Goal: Information Seeking & Learning: Learn about a topic

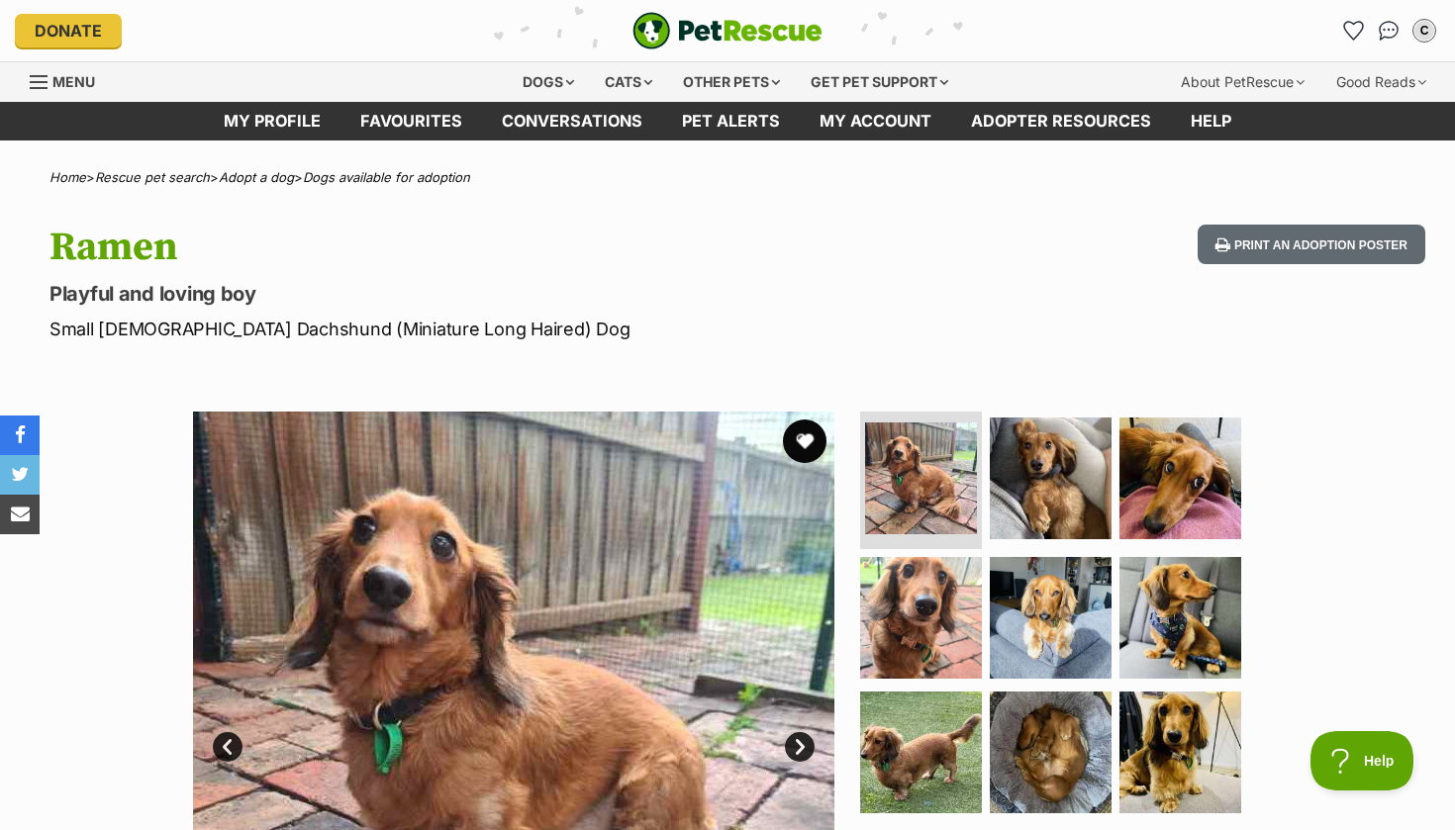
click at [800, 431] on button "favourite" at bounding box center [805, 442] width 44 height 44
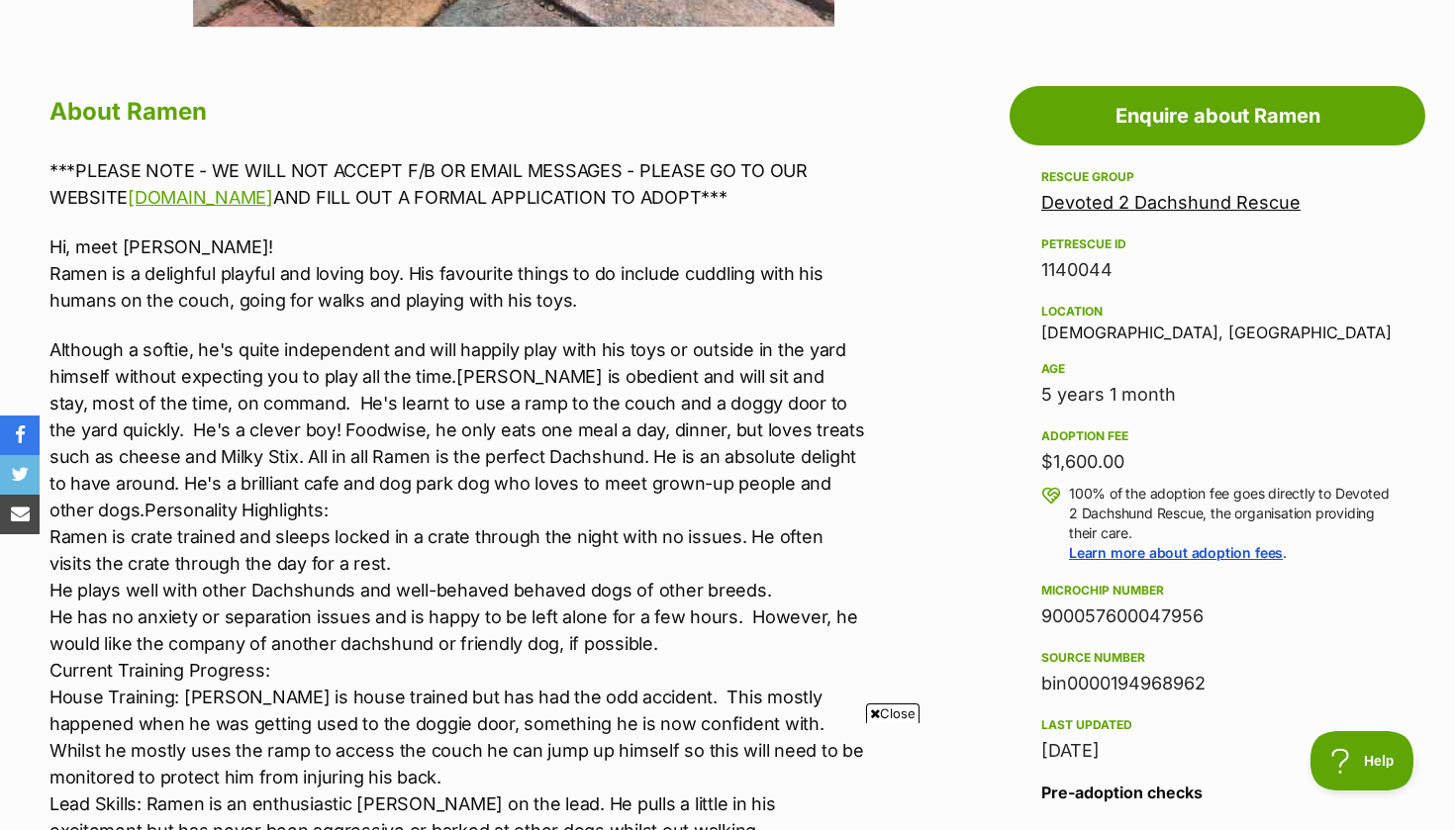
scroll to position [1028, 0]
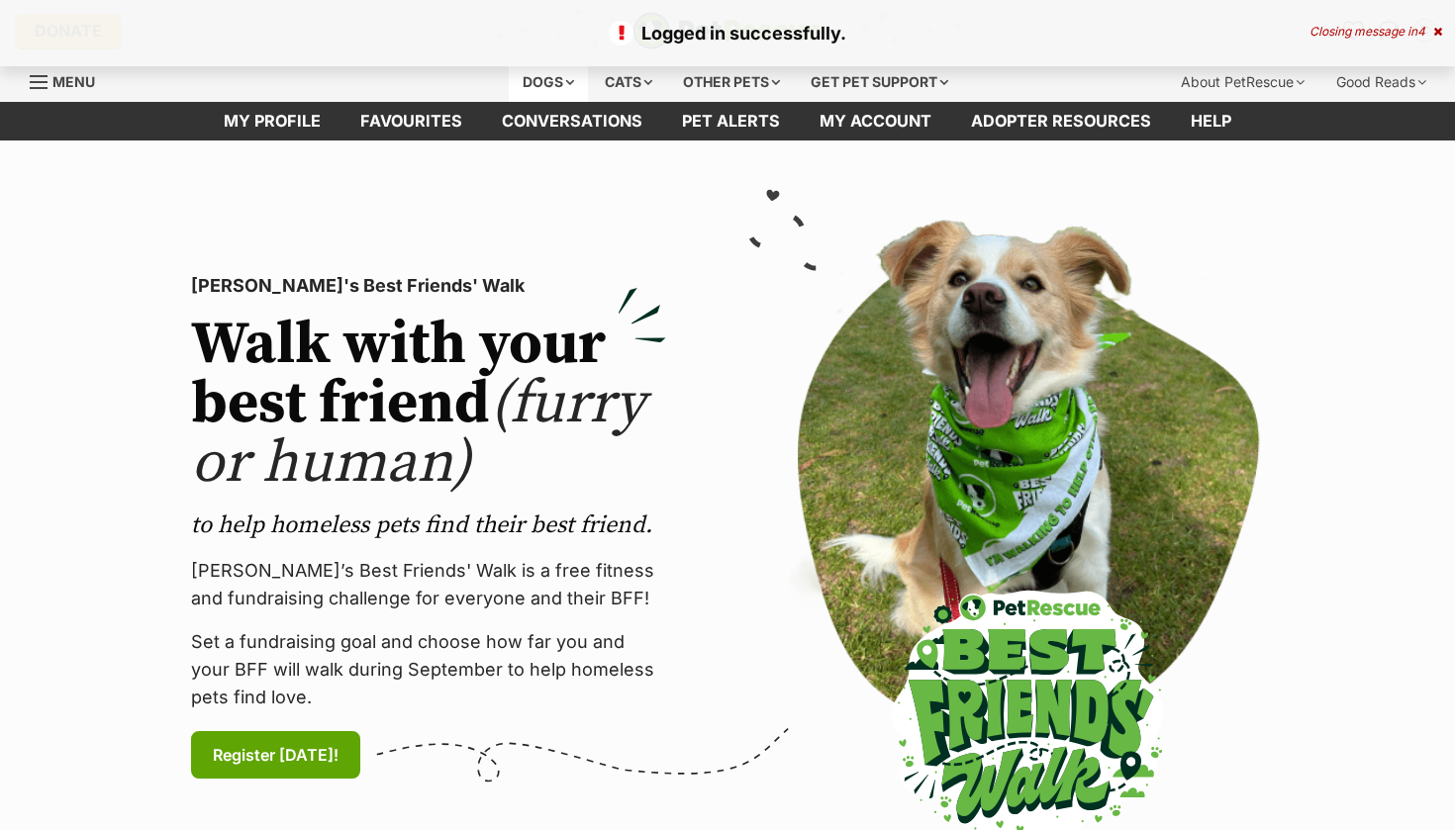
click at [520, 78] on div "Dogs" at bounding box center [548, 82] width 79 height 40
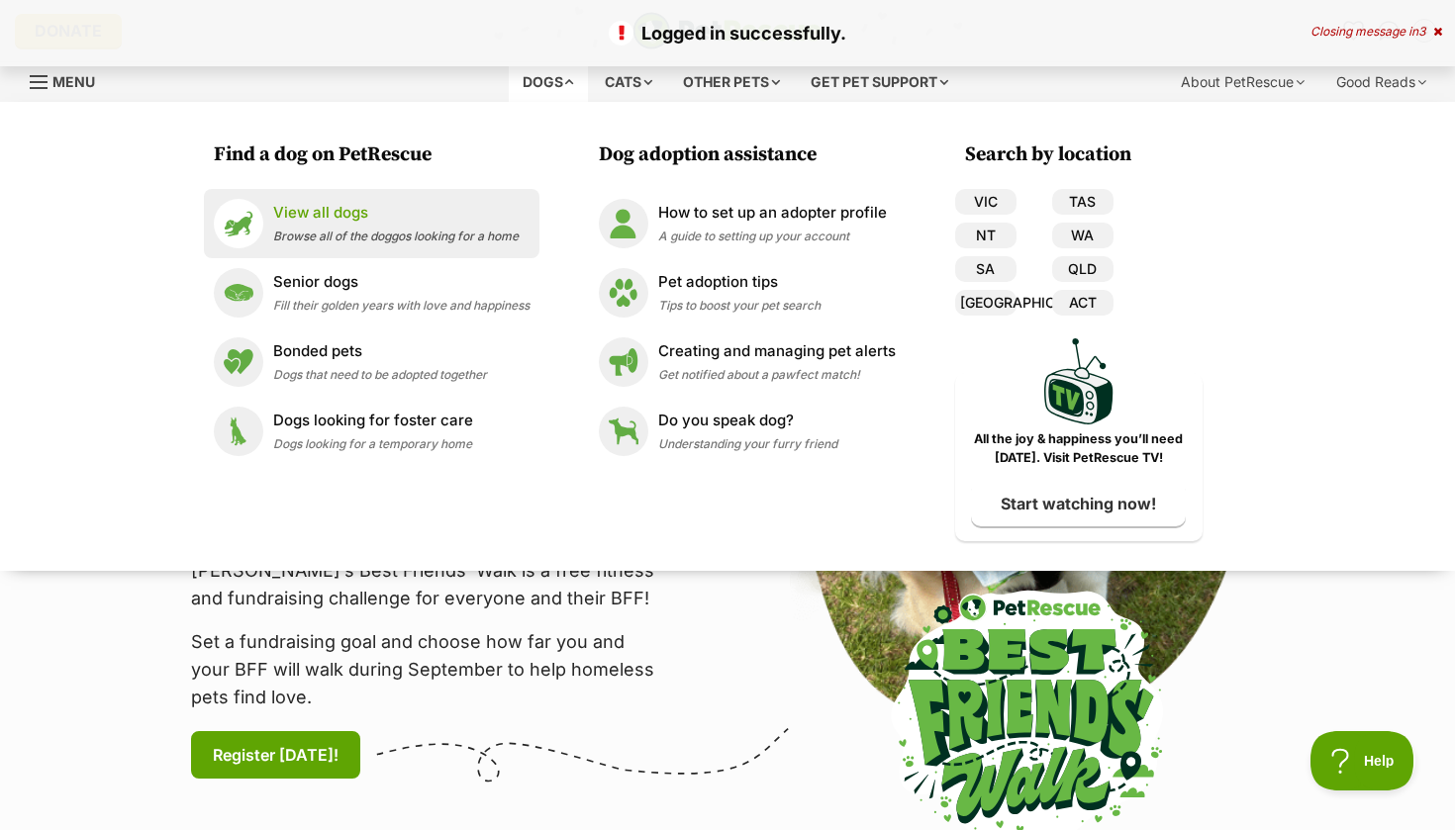
click at [362, 224] on div "View all dogs Browse all of the doggos looking for a home" at bounding box center [395, 223] width 245 height 43
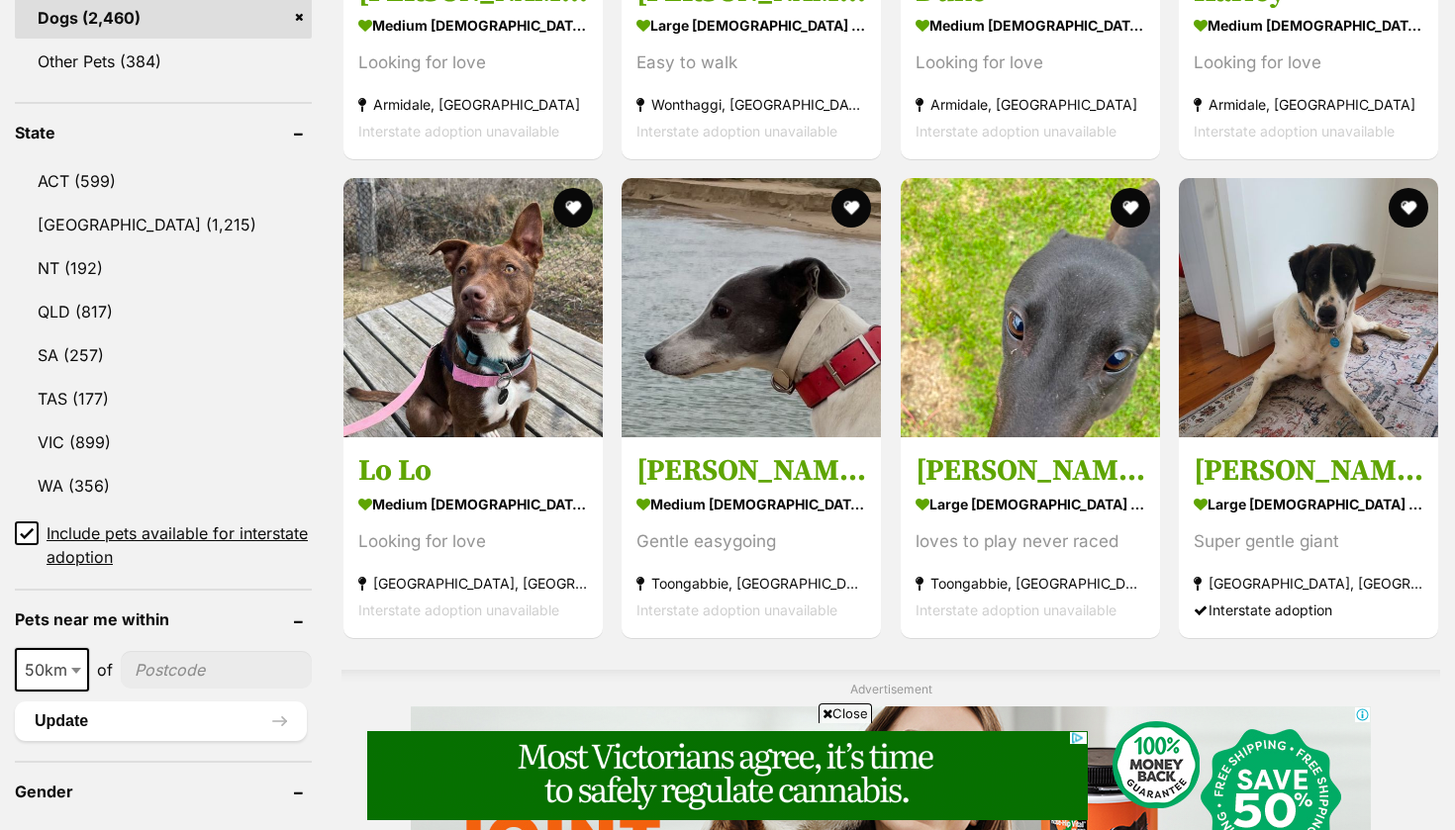
scroll to position [3550, 0]
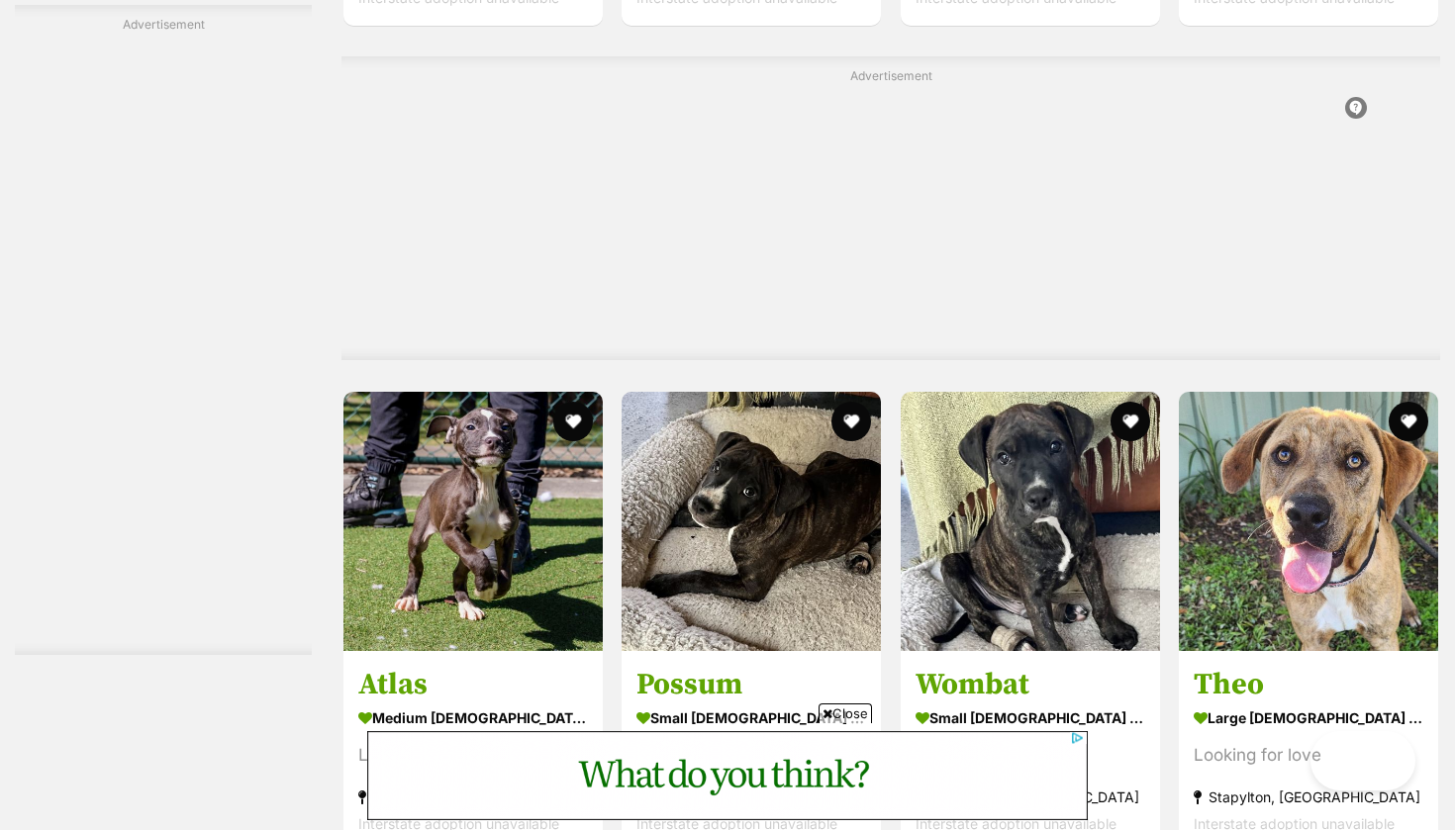
scroll to position [1550, 0]
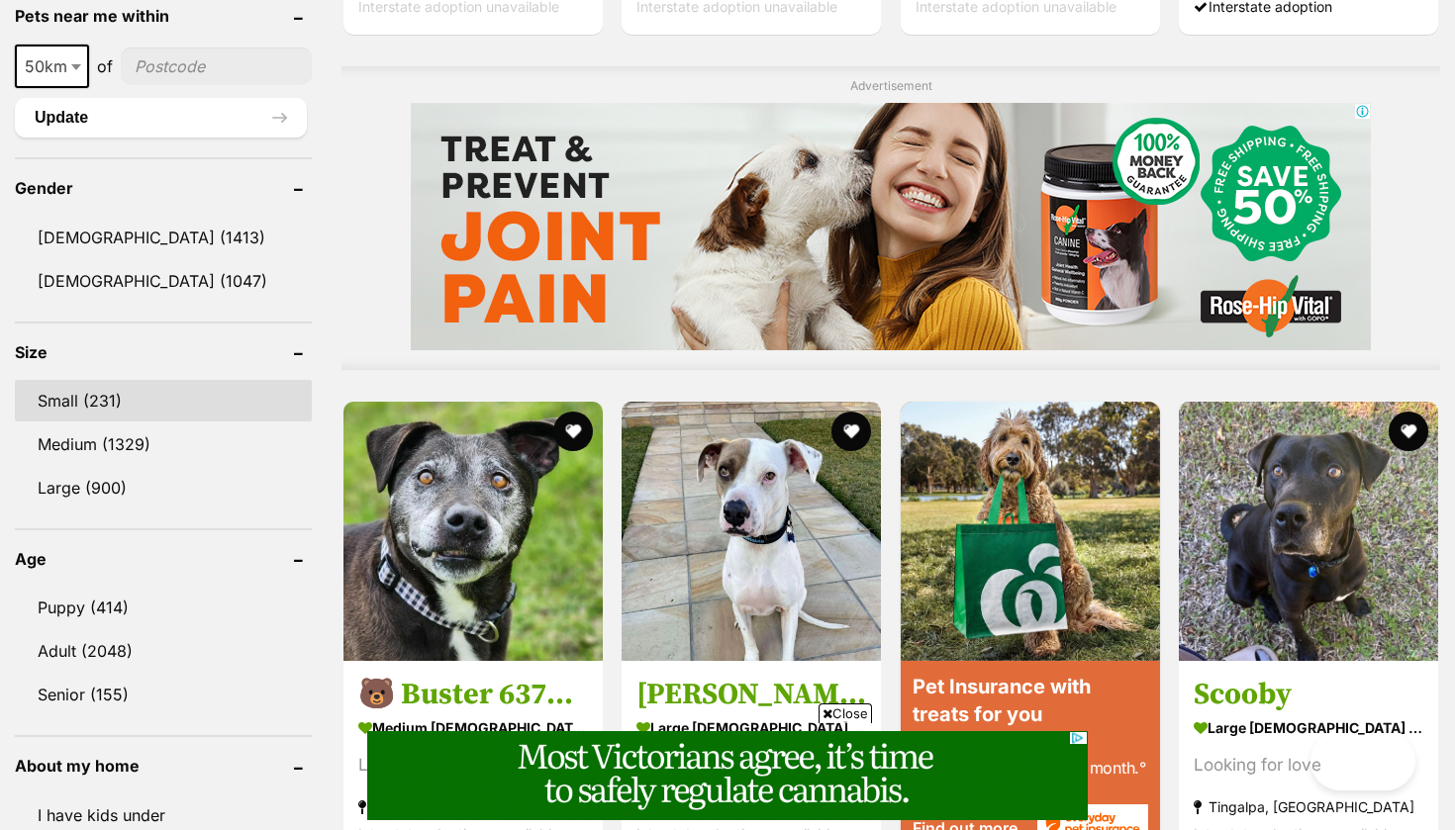
click at [71, 390] on link "Small (231)" at bounding box center [163, 401] width 297 height 42
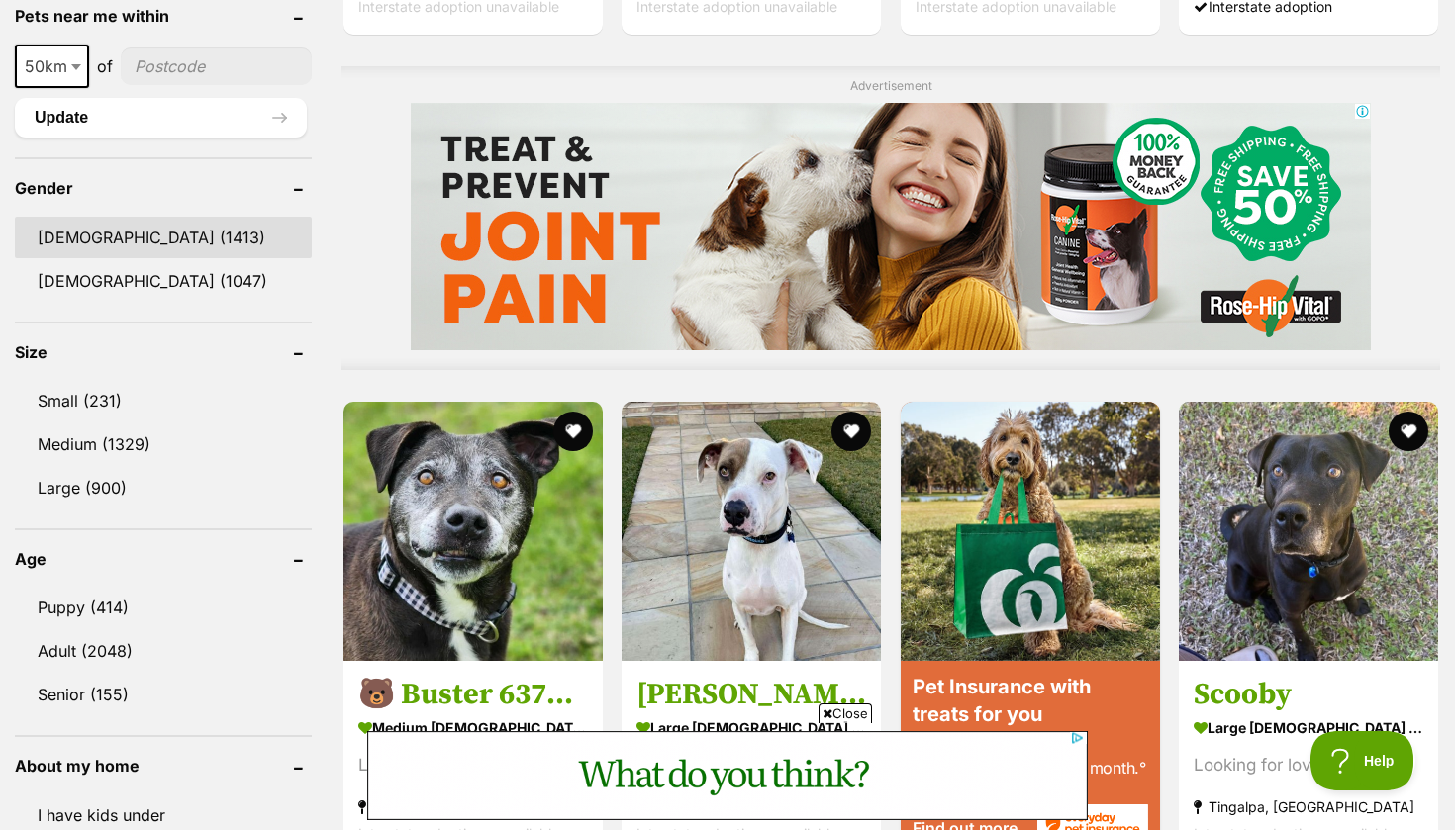
scroll to position [0, 0]
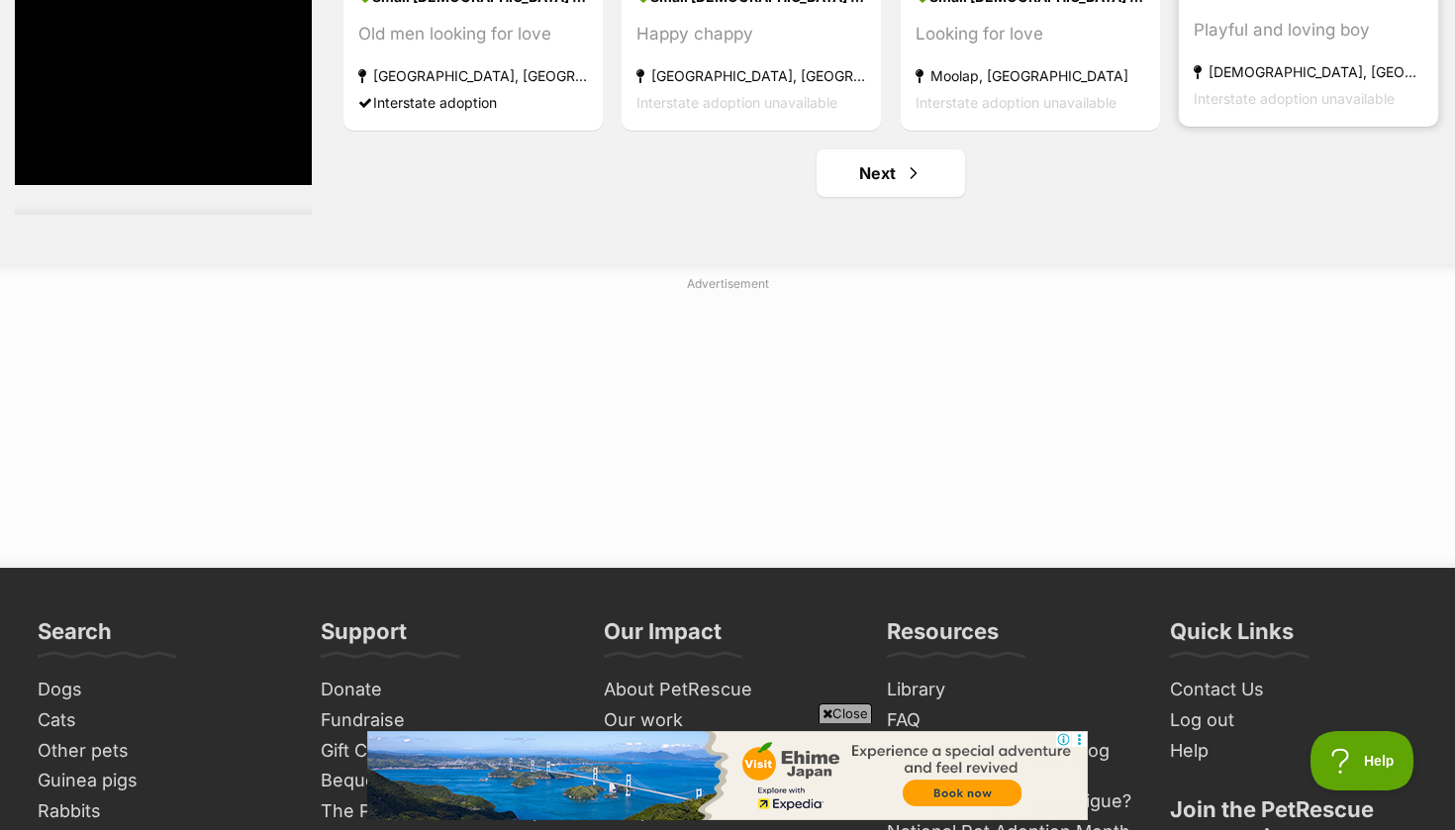
scroll to position [10681, 0]
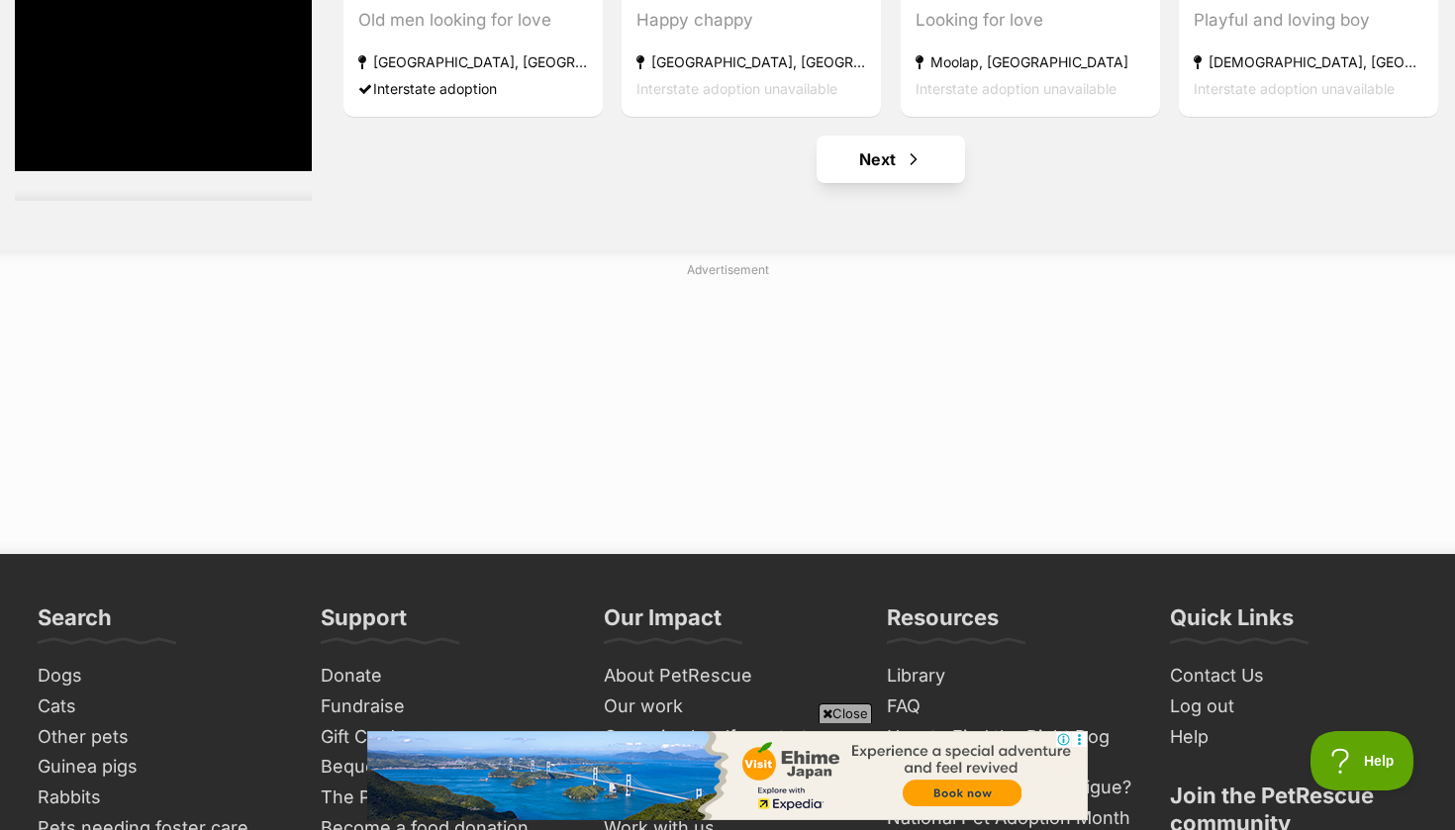
click at [949, 150] on link "Next" at bounding box center [890, 159] width 148 height 47
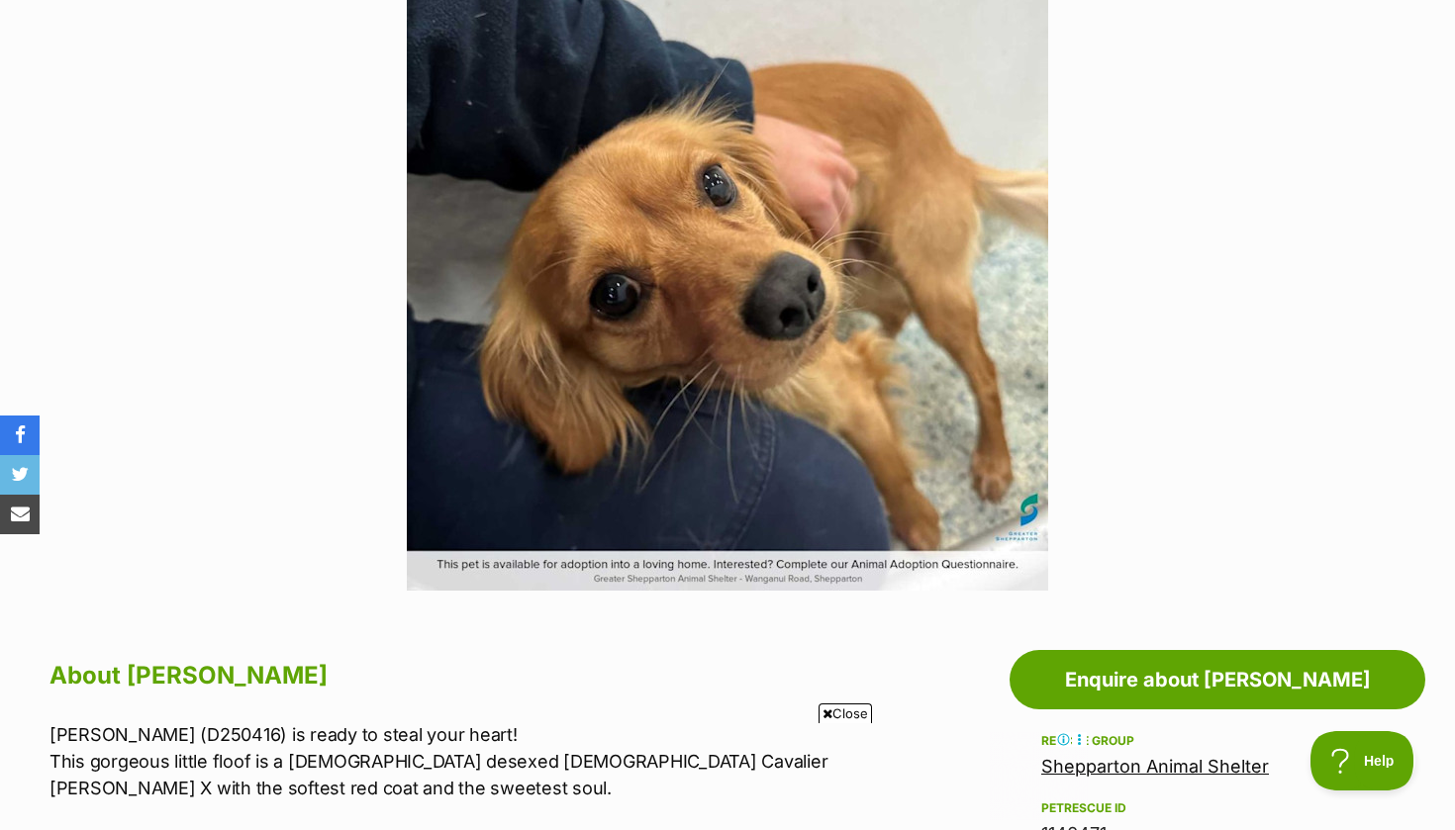
scroll to position [452, 0]
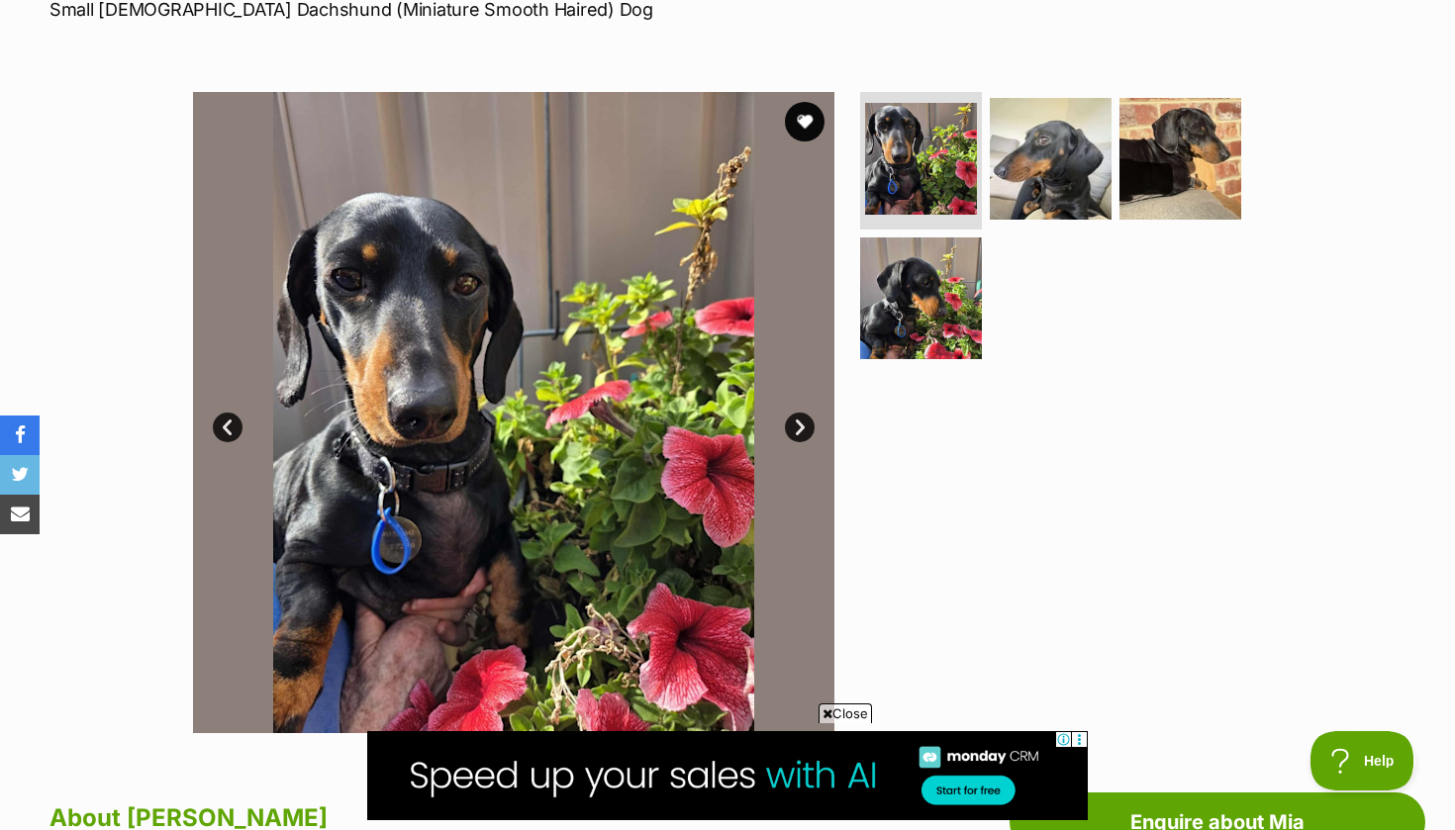
click at [798, 426] on link "Next" at bounding box center [800, 428] width 30 height 30
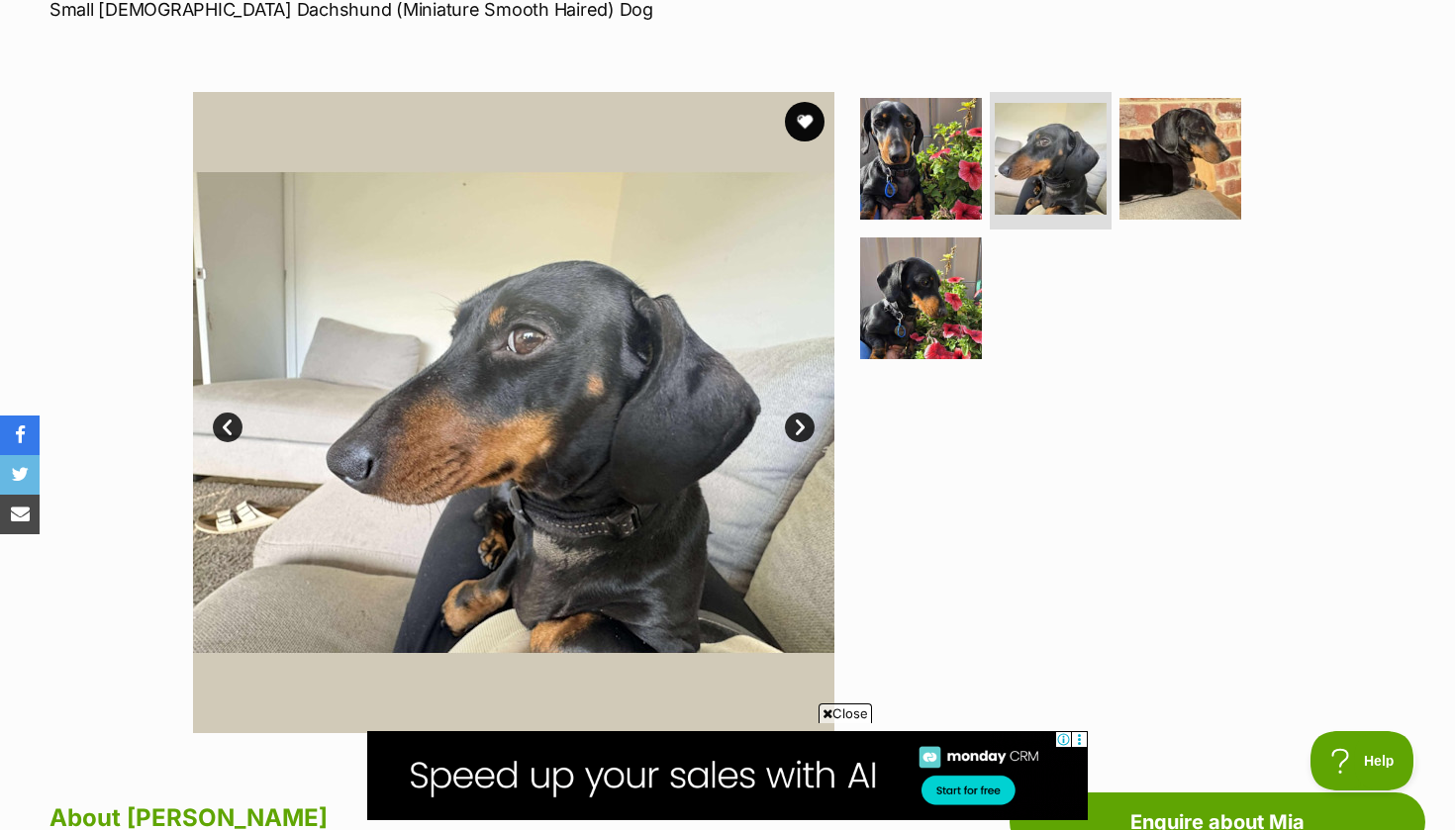
click at [801, 423] on link "Next" at bounding box center [800, 428] width 30 height 30
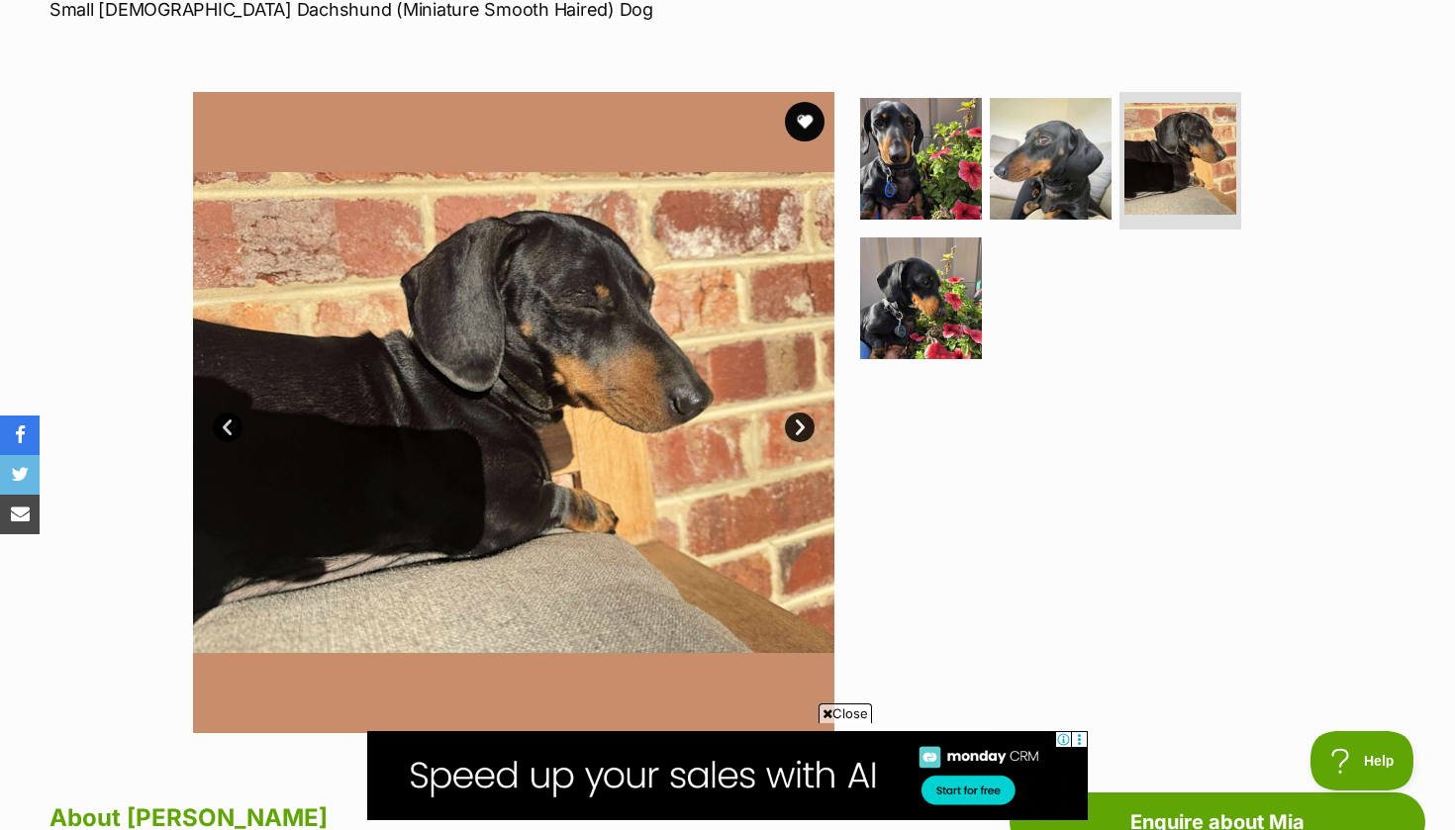
click at [801, 423] on link "Next" at bounding box center [800, 428] width 30 height 30
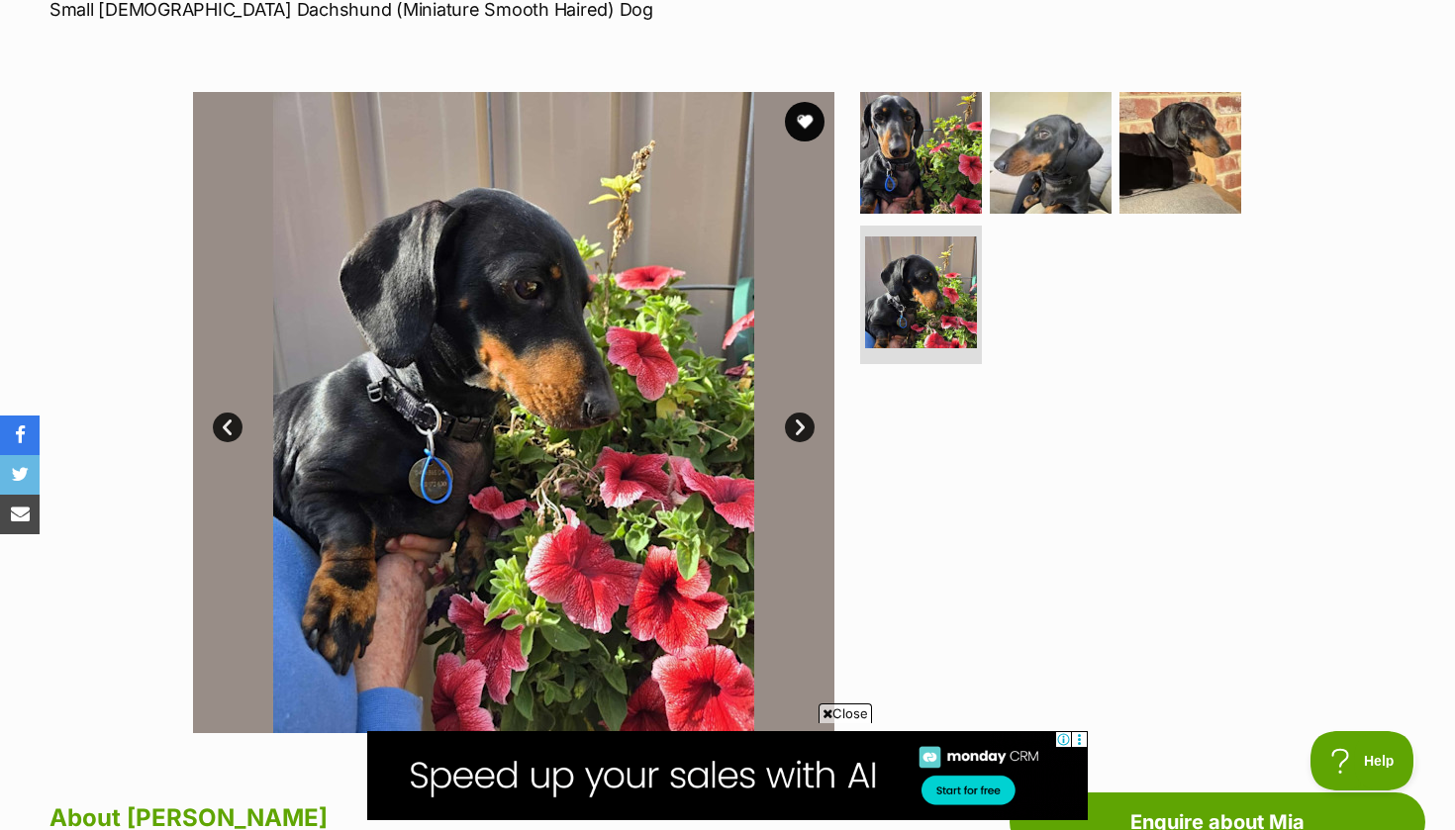
click at [801, 423] on link "Next" at bounding box center [800, 428] width 30 height 30
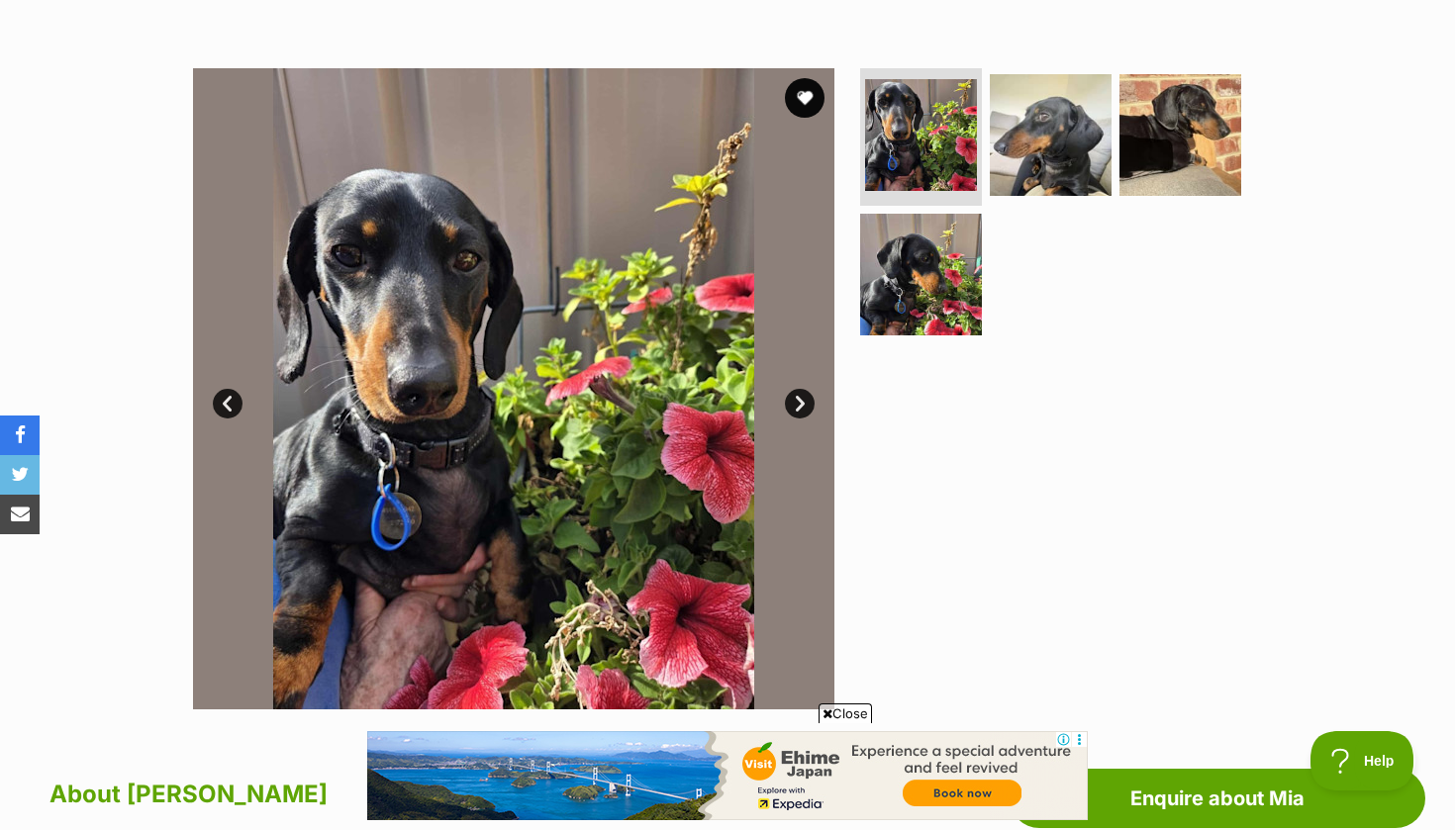
scroll to position [344, 0]
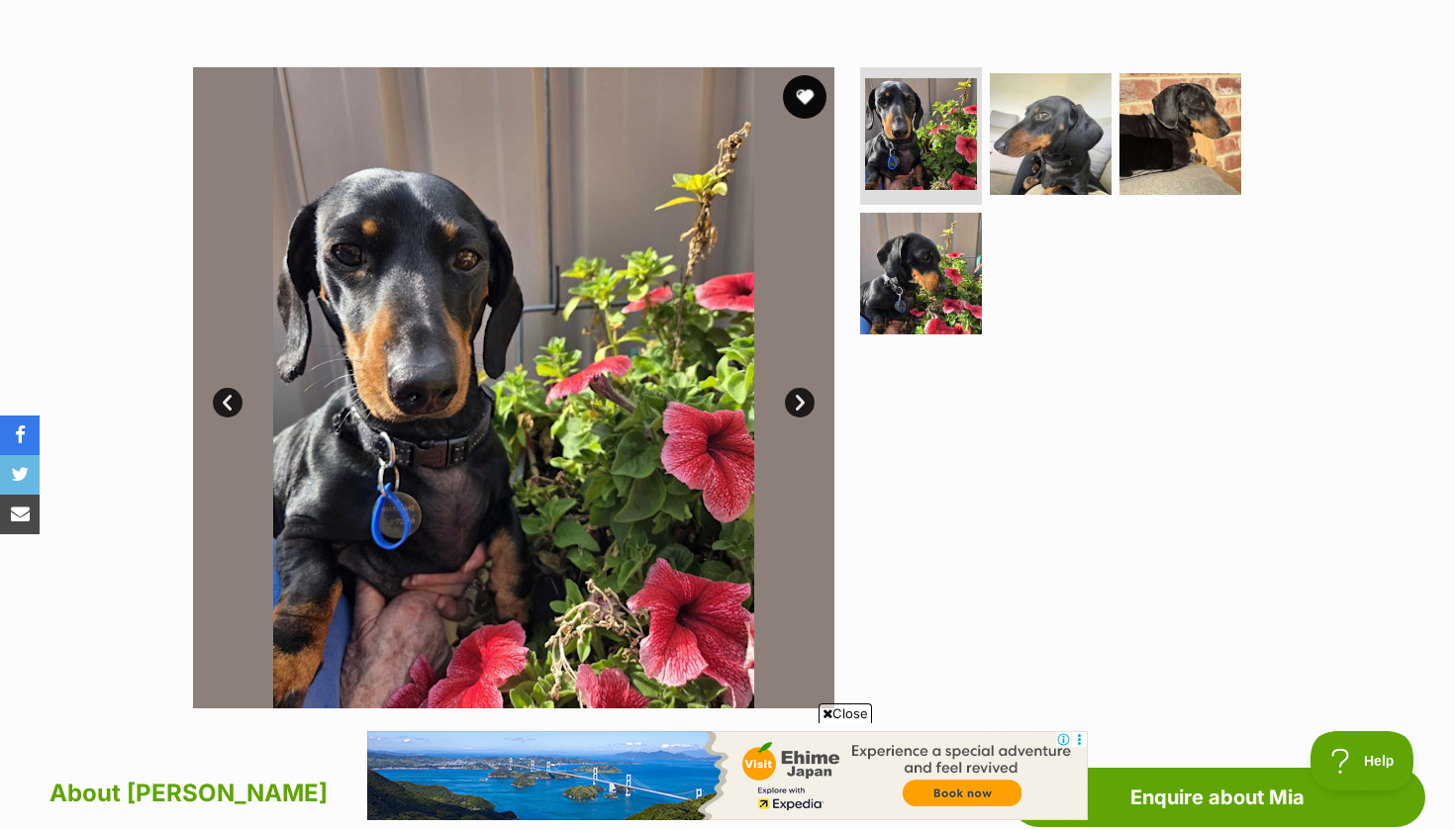
click at [799, 100] on button "favourite" at bounding box center [805, 97] width 44 height 44
click at [798, 394] on link "Next" at bounding box center [800, 403] width 30 height 30
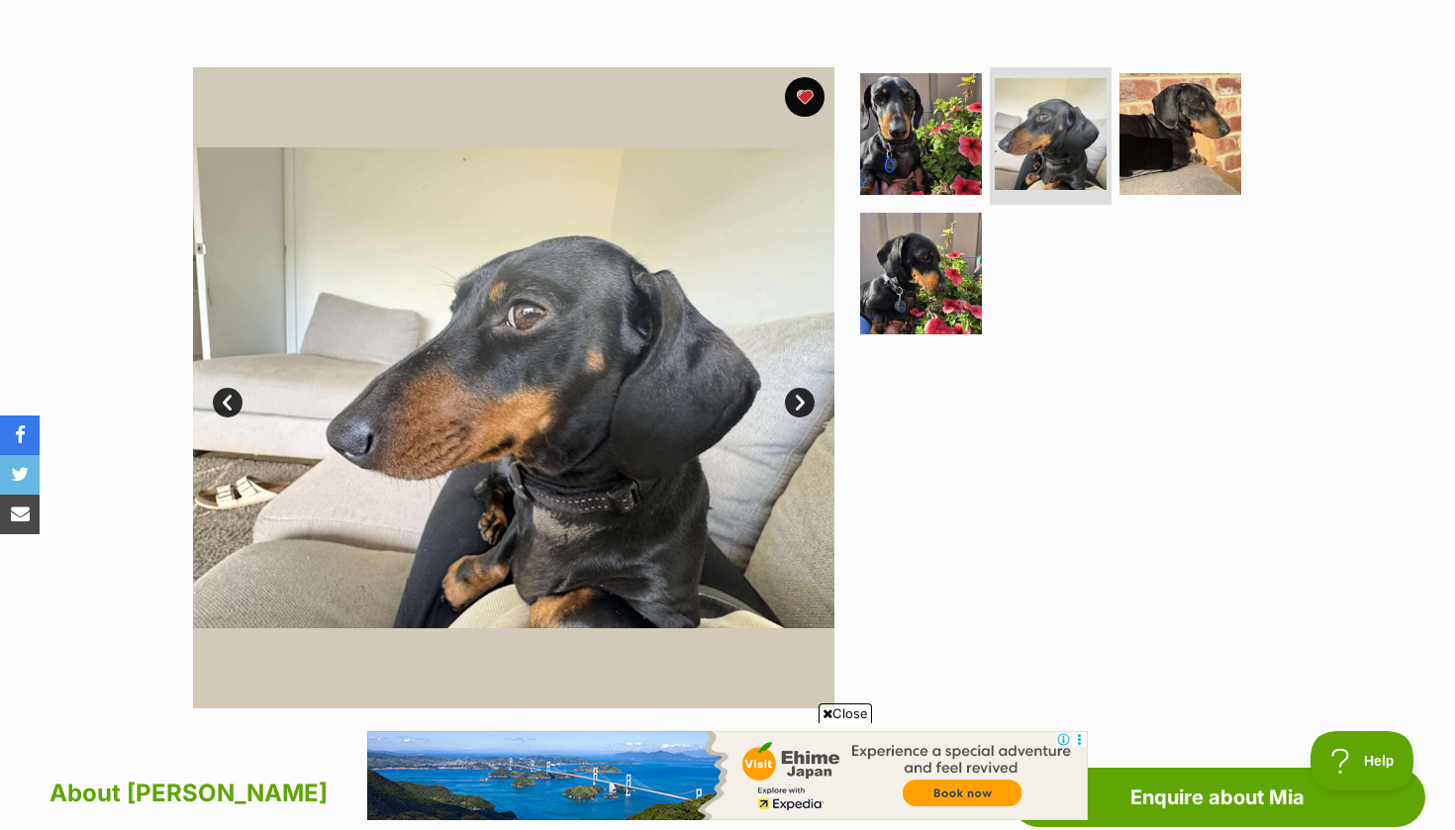
click at [798, 394] on link "Next" at bounding box center [800, 403] width 30 height 30
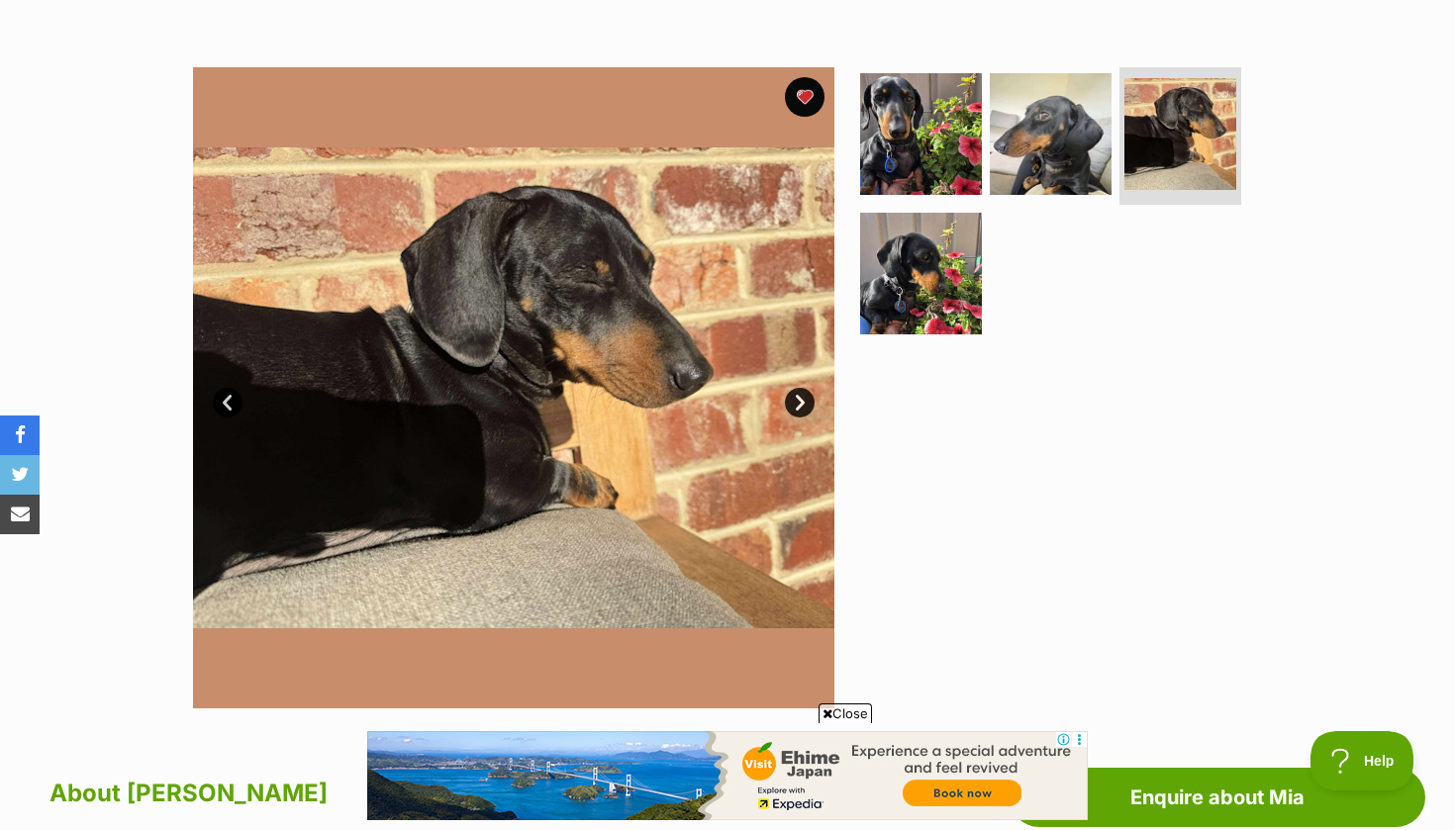
click at [798, 394] on link "Next" at bounding box center [800, 403] width 30 height 30
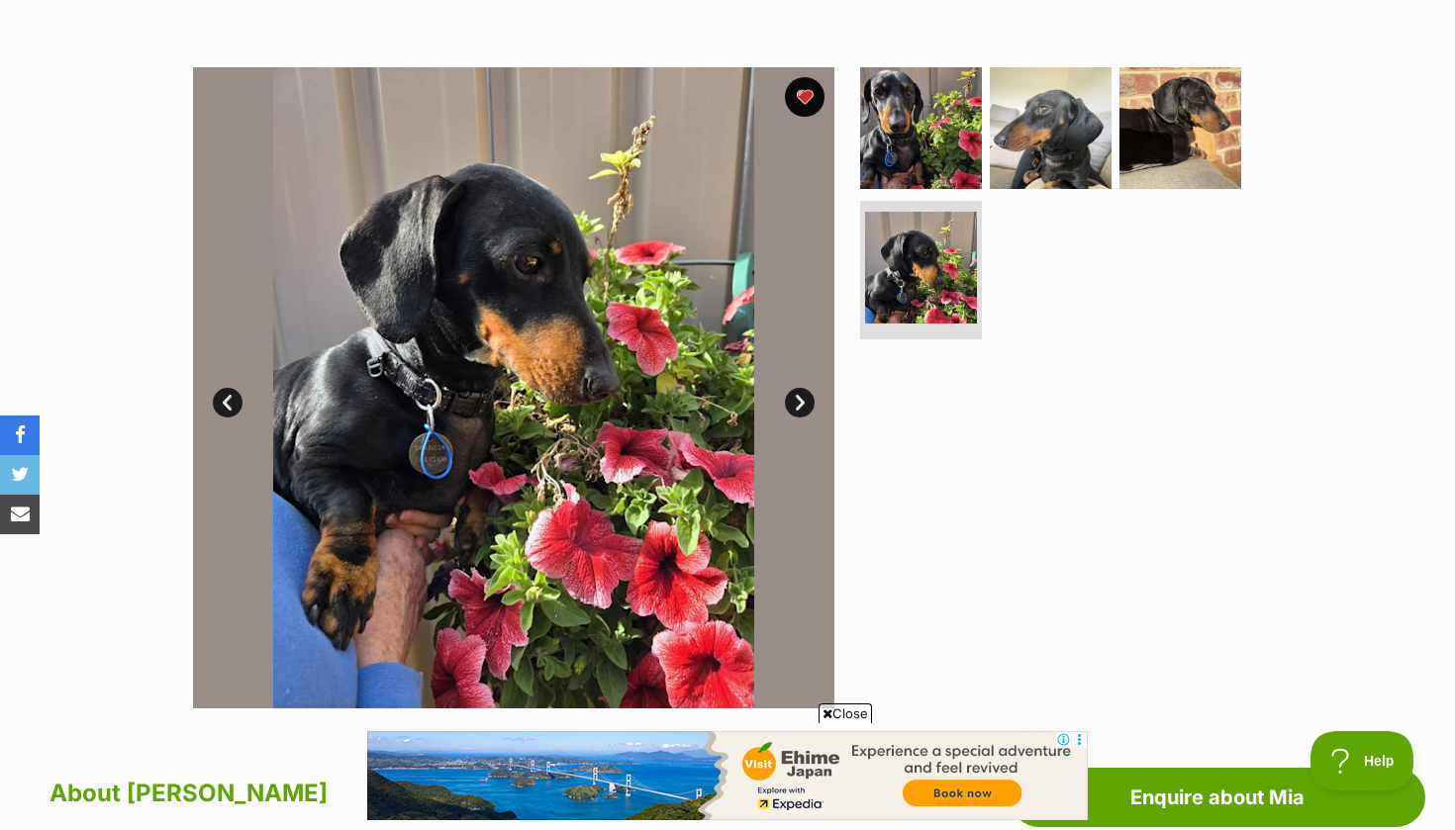
click at [798, 394] on link "Next" at bounding box center [800, 403] width 30 height 30
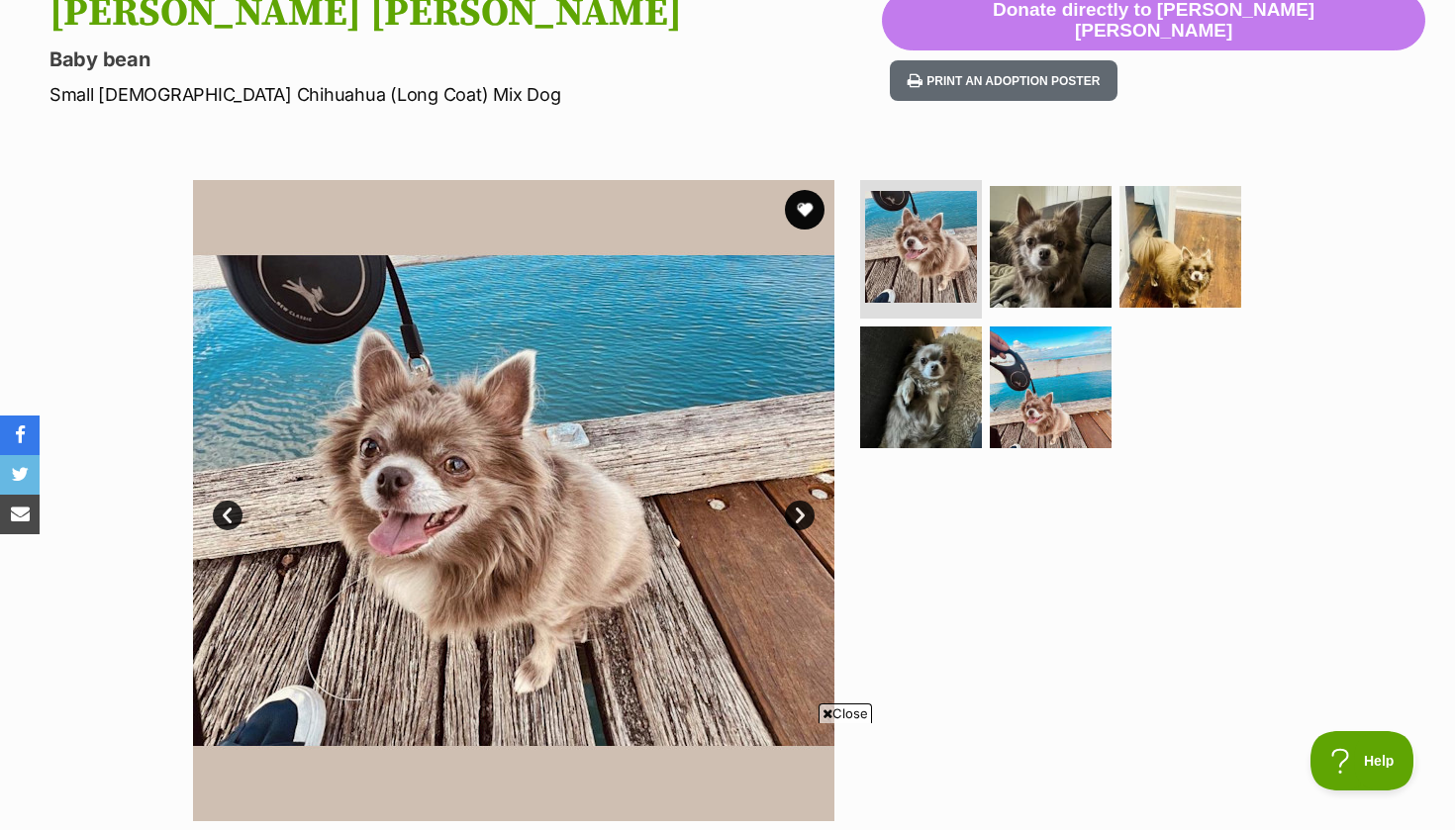
scroll to position [410, 0]
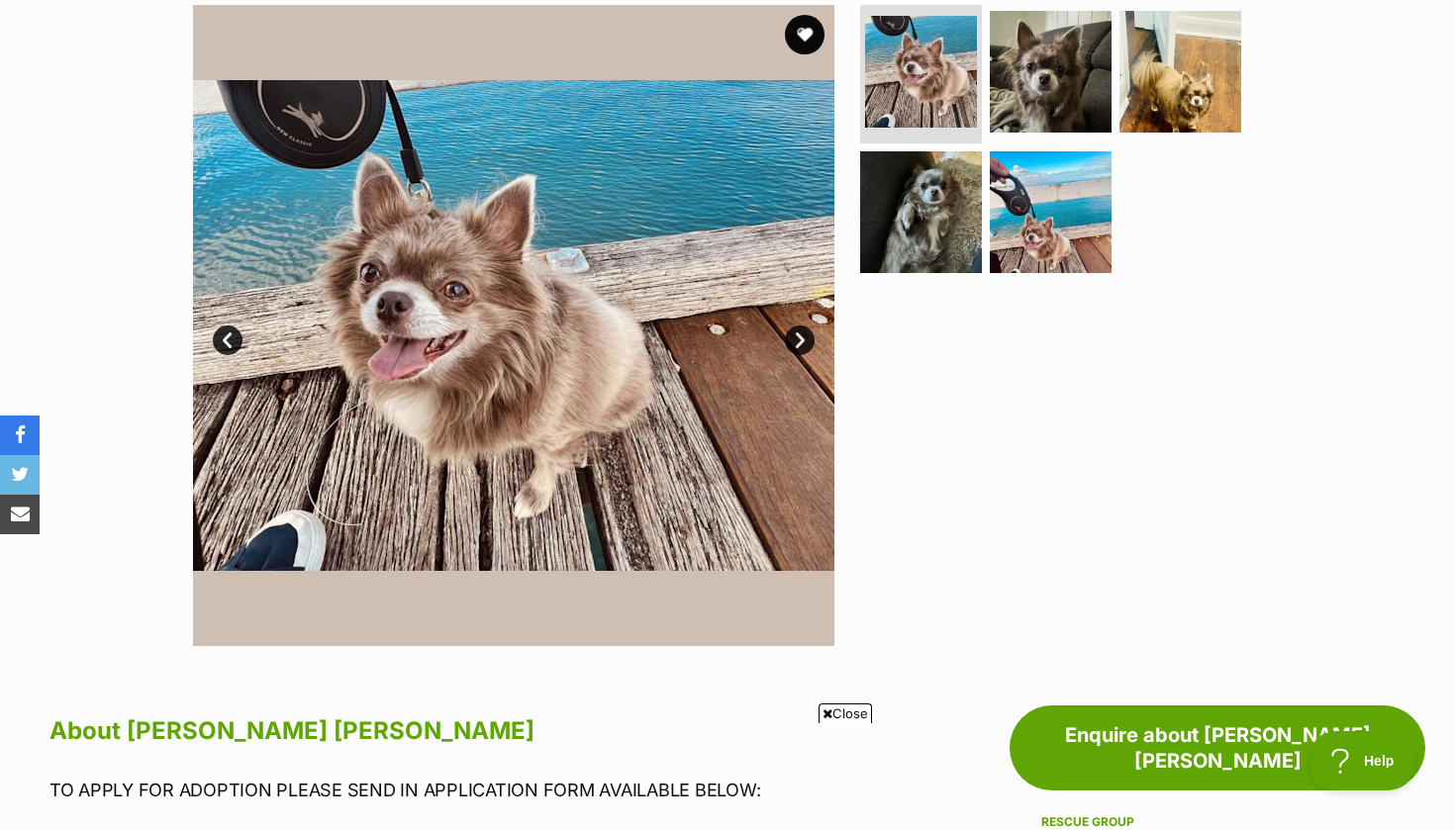
click at [796, 326] on link "Next" at bounding box center [800, 341] width 30 height 30
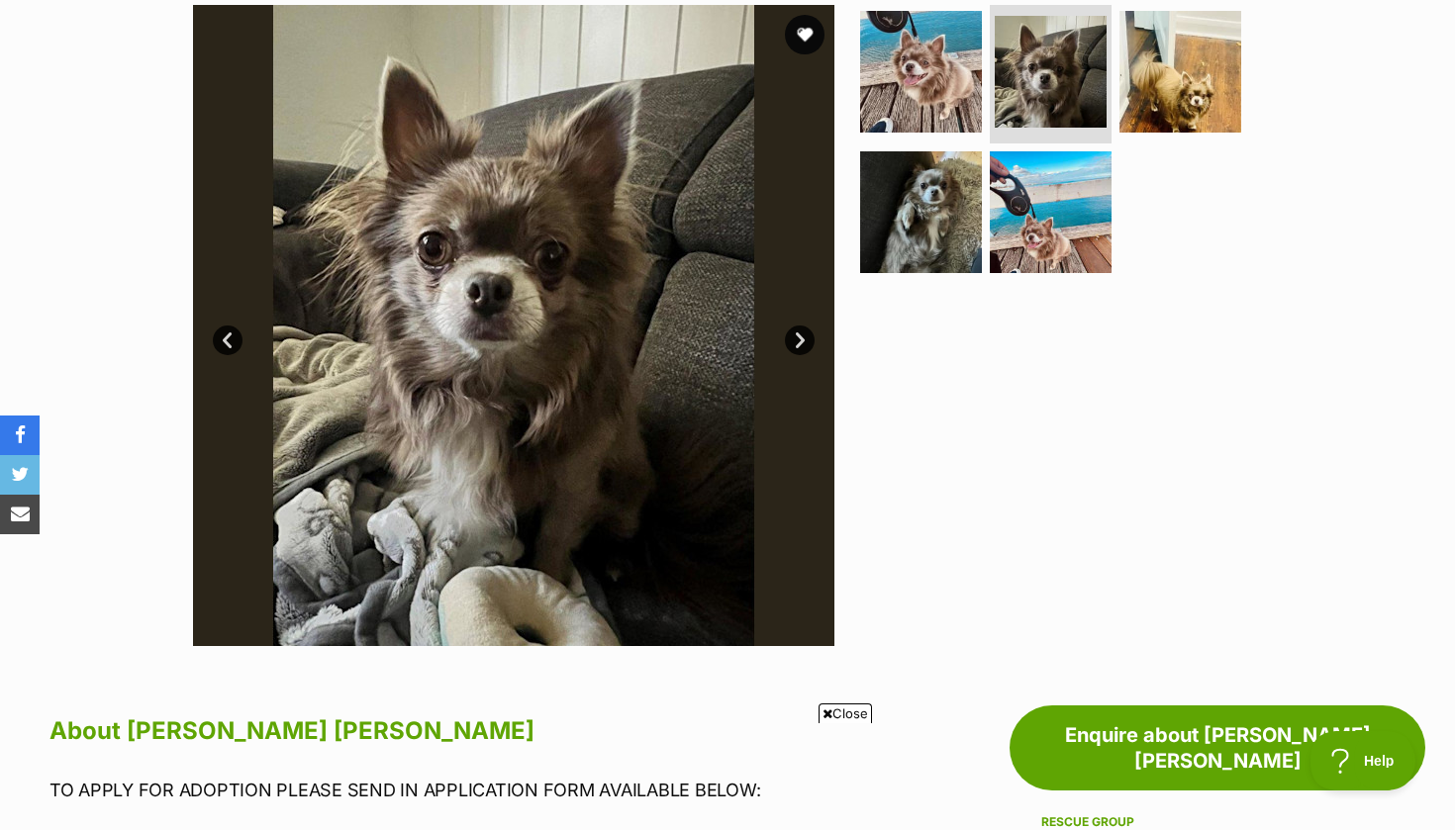
click at [796, 326] on link "Next" at bounding box center [800, 341] width 30 height 30
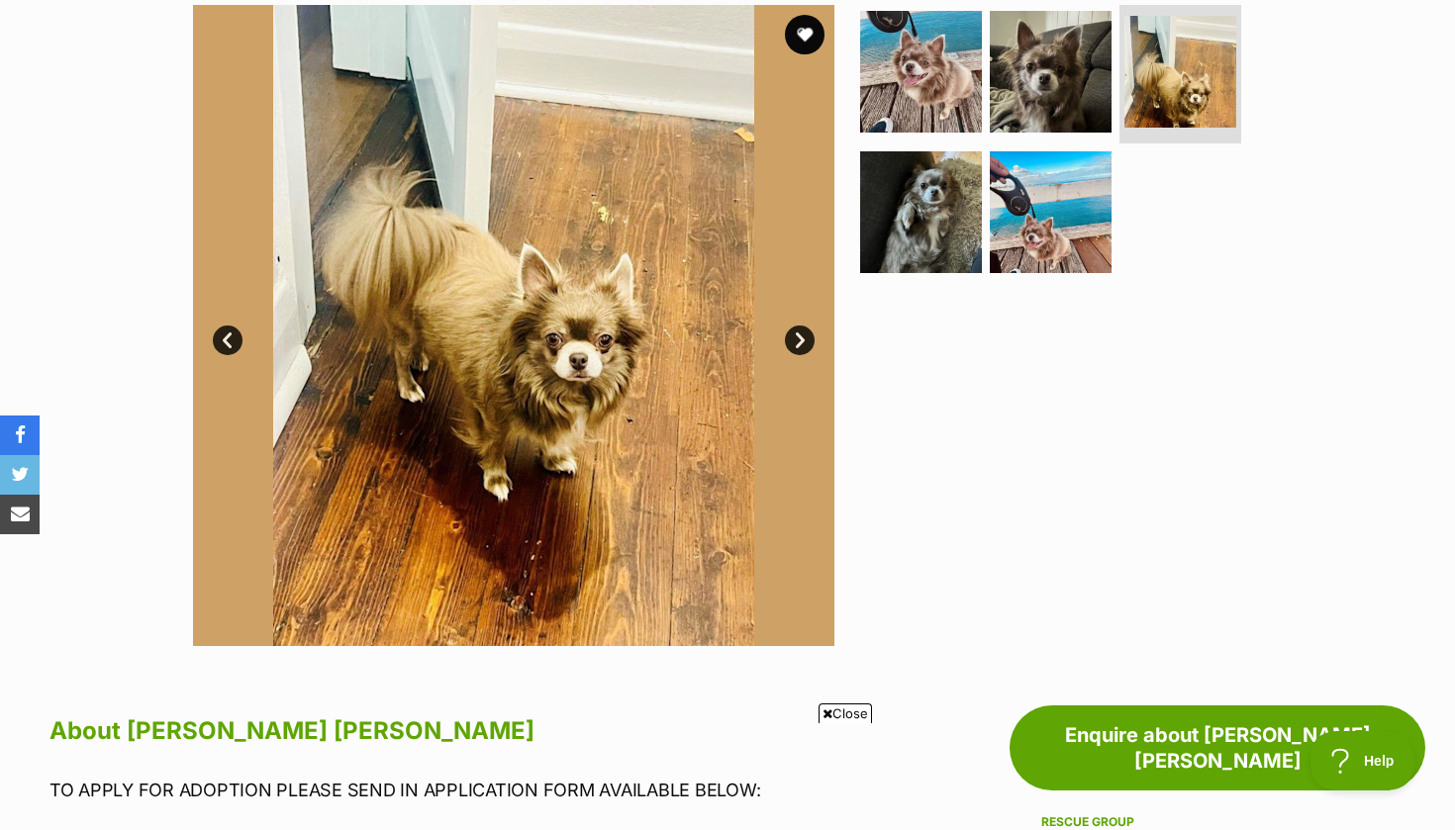
click at [796, 326] on link "Next" at bounding box center [800, 341] width 30 height 30
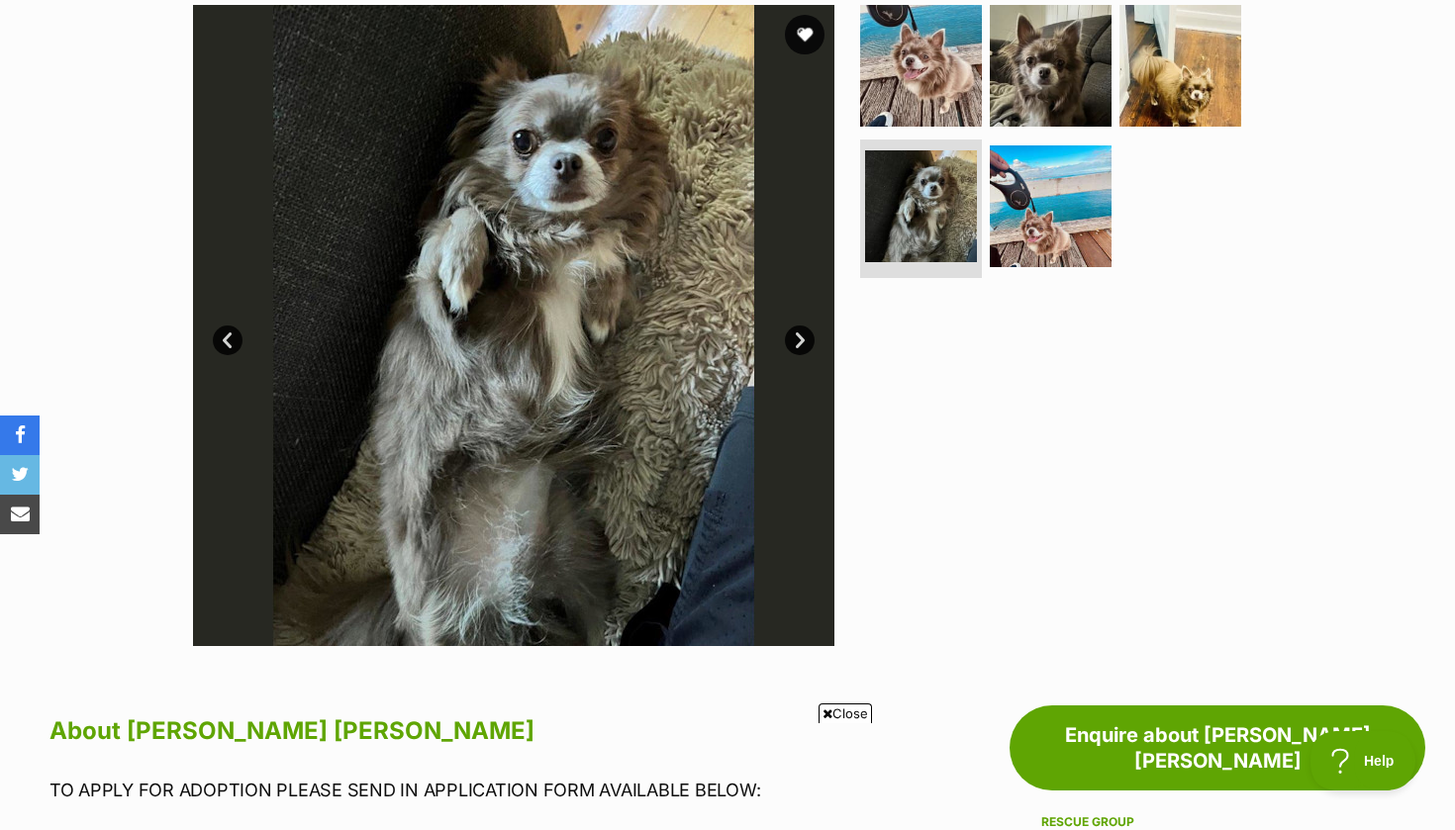
click at [796, 327] on link "Next" at bounding box center [800, 341] width 30 height 30
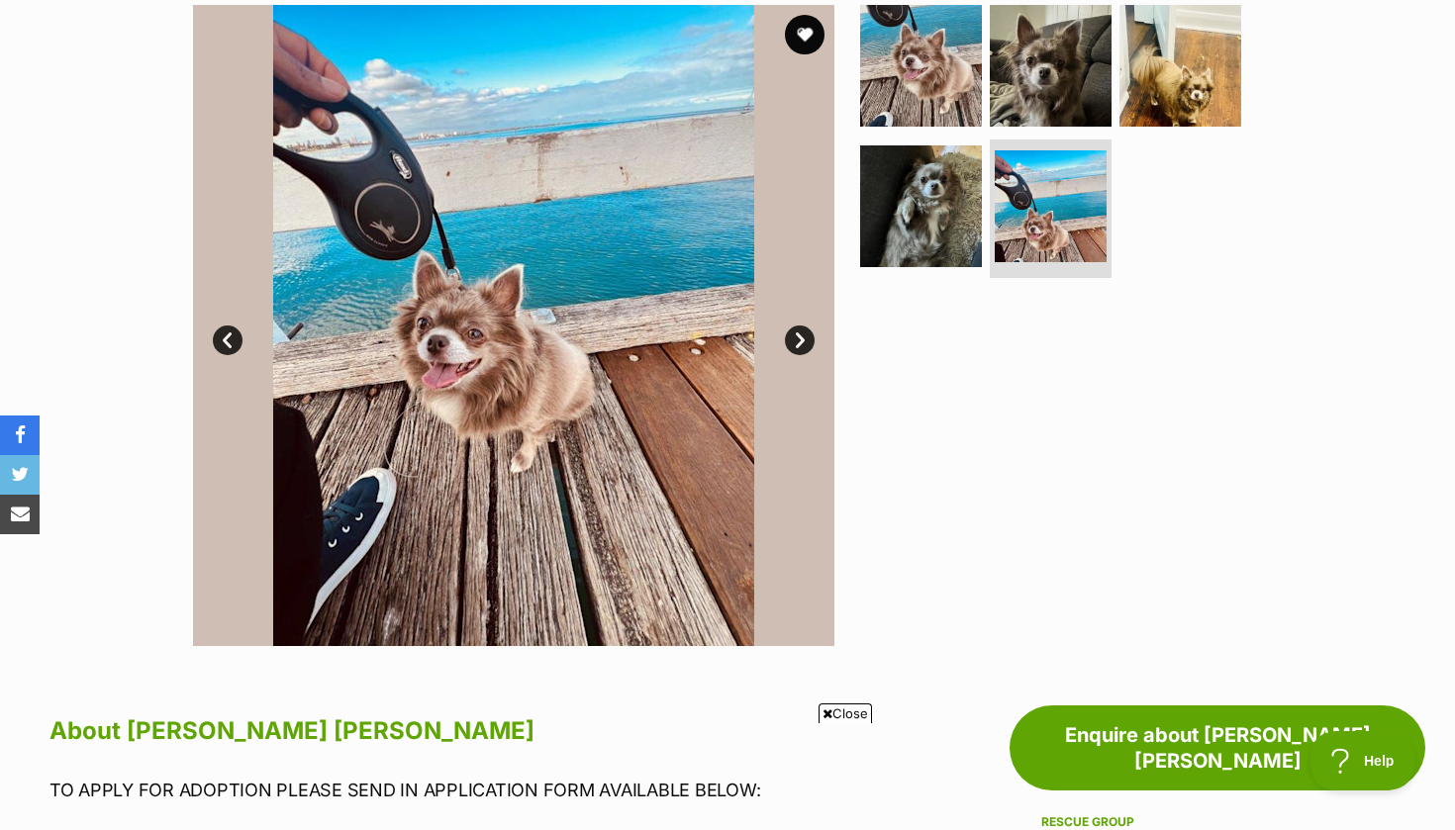
scroll to position [0, 0]
click at [796, 328] on link "Next" at bounding box center [800, 341] width 30 height 30
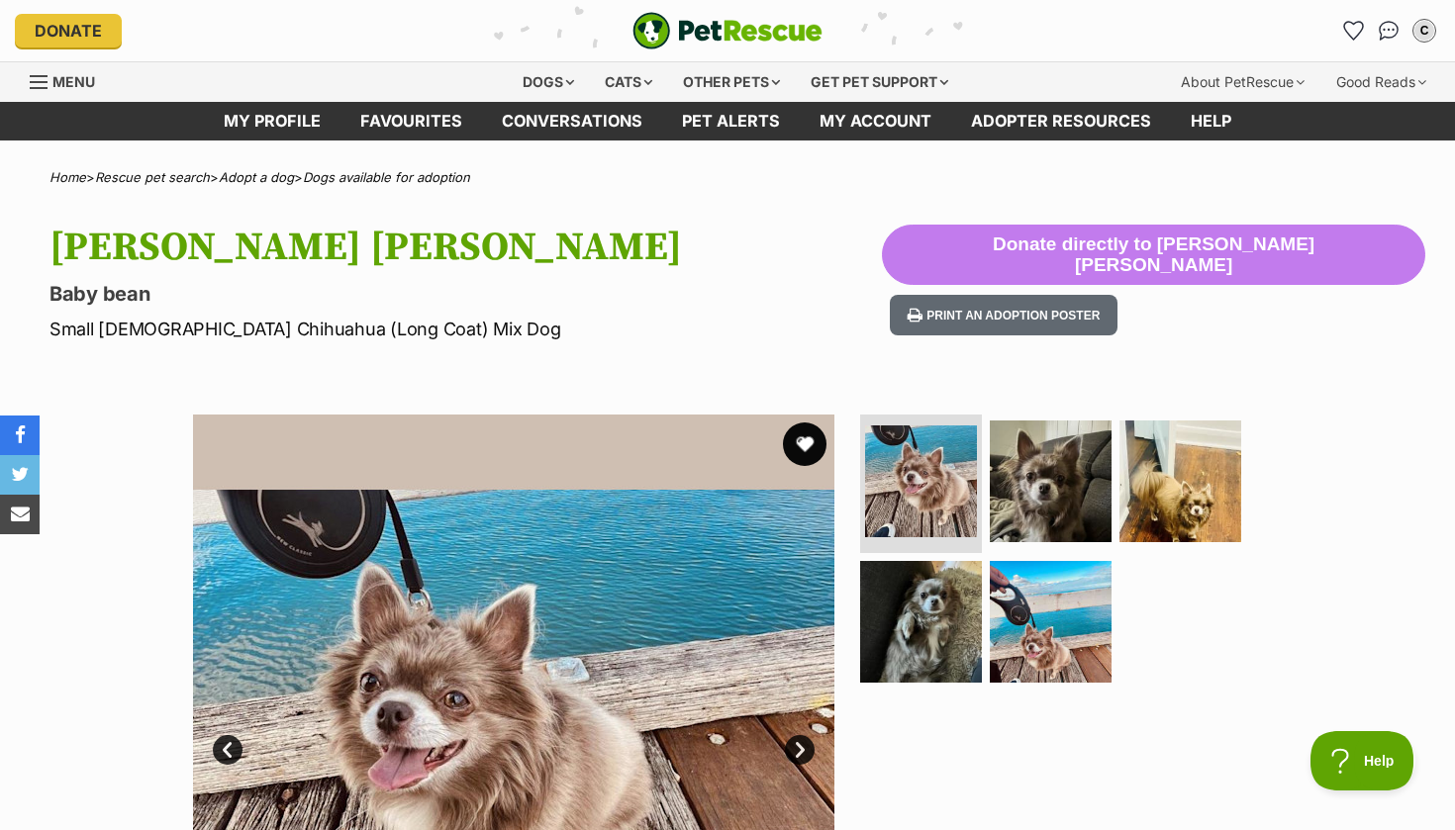
click at [807, 434] on button "favourite" at bounding box center [805, 444] width 44 height 44
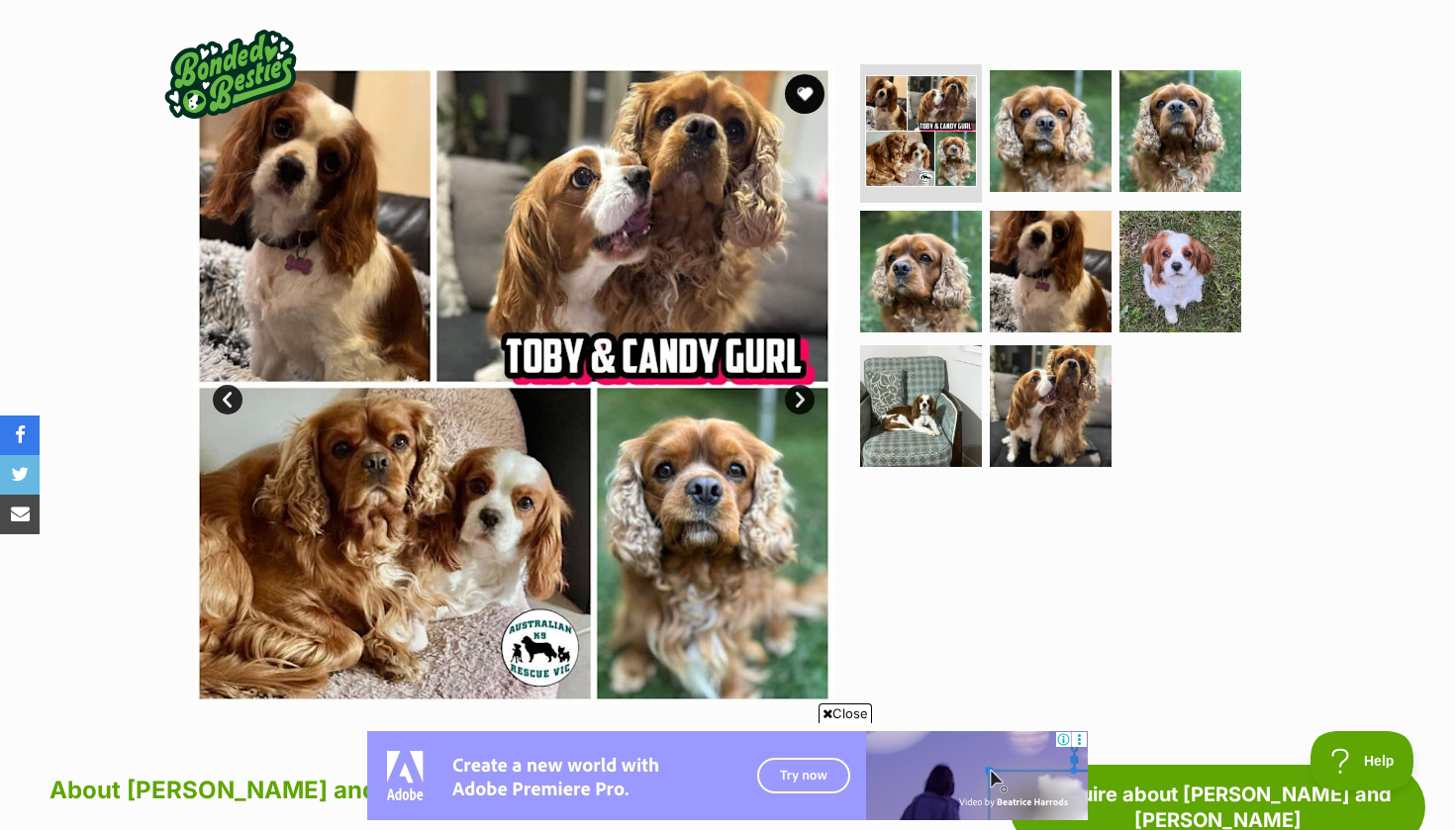
click at [800, 395] on link "Next" at bounding box center [800, 400] width 30 height 30
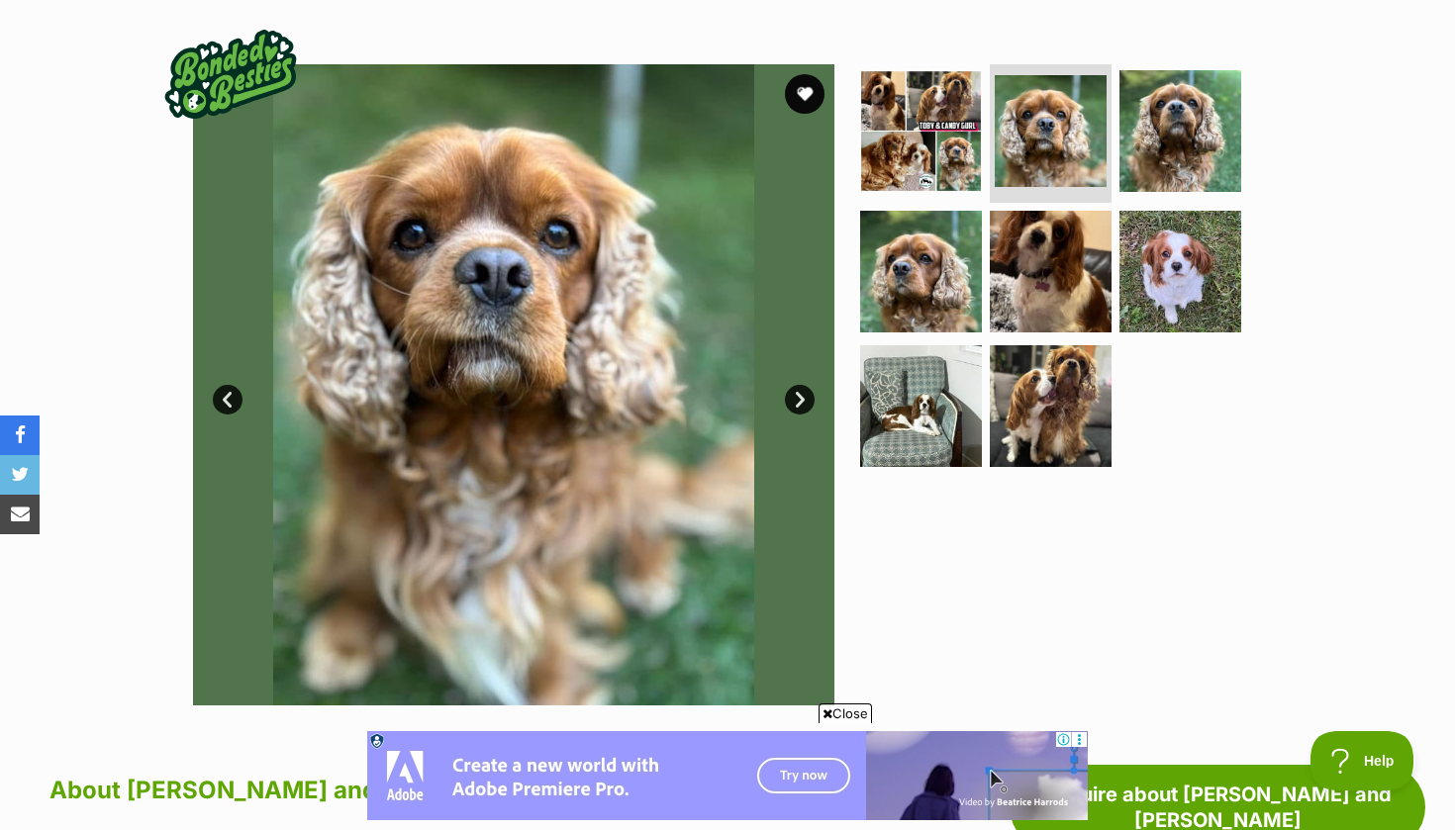
click at [800, 395] on link "Next" at bounding box center [800, 400] width 30 height 30
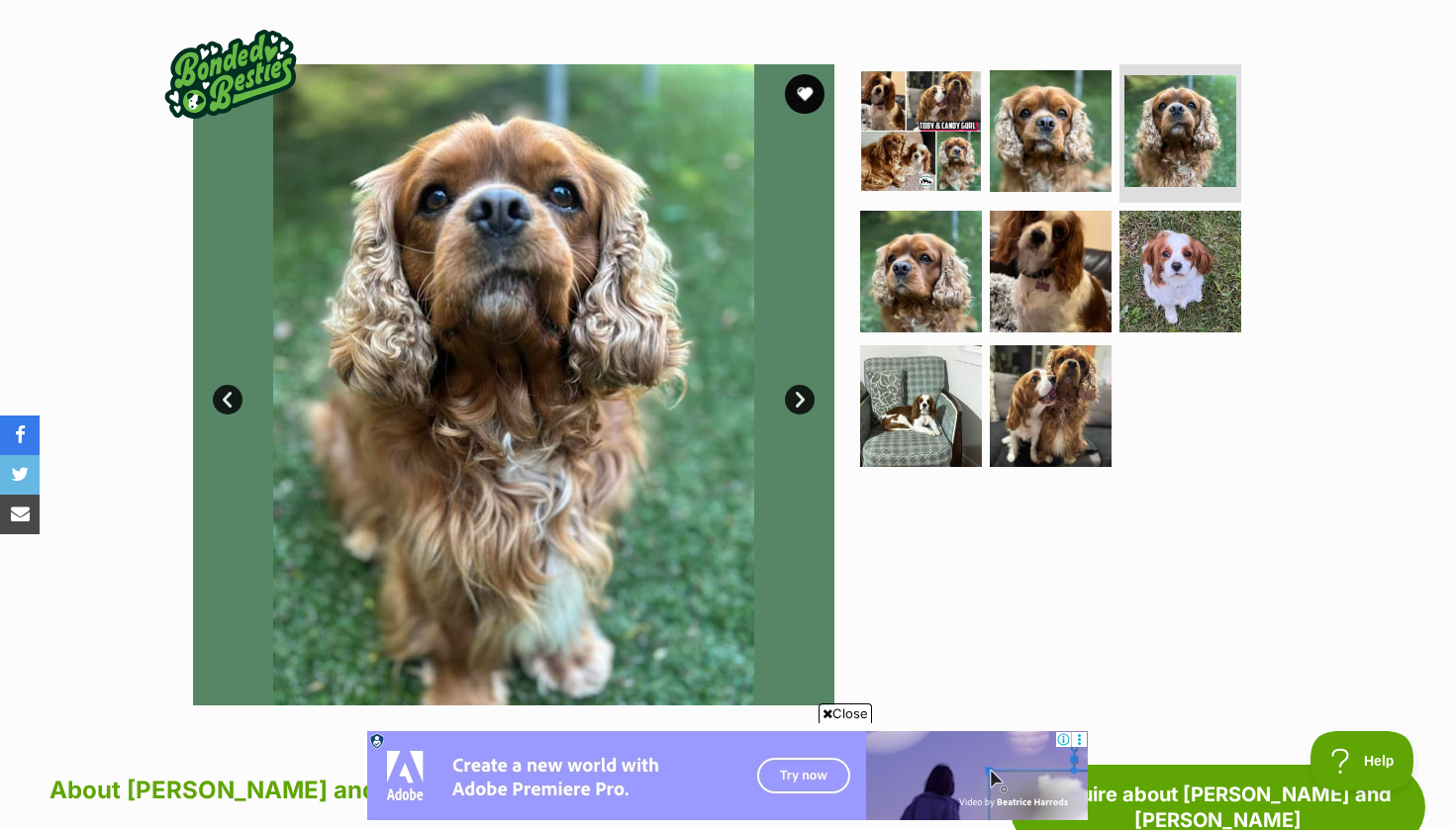
click at [801, 395] on link "Next" at bounding box center [800, 400] width 30 height 30
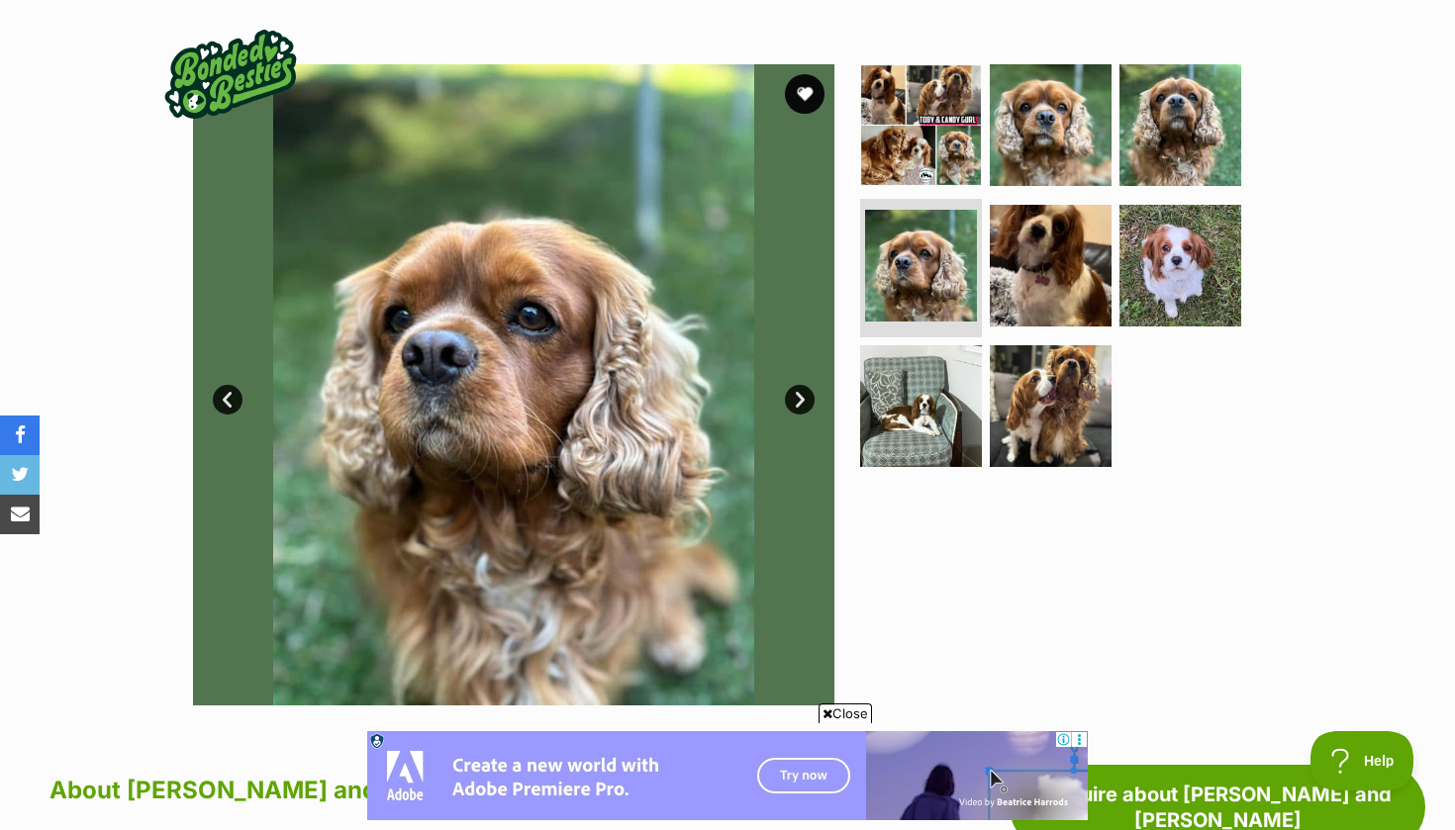
click at [801, 395] on link "Next" at bounding box center [800, 400] width 30 height 30
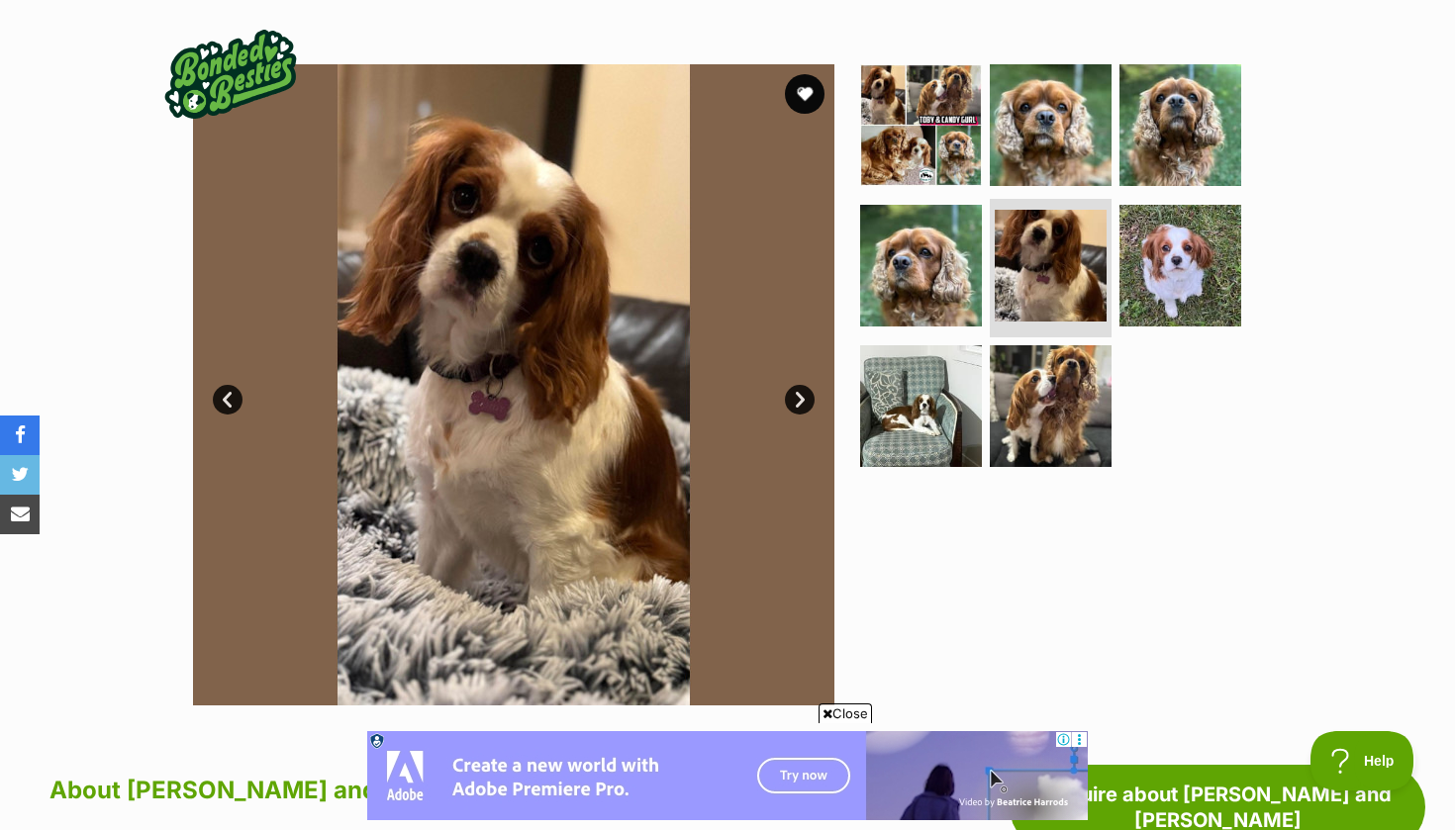
click at [801, 395] on link "Next" at bounding box center [800, 400] width 30 height 30
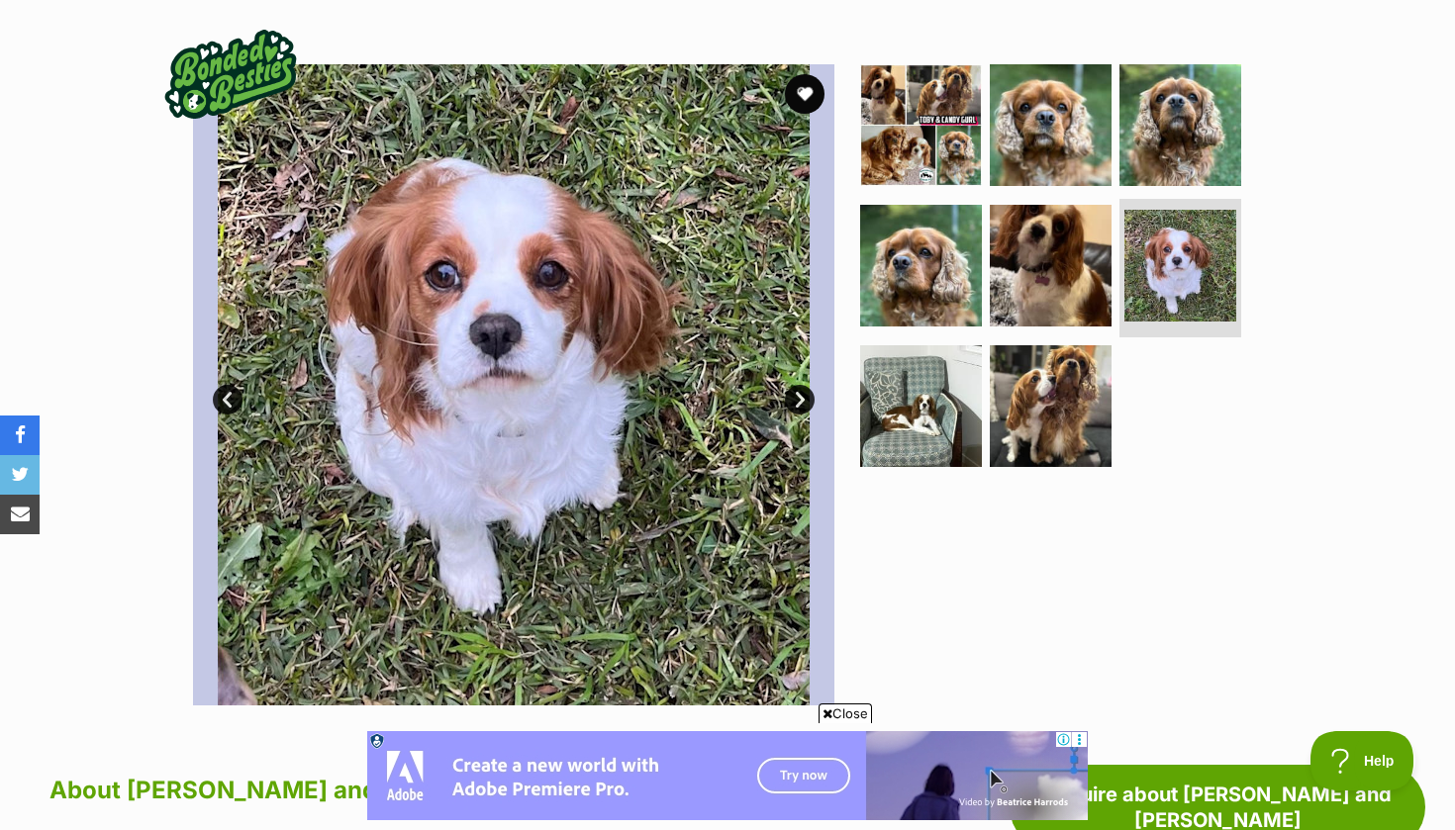
click at [800, 393] on link "Next" at bounding box center [800, 400] width 30 height 30
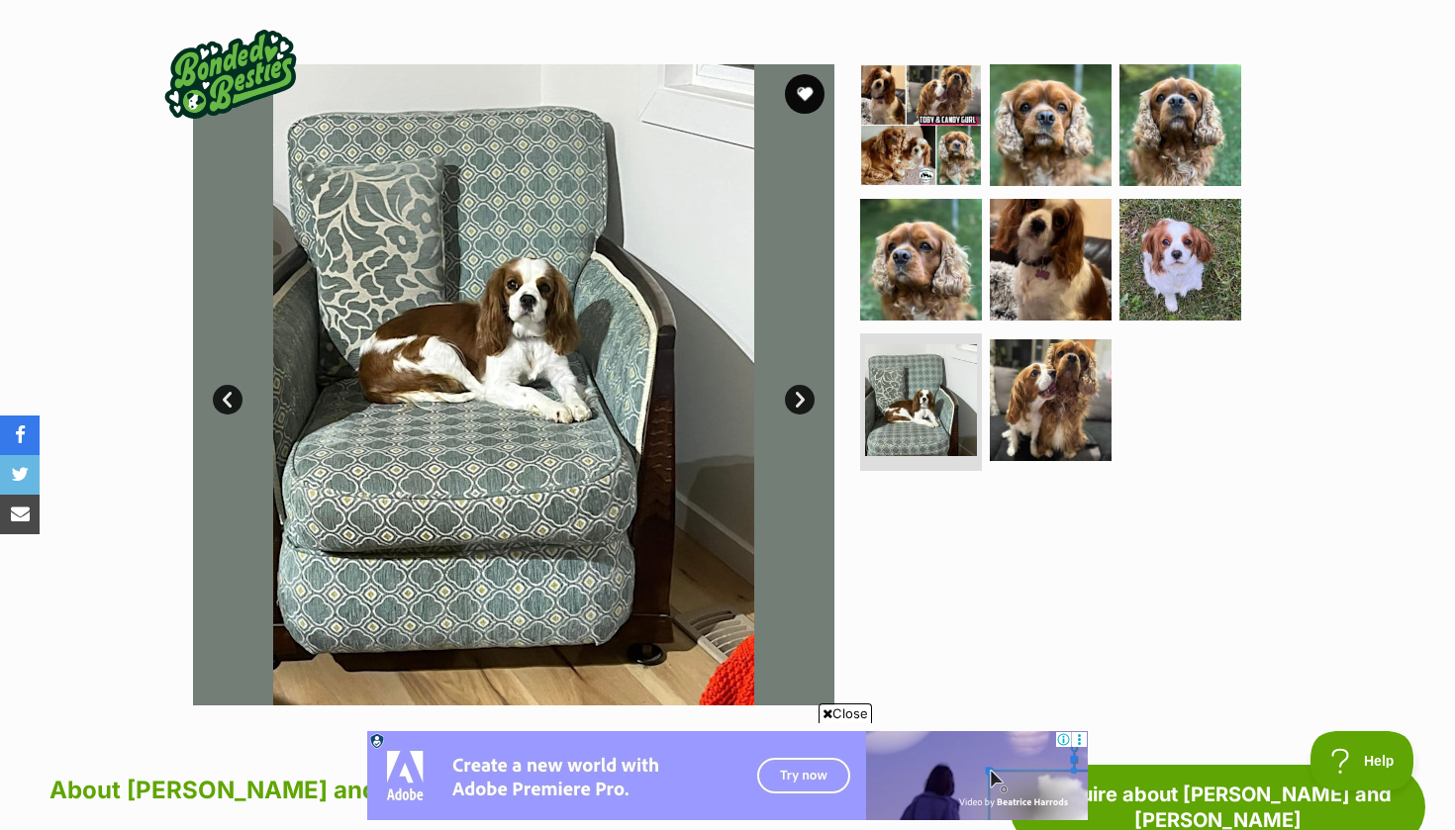
click at [800, 393] on link "Next" at bounding box center [800, 400] width 30 height 30
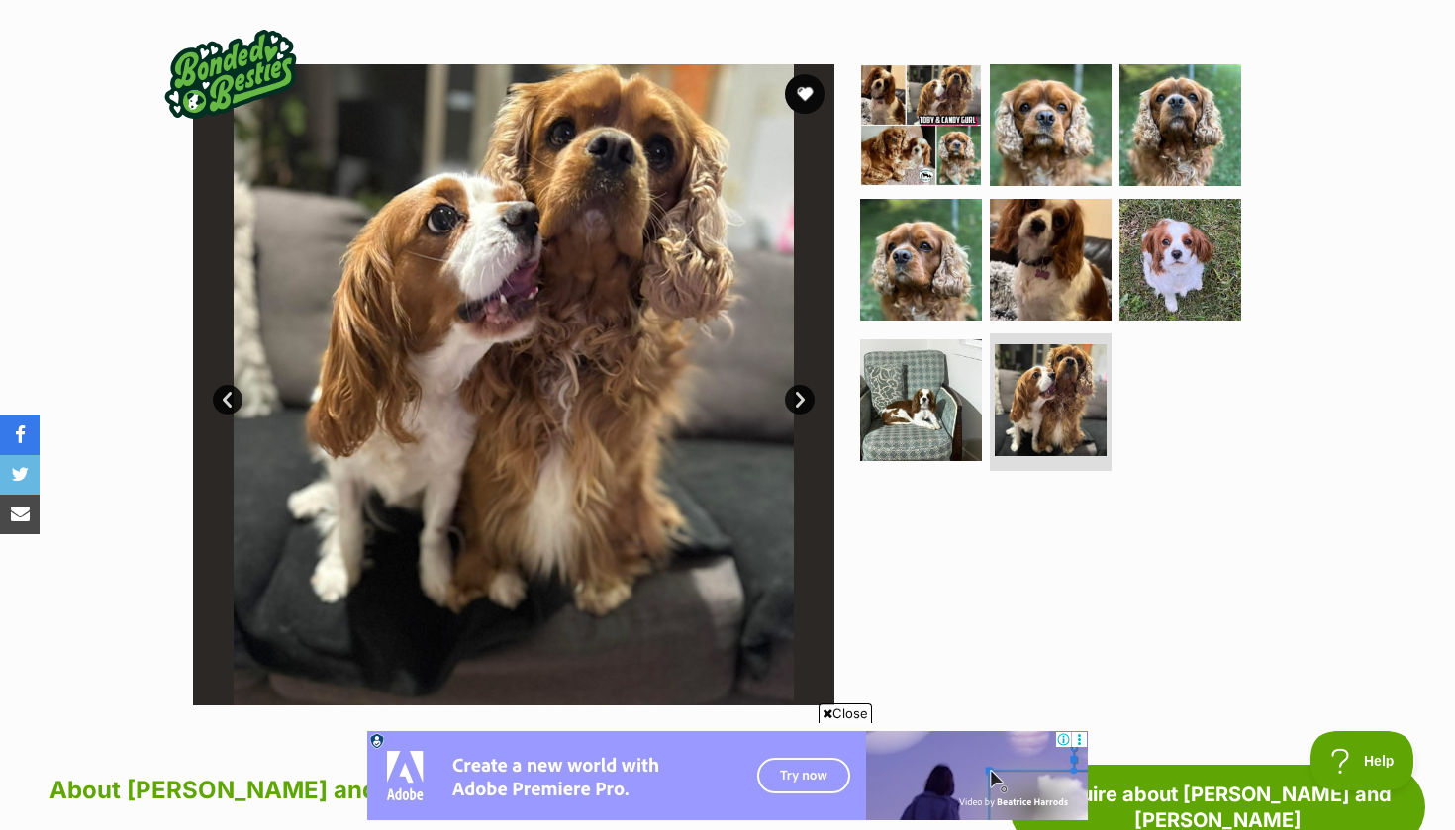
click at [800, 393] on link "Next" at bounding box center [800, 400] width 30 height 30
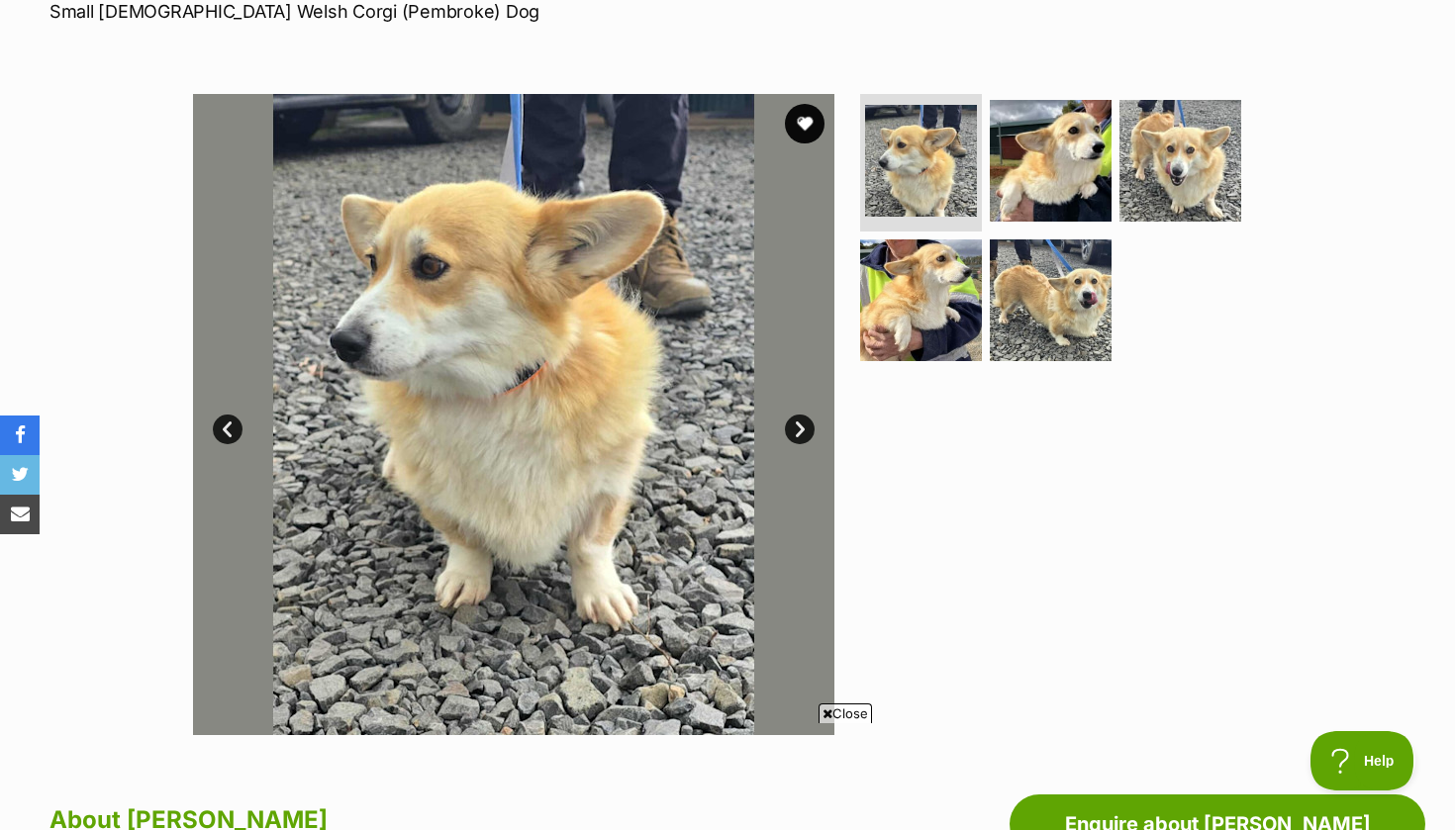
scroll to position [319, 0]
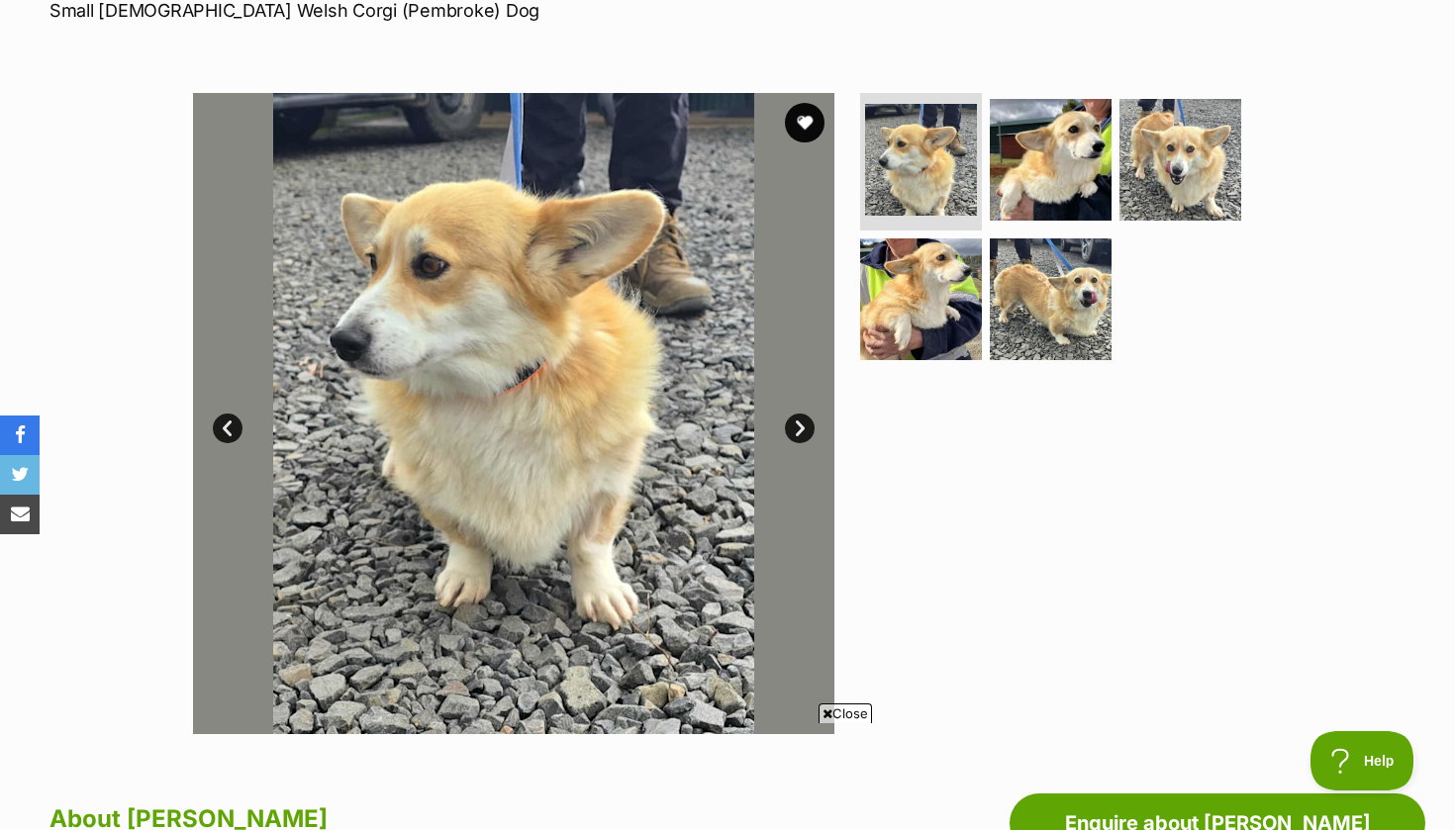
click at [797, 425] on link "Next" at bounding box center [800, 429] width 30 height 30
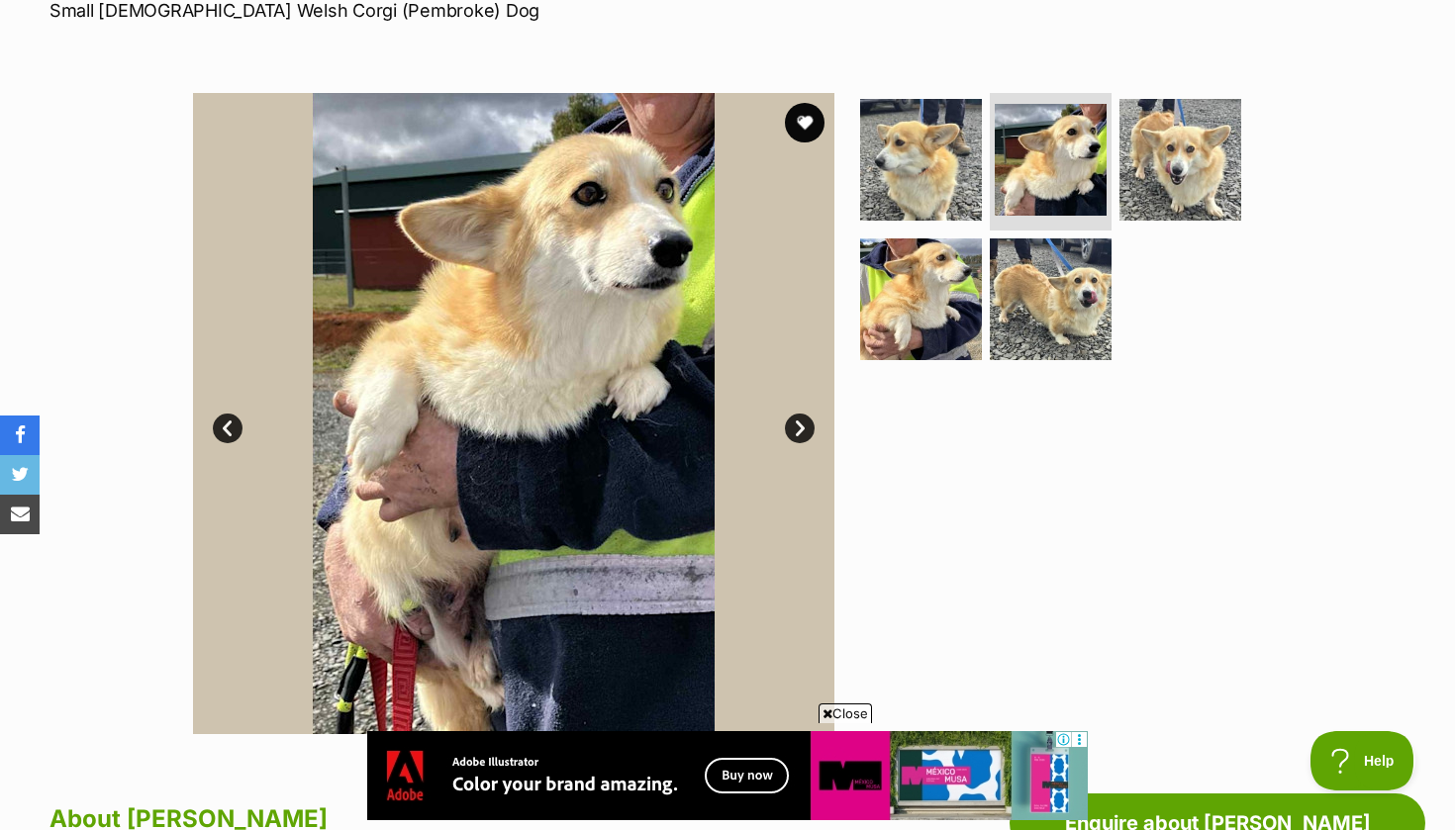
click at [797, 425] on link "Next" at bounding box center [800, 429] width 30 height 30
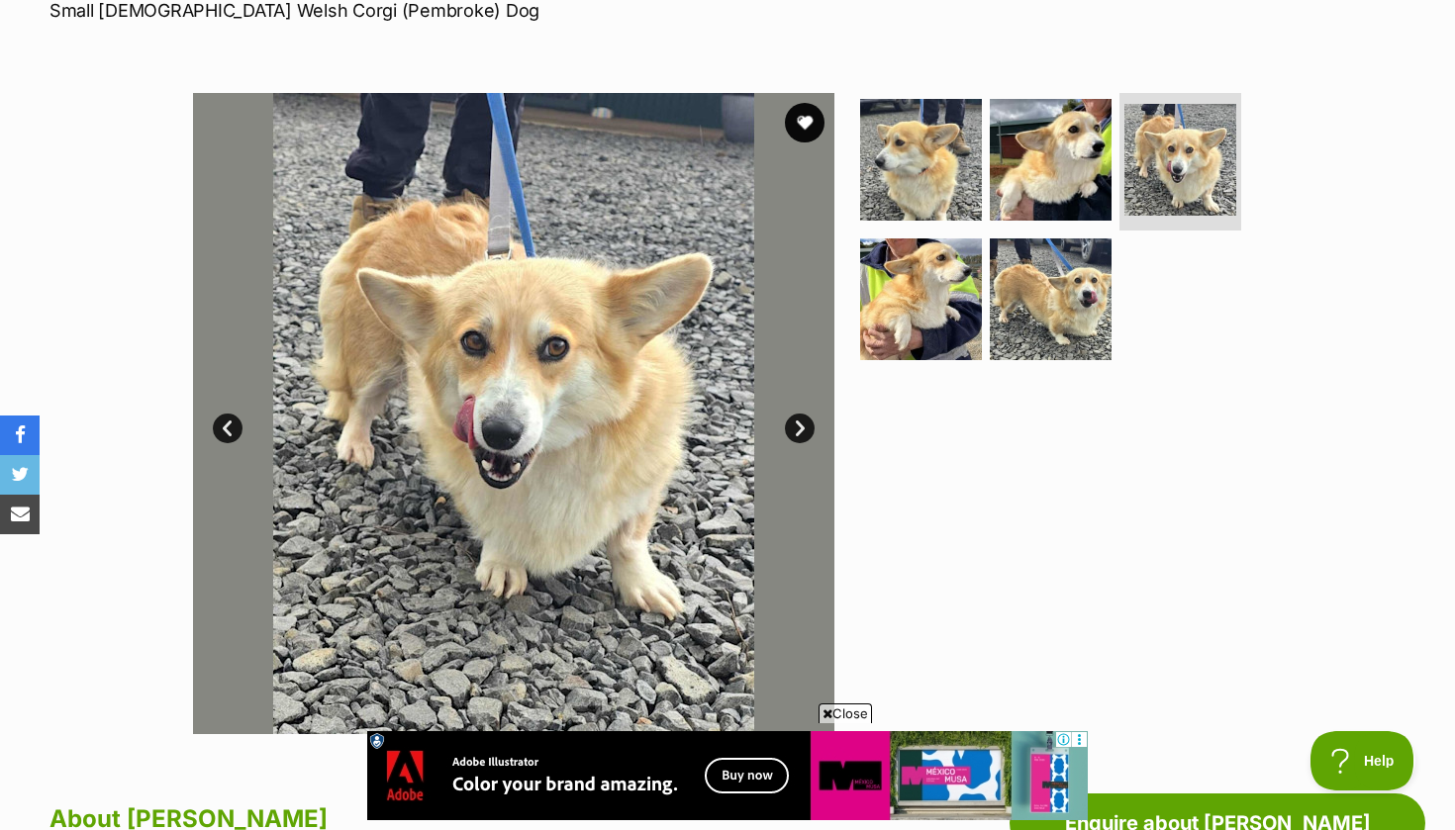
click at [222, 430] on link "Prev" at bounding box center [228, 429] width 30 height 30
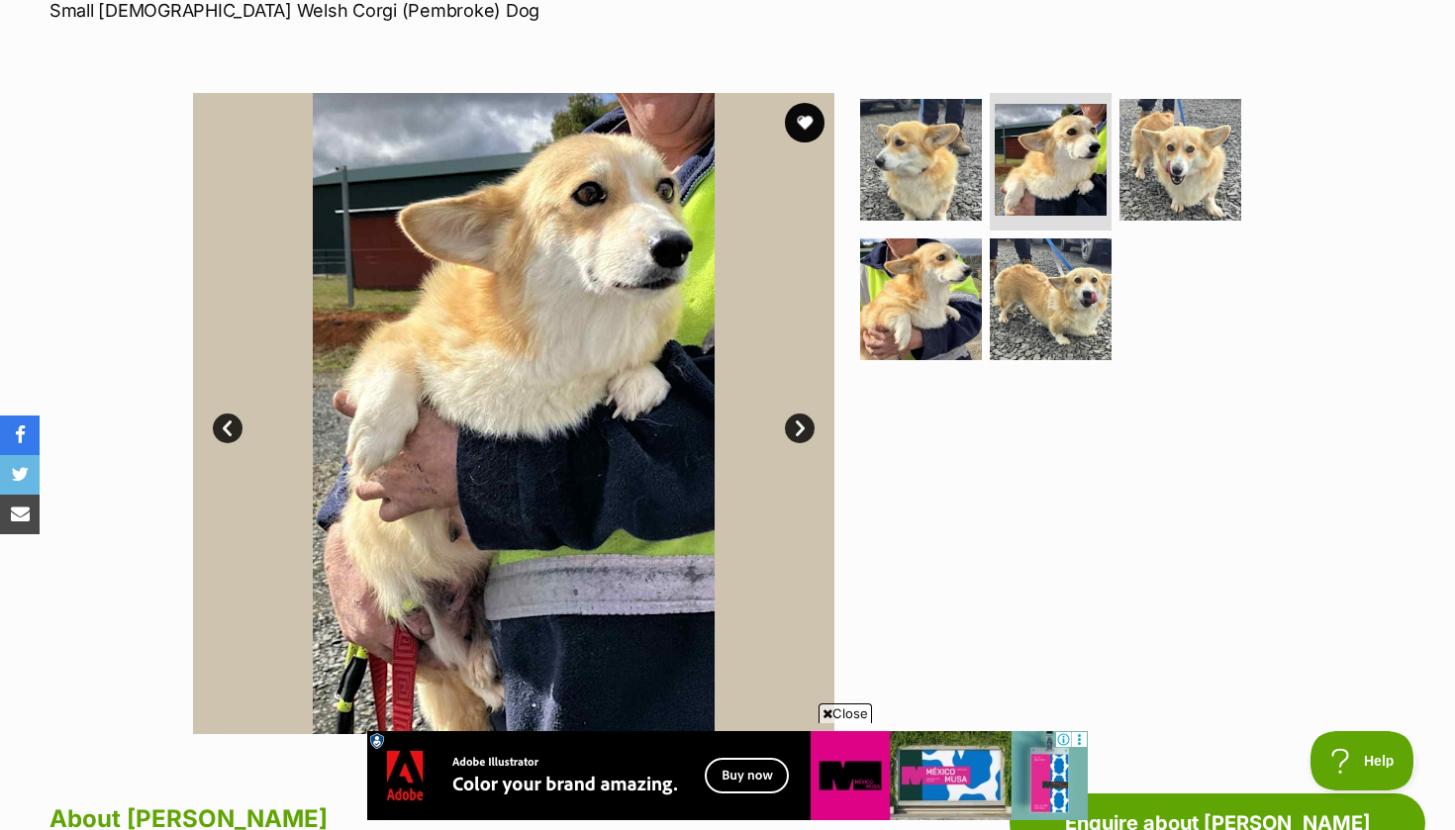
click at [798, 432] on link "Next" at bounding box center [800, 429] width 30 height 30
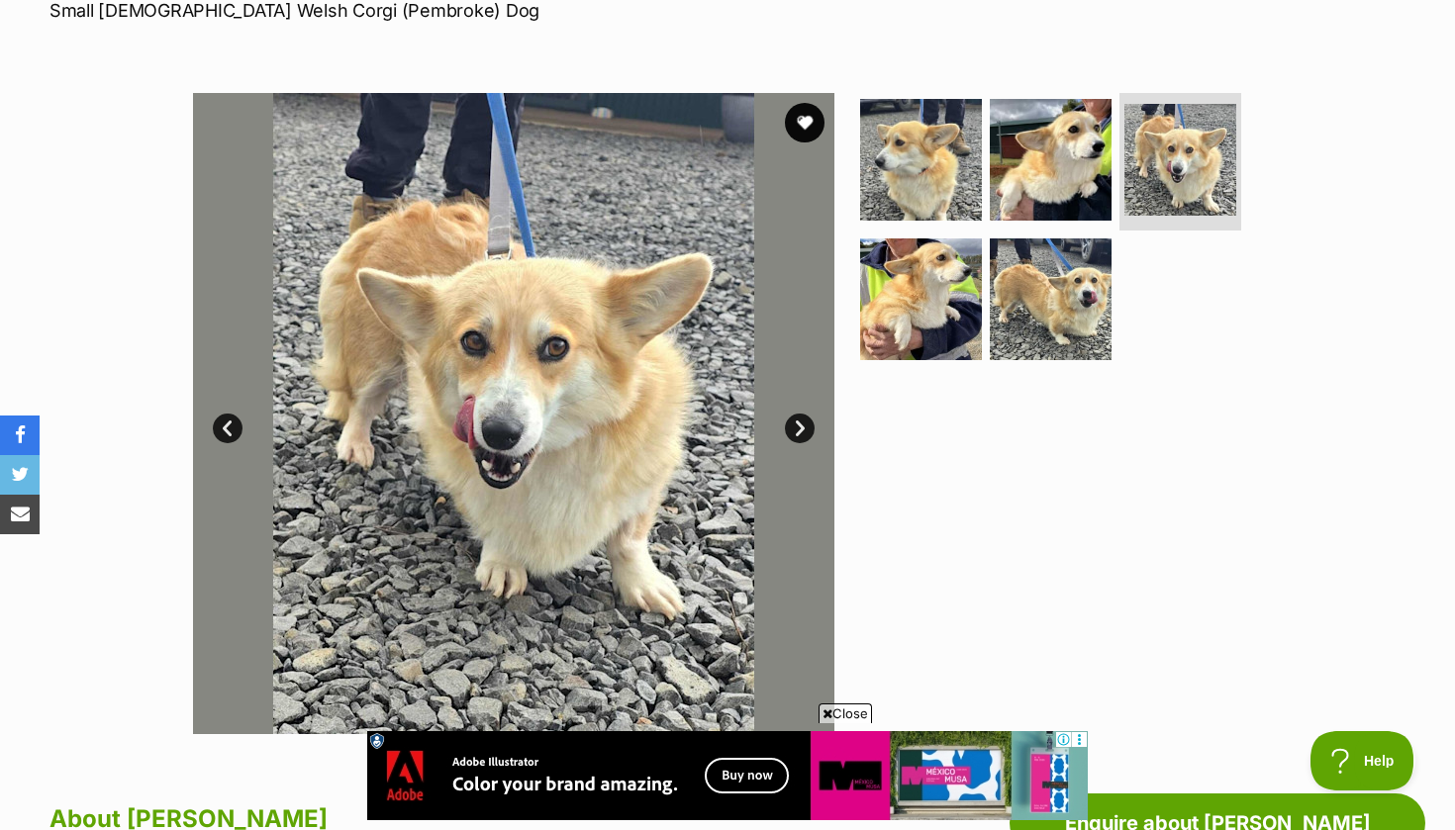
click at [798, 432] on link "Next" at bounding box center [800, 429] width 30 height 30
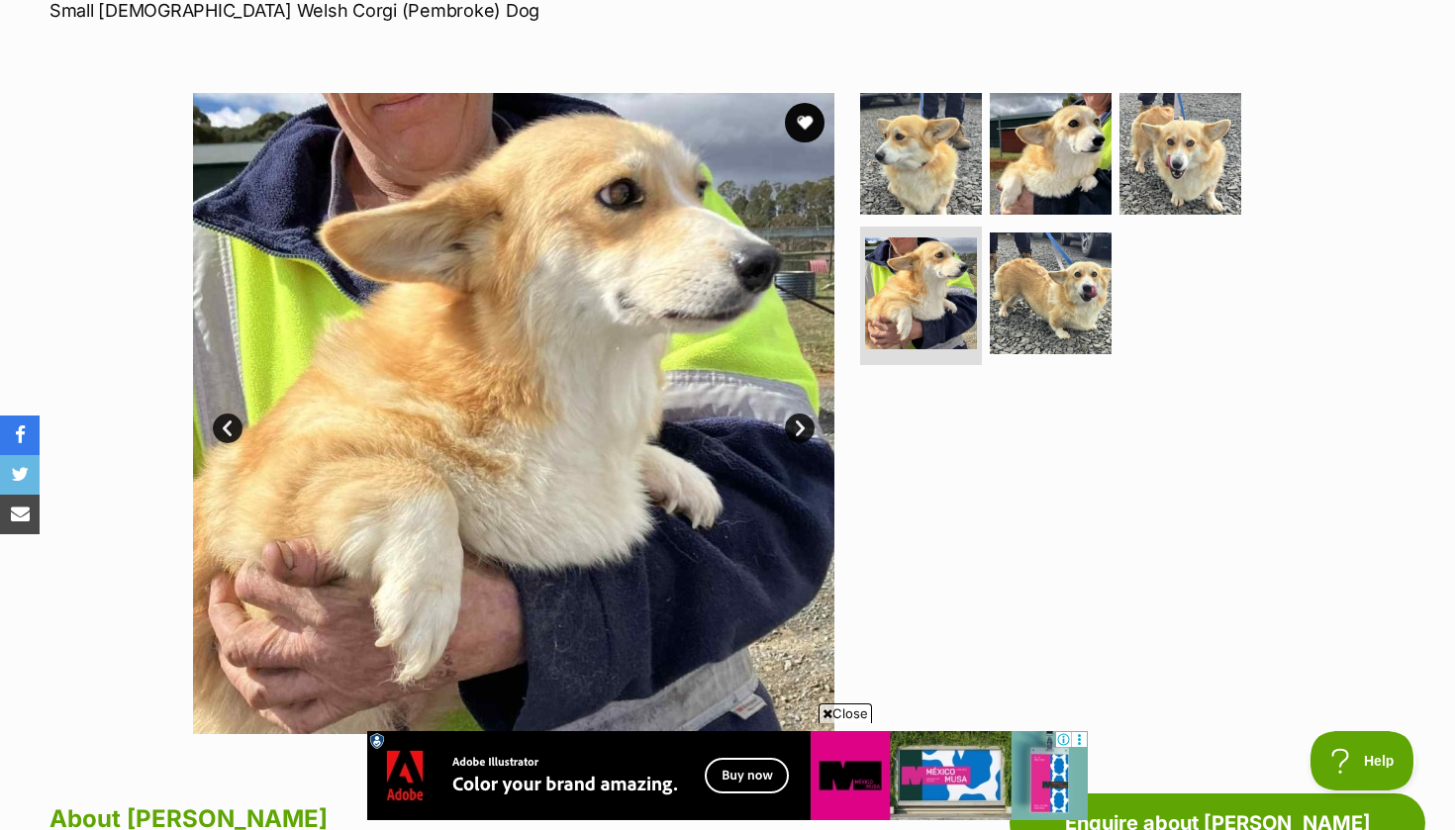
click at [798, 432] on link "Next" at bounding box center [800, 429] width 30 height 30
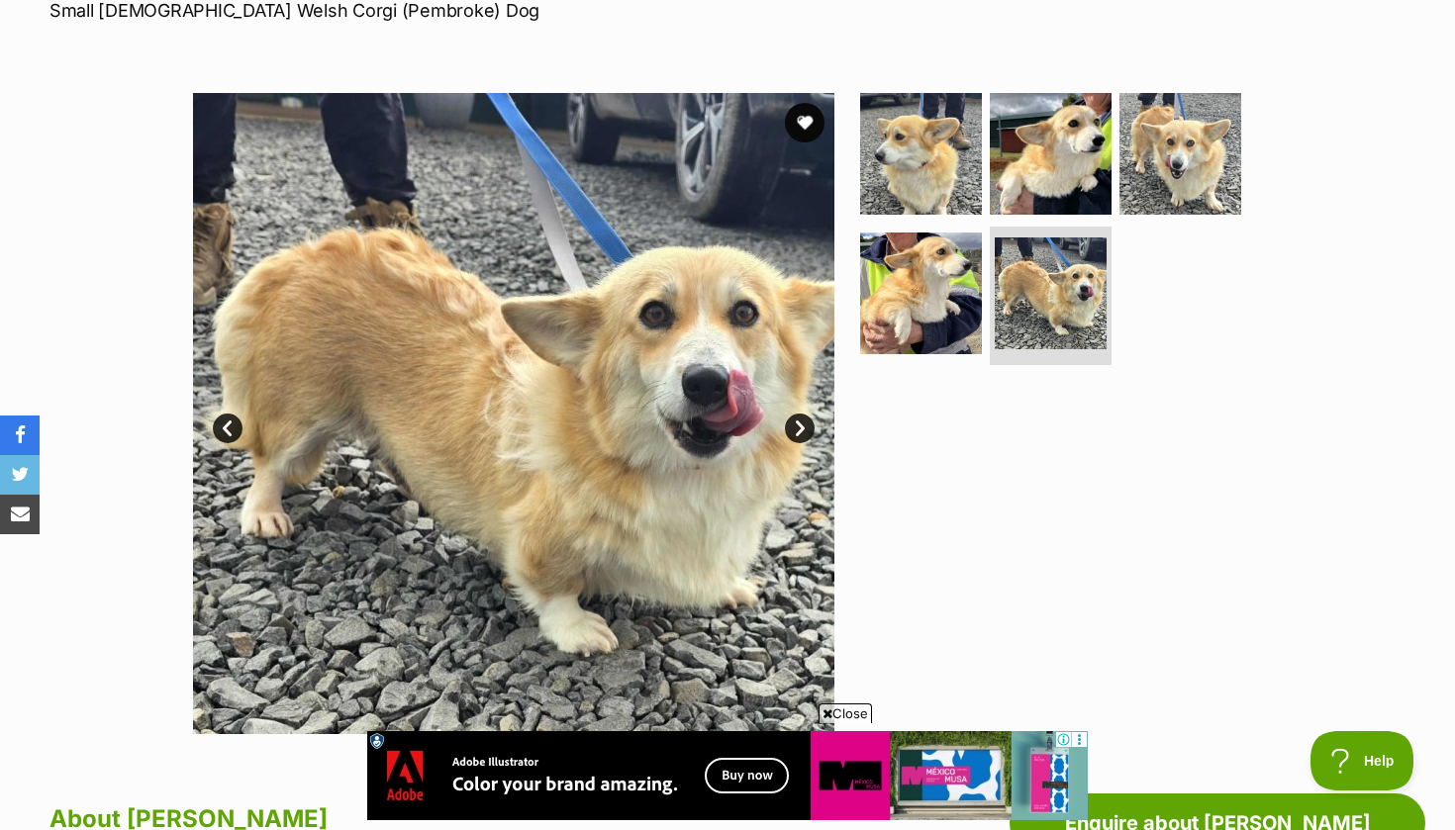
click at [798, 432] on link "Next" at bounding box center [800, 429] width 30 height 30
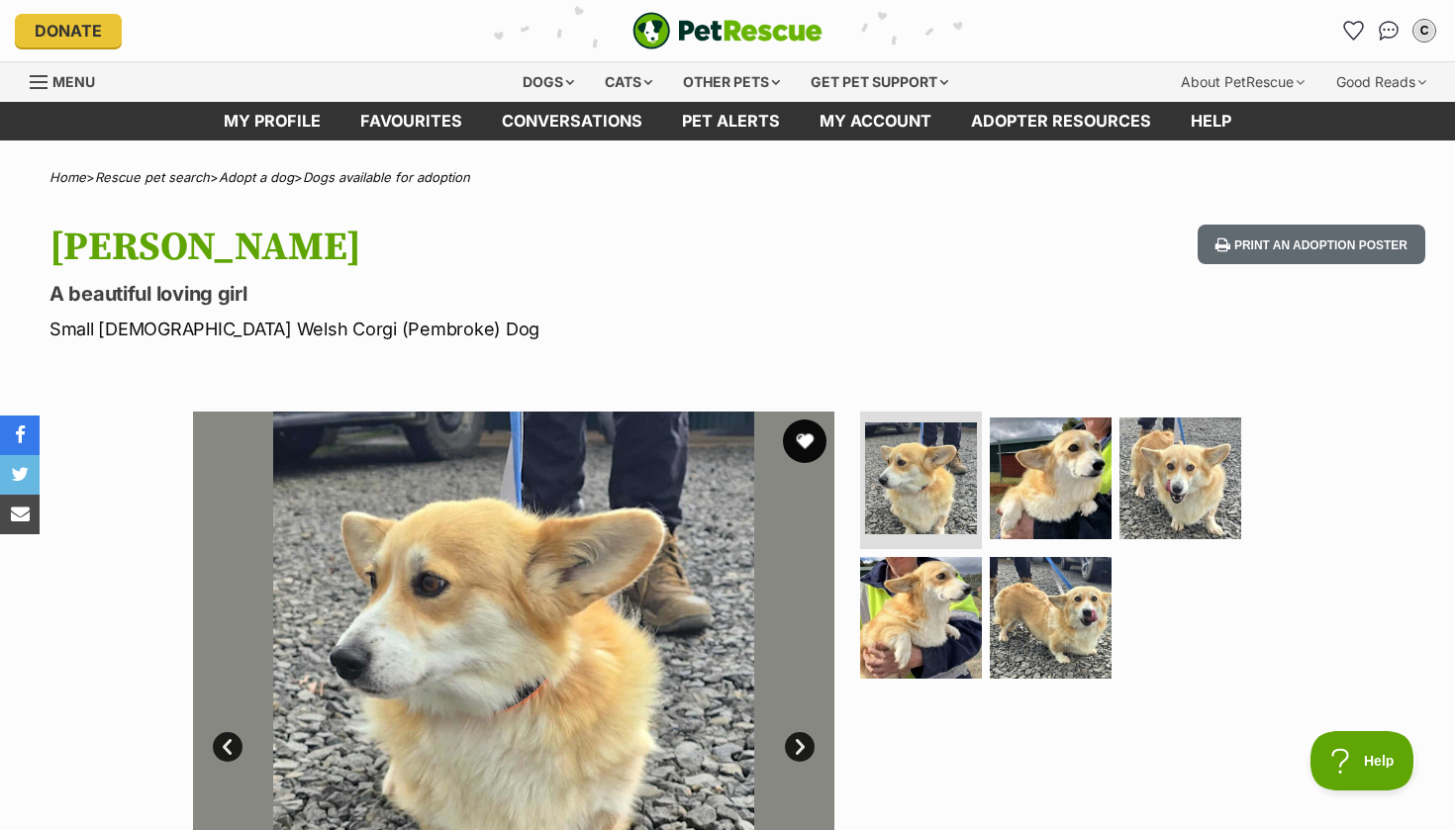
click at [806, 438] on button "favourite" at bounding box center [805, 442] width 44 height 44
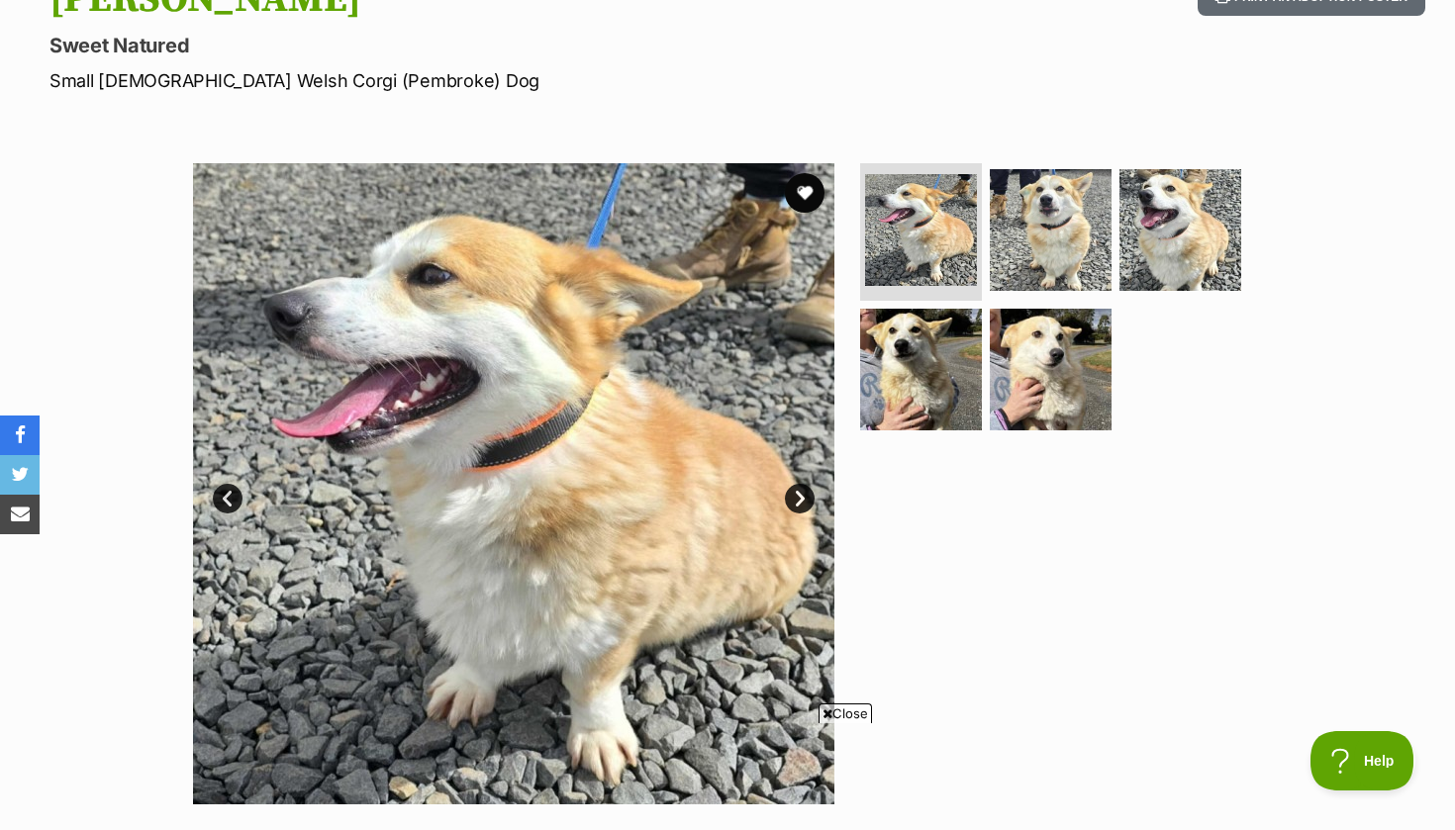
scroll to position [250, 0]
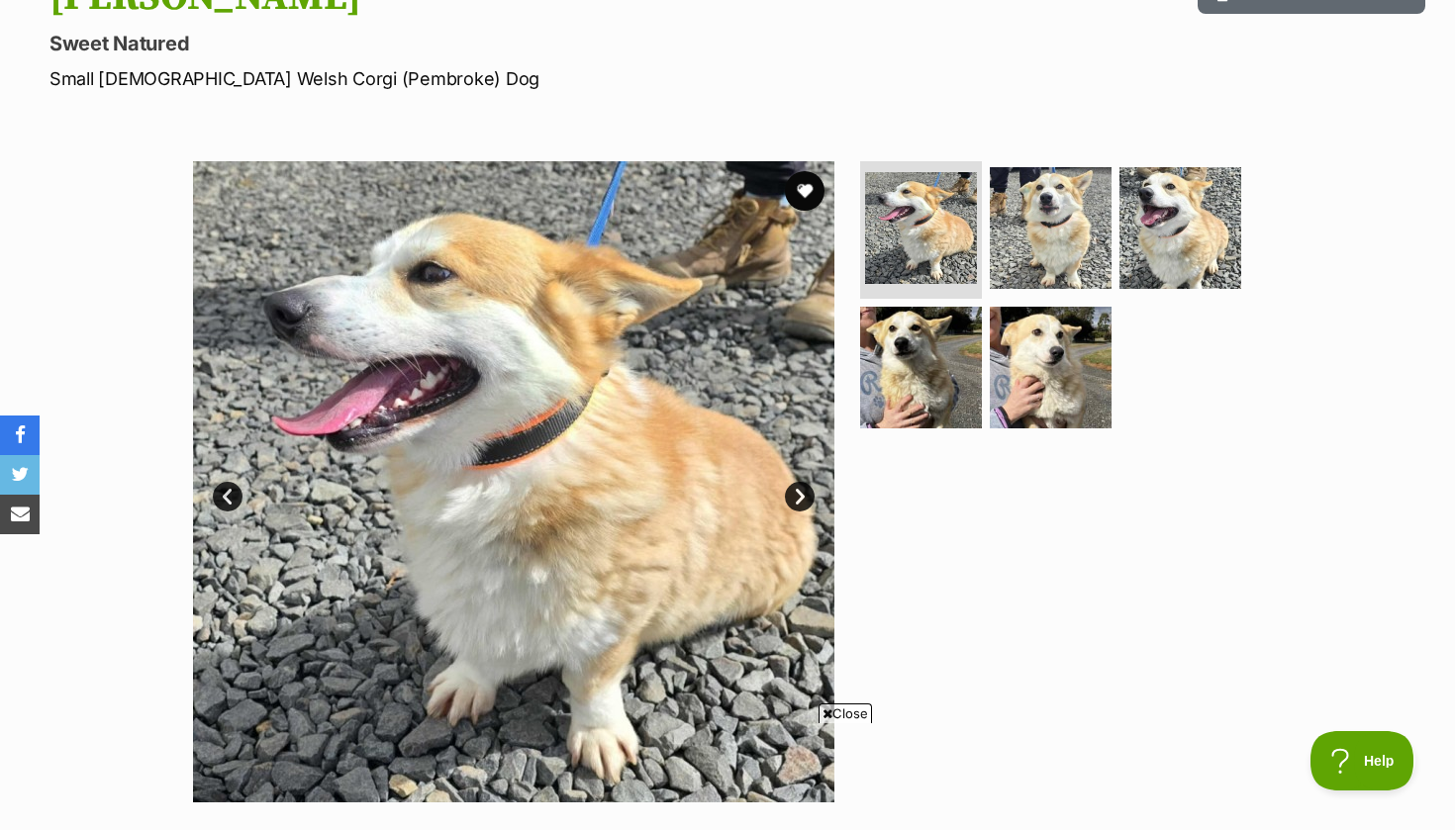
click at [797, 493] on link "Next" at bounding box center [800, 497] width 30 height 30
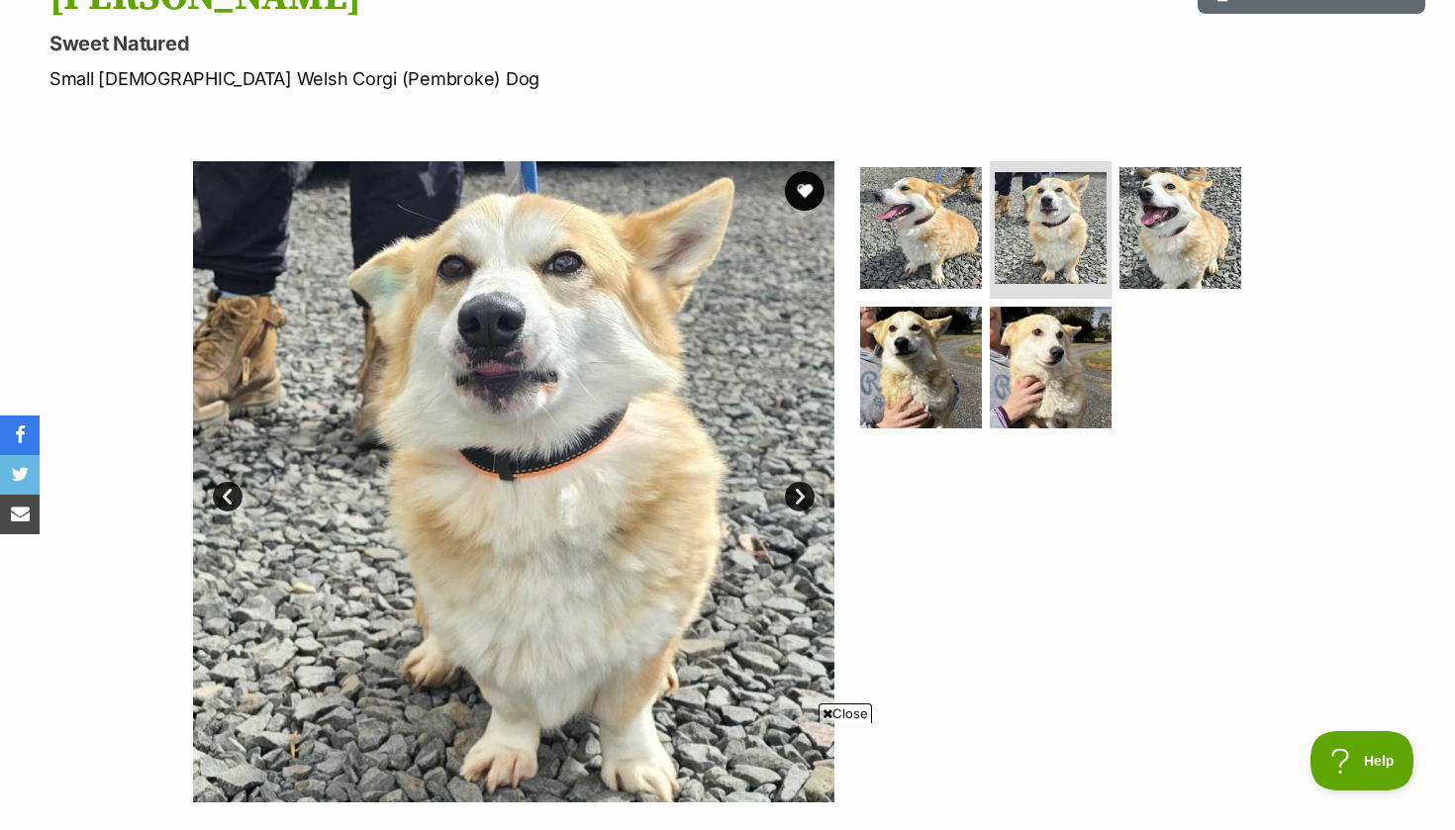
click at [797, 493] on link "Next" at bounding box center [800, 497] width 30 height 30
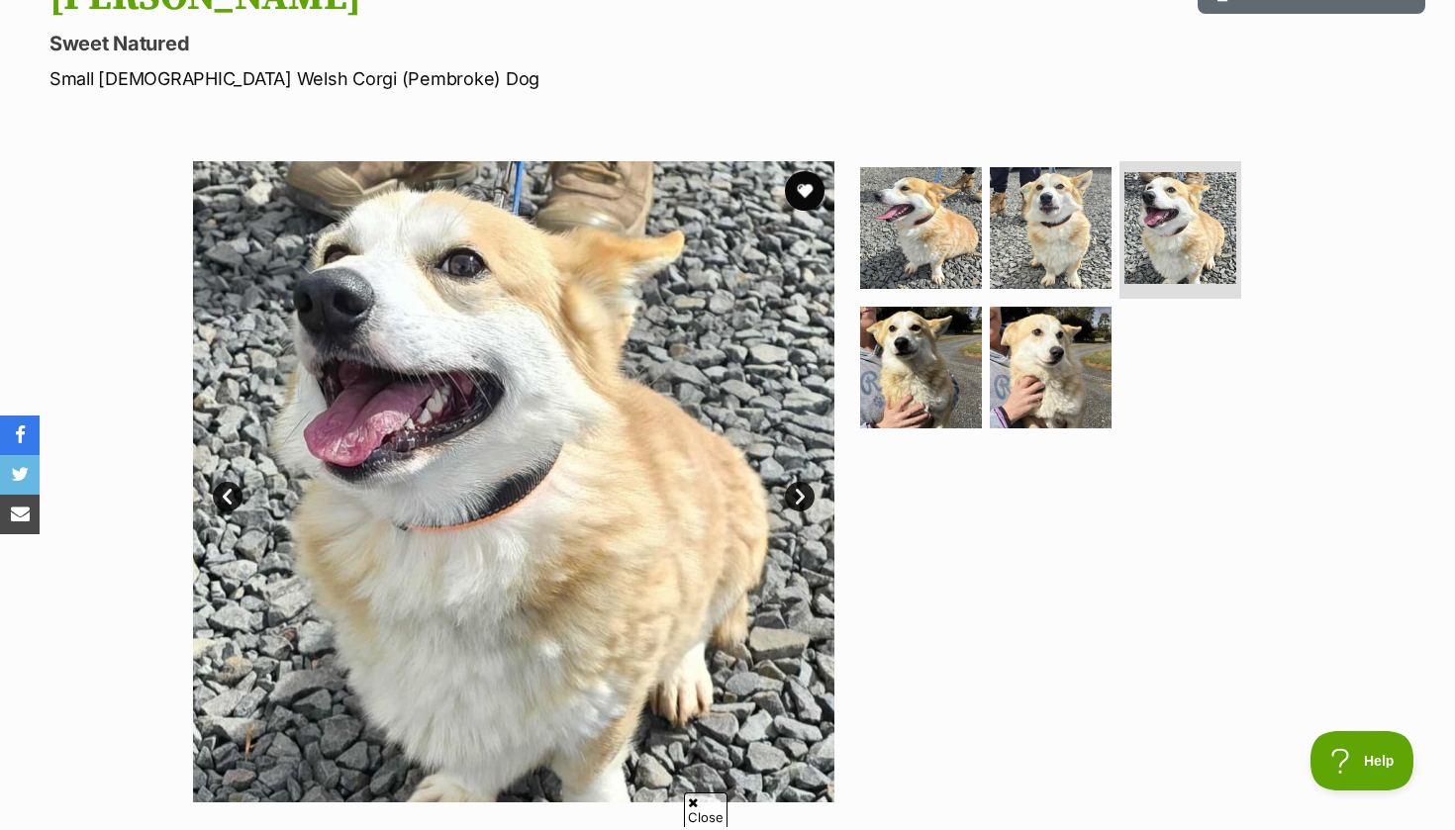
click at [797, 493] on link "Next" at bounding box center [800, 497] width 30 height 30
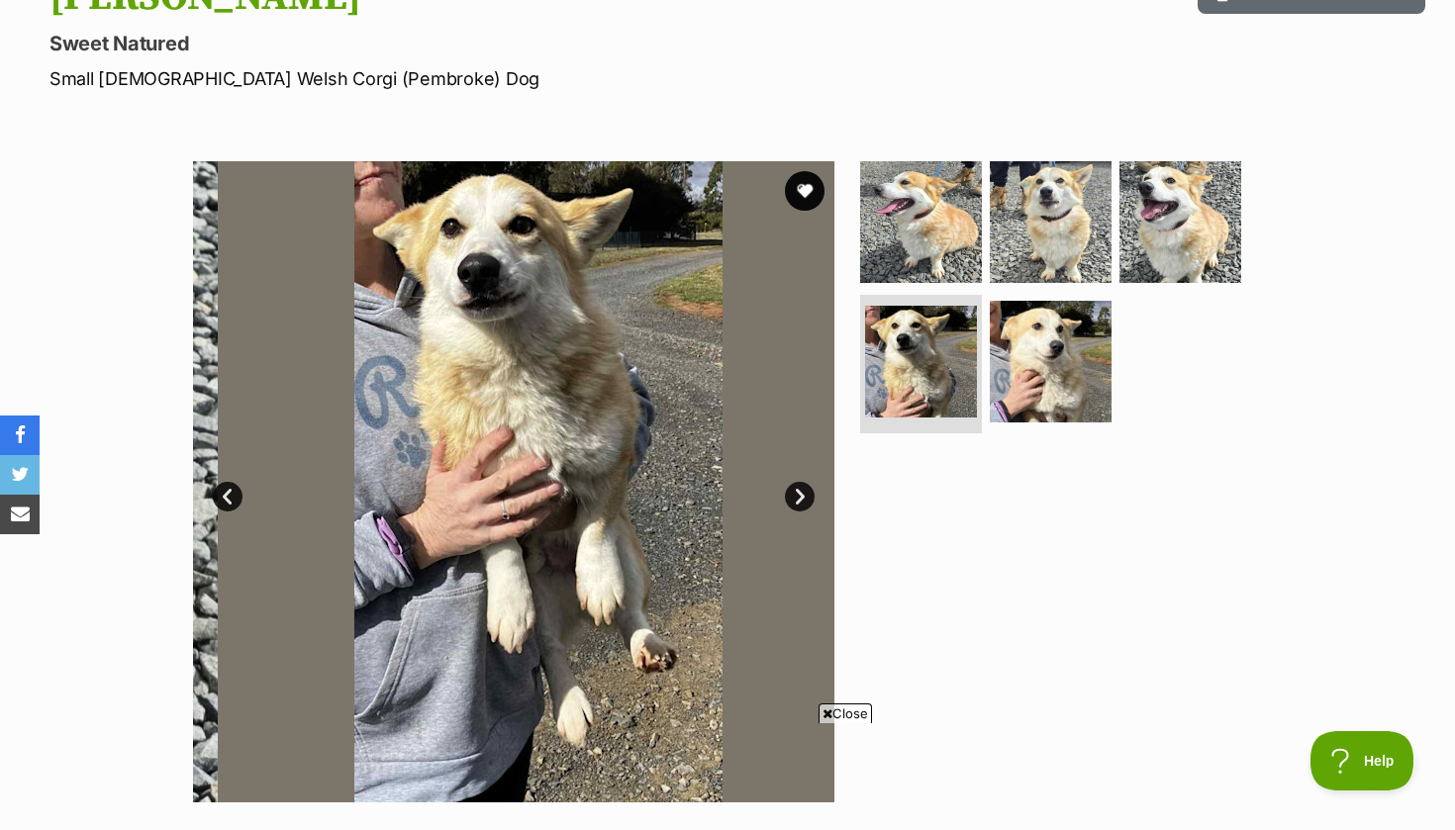
scroll to position [0, 0]
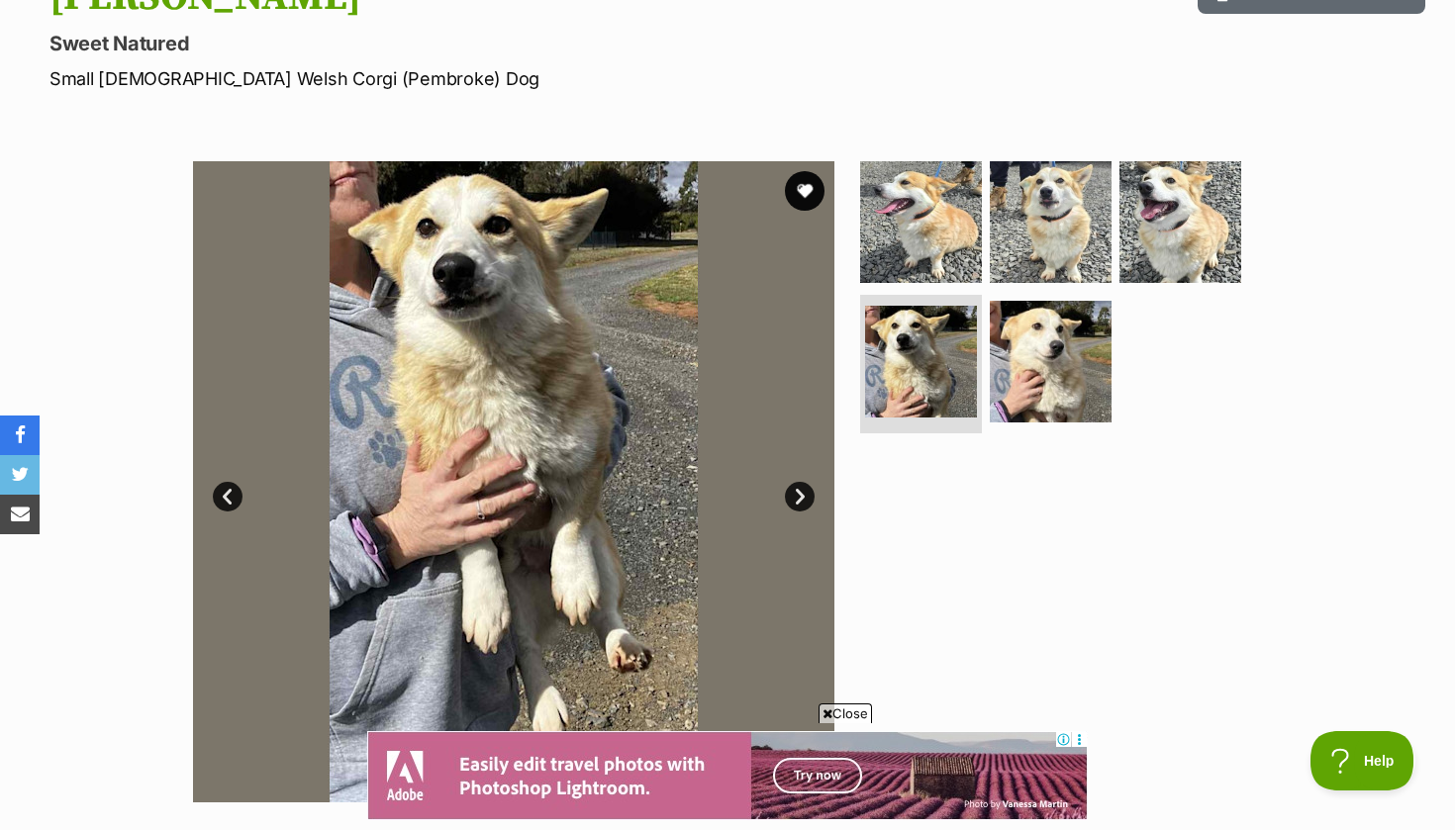
click at [797, 493] on link "Next" at bounding box center [800, 497] width 30 height 30
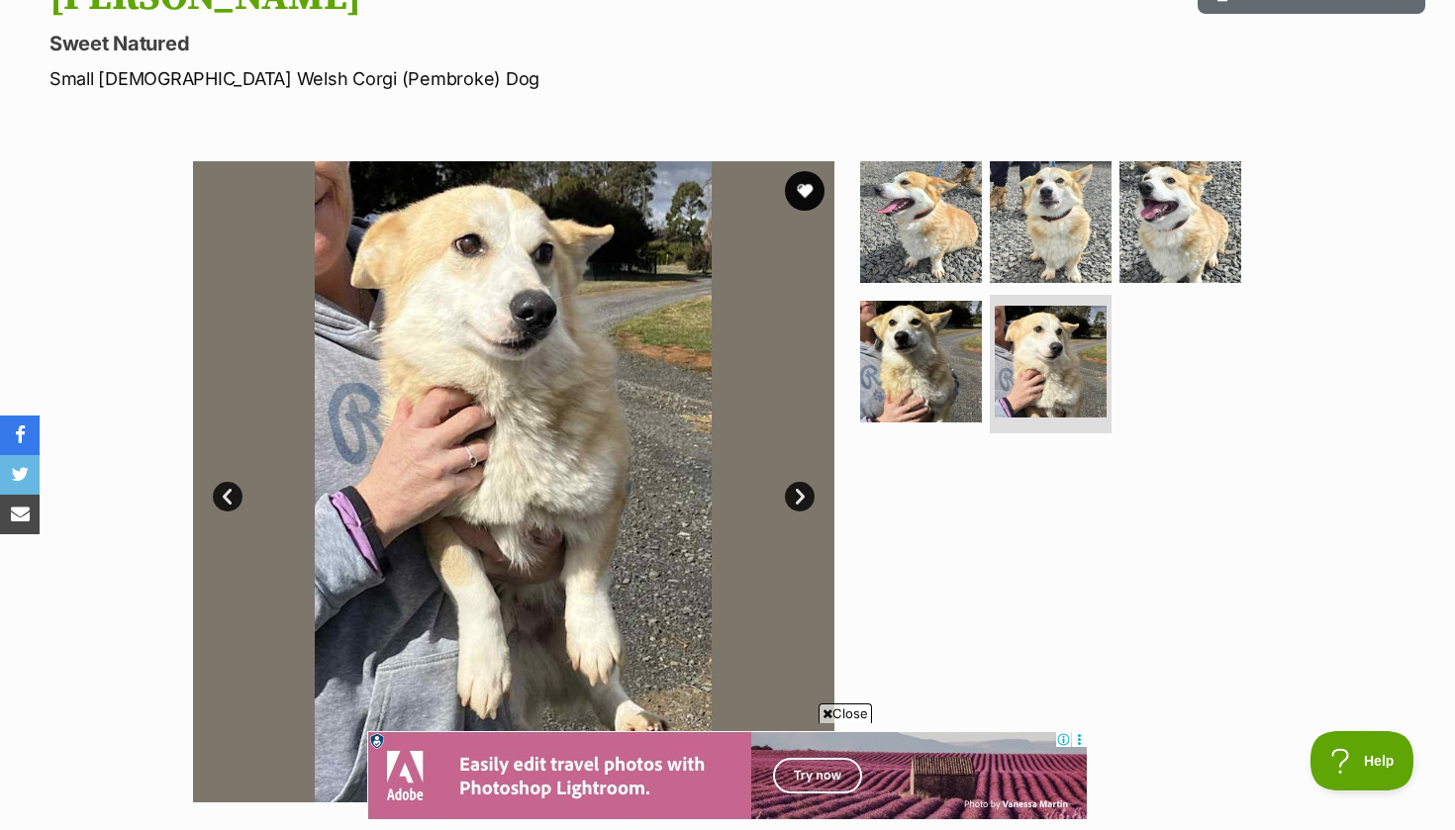
click at [797, 493] on link "Next" at bounding box center [800, 497] width 30 height 30
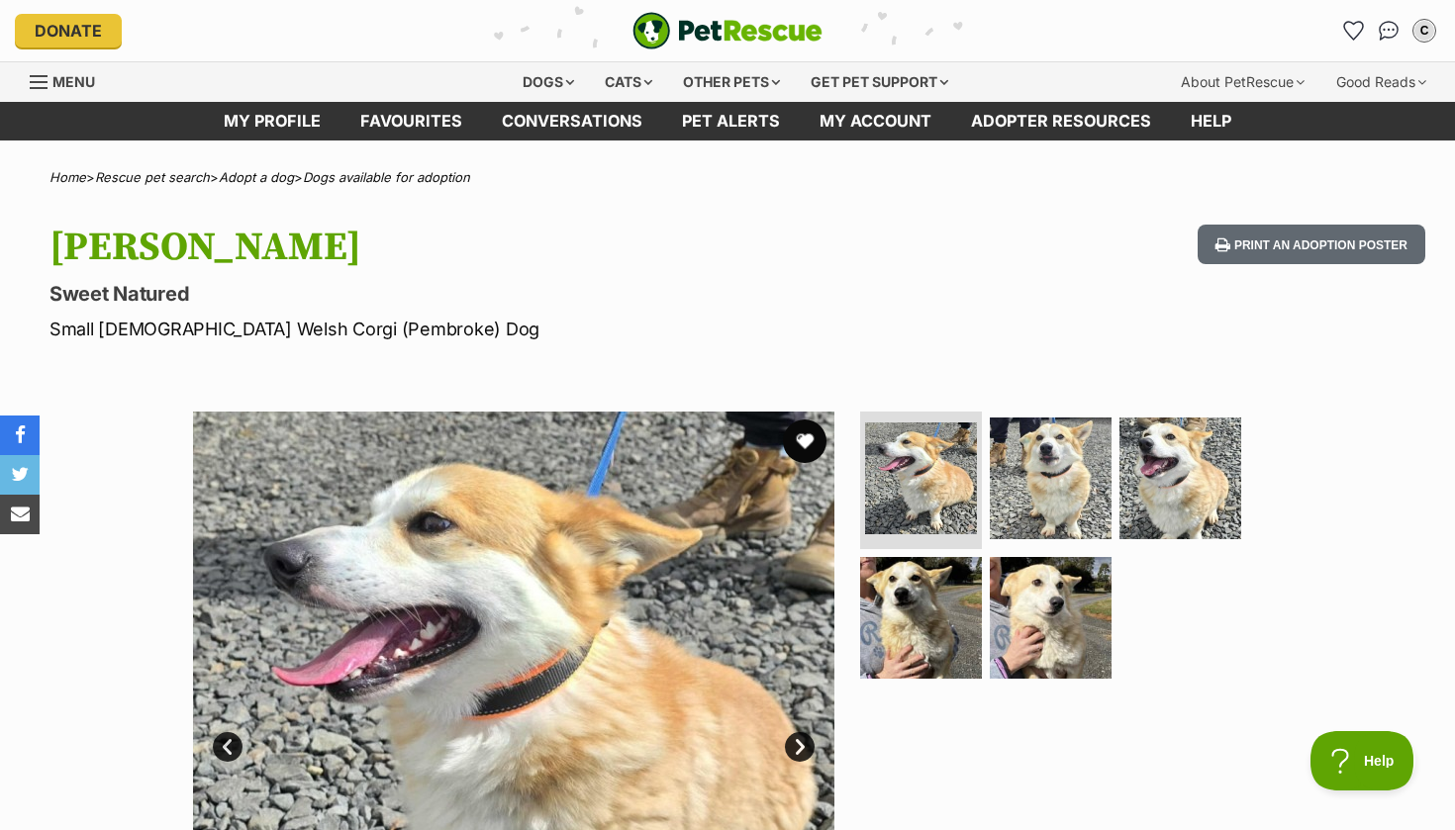
click at [792, 439] on button "favourite" at bounding box center [805, 442] width 44 height 44
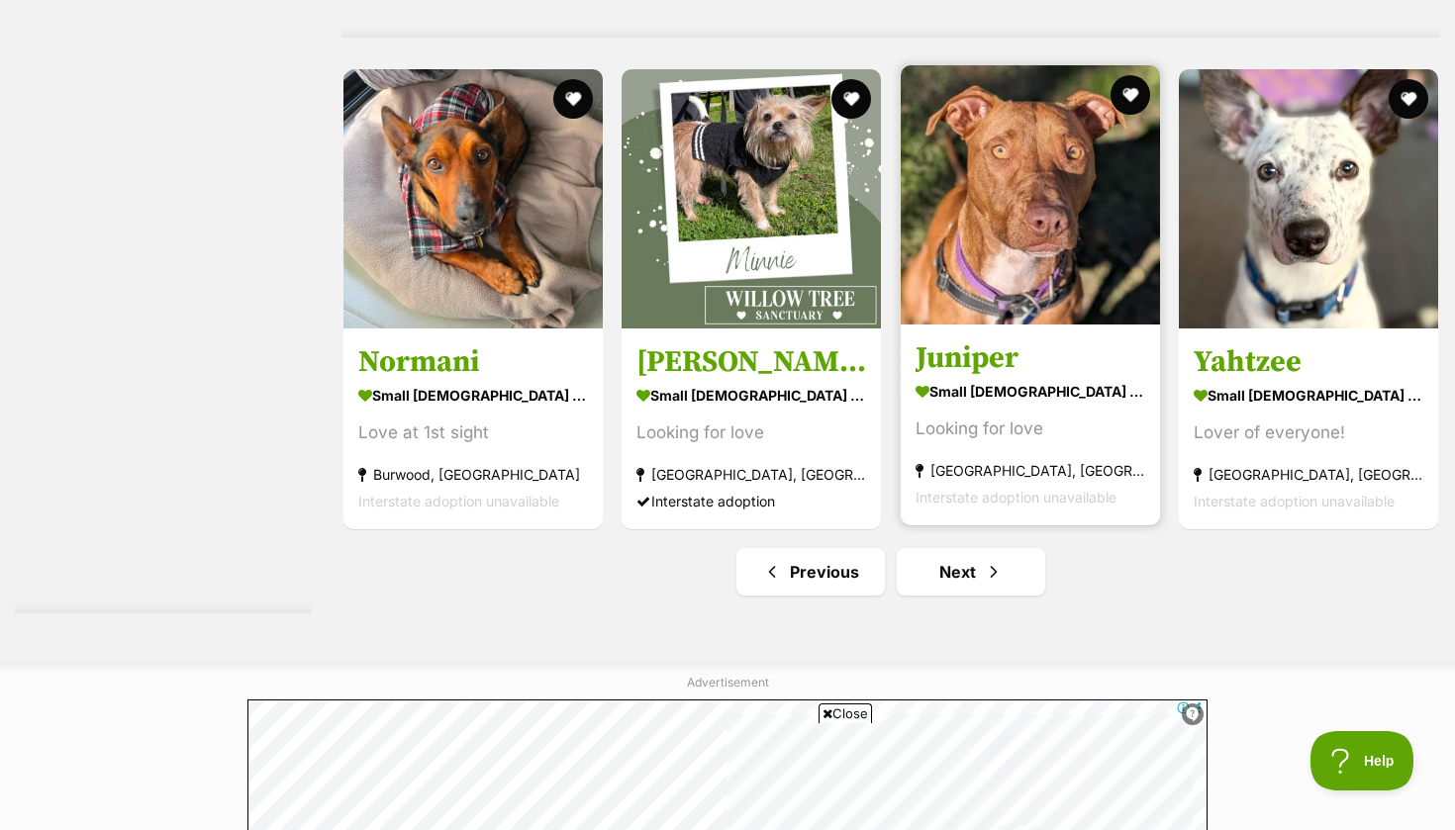
scroll to position [10269, 0]
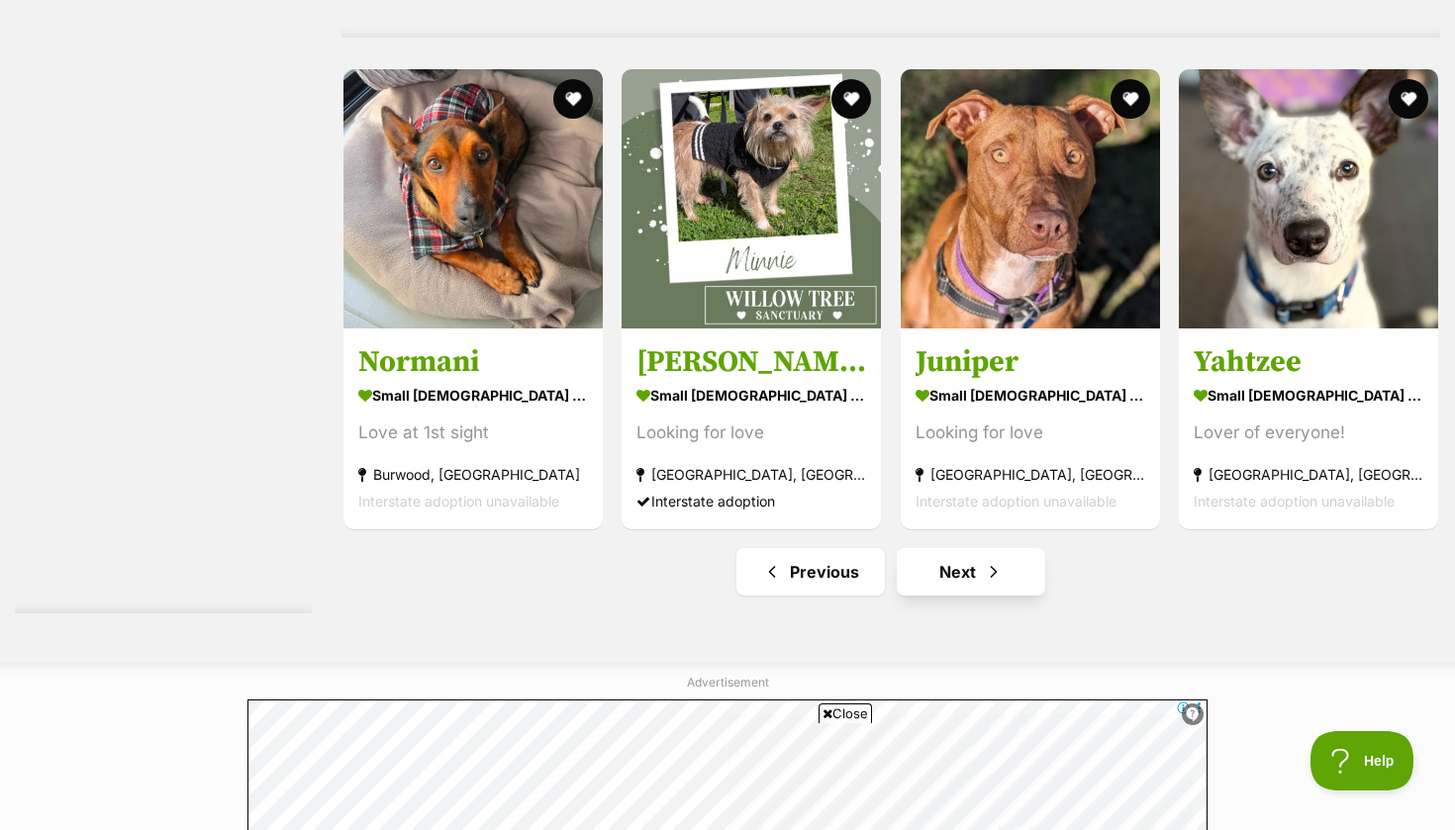
click at [985, 560] on span "Next page" at bounding box center [994, 572] width 20 height 24
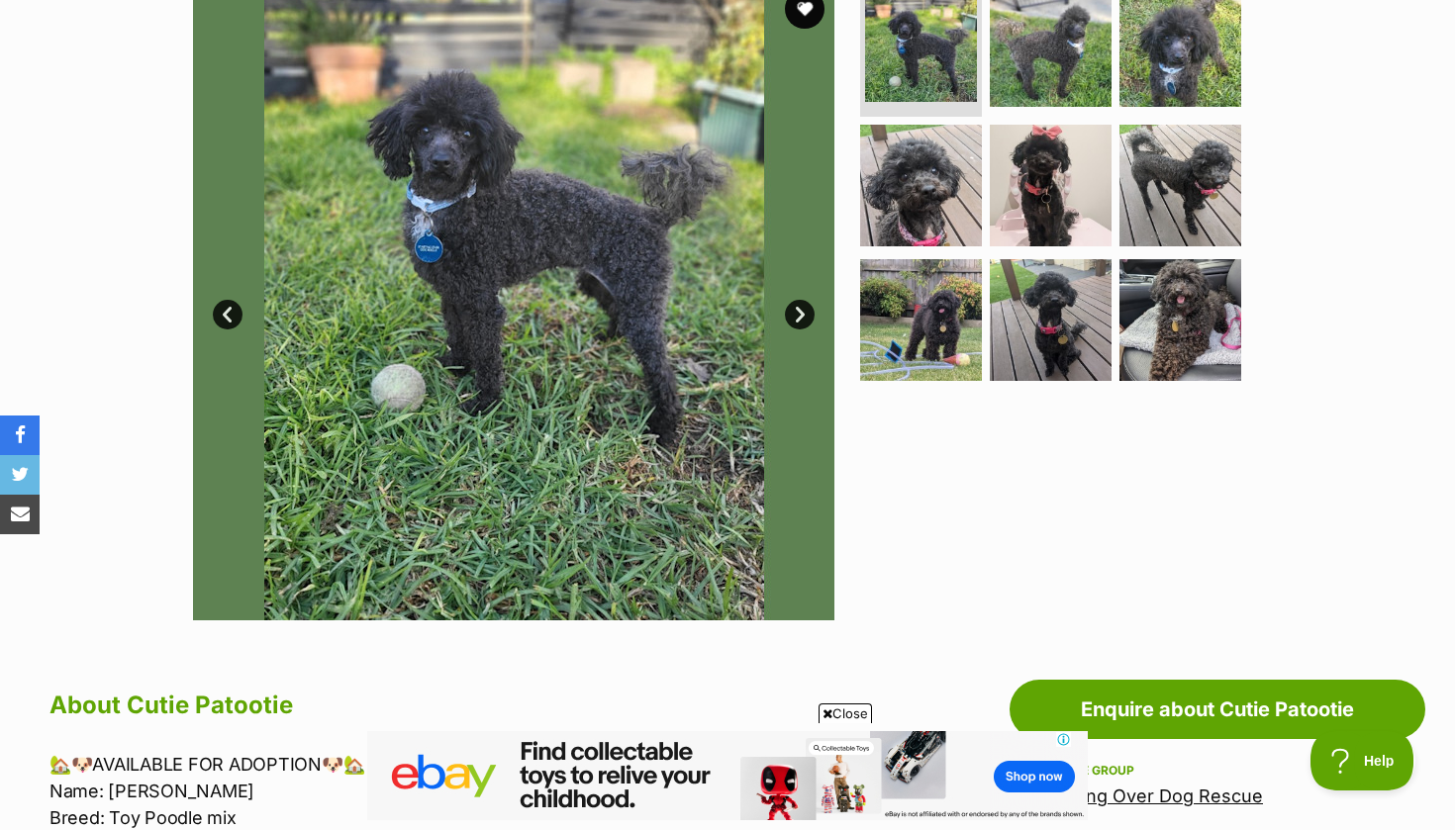
click at [799, 308] on link "Next" at bounding box center [800, 315] width 30 height 30
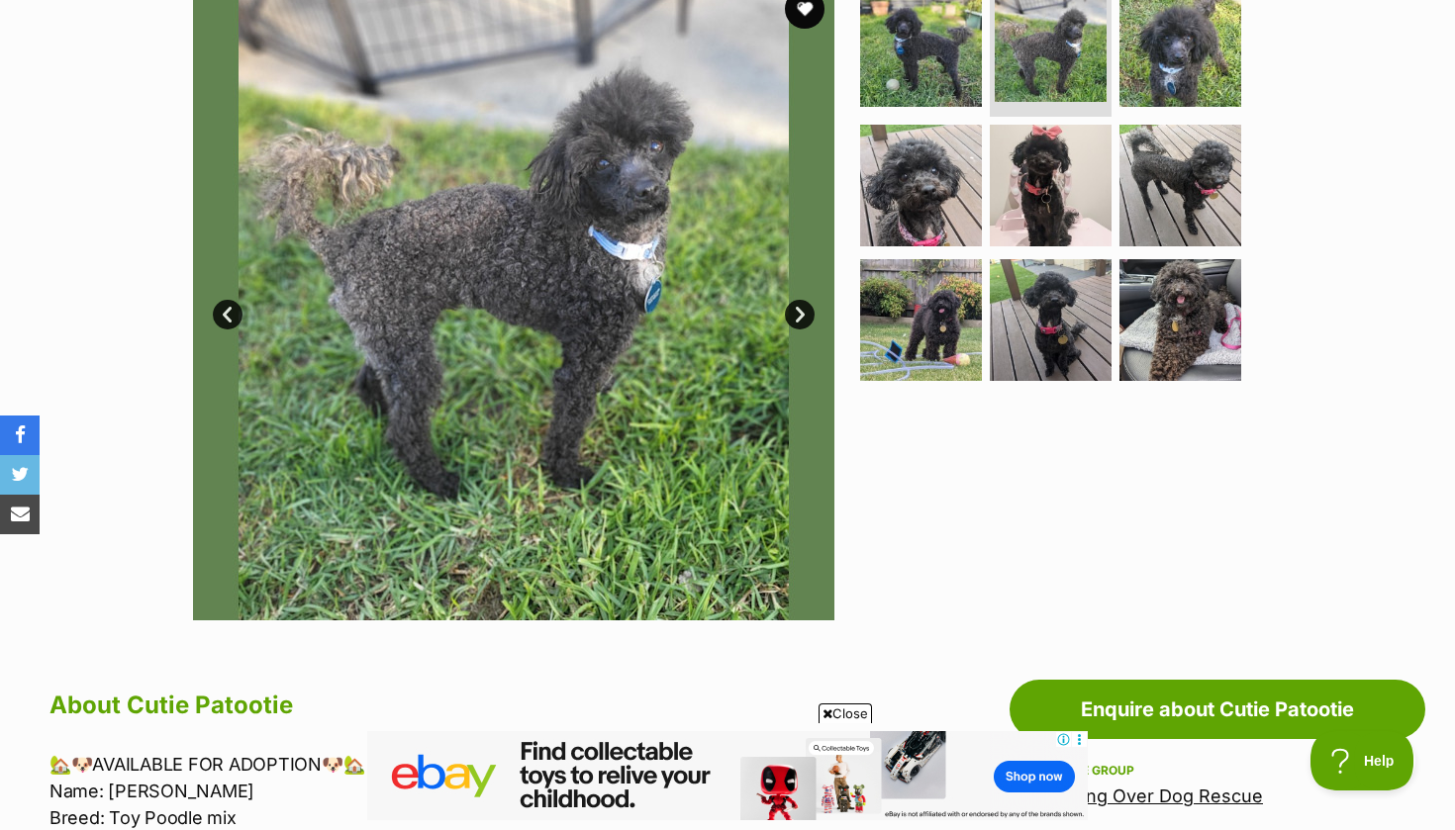
click at [799, 308] on link "Next" at bounding box center [800, 315] width 30 height 30
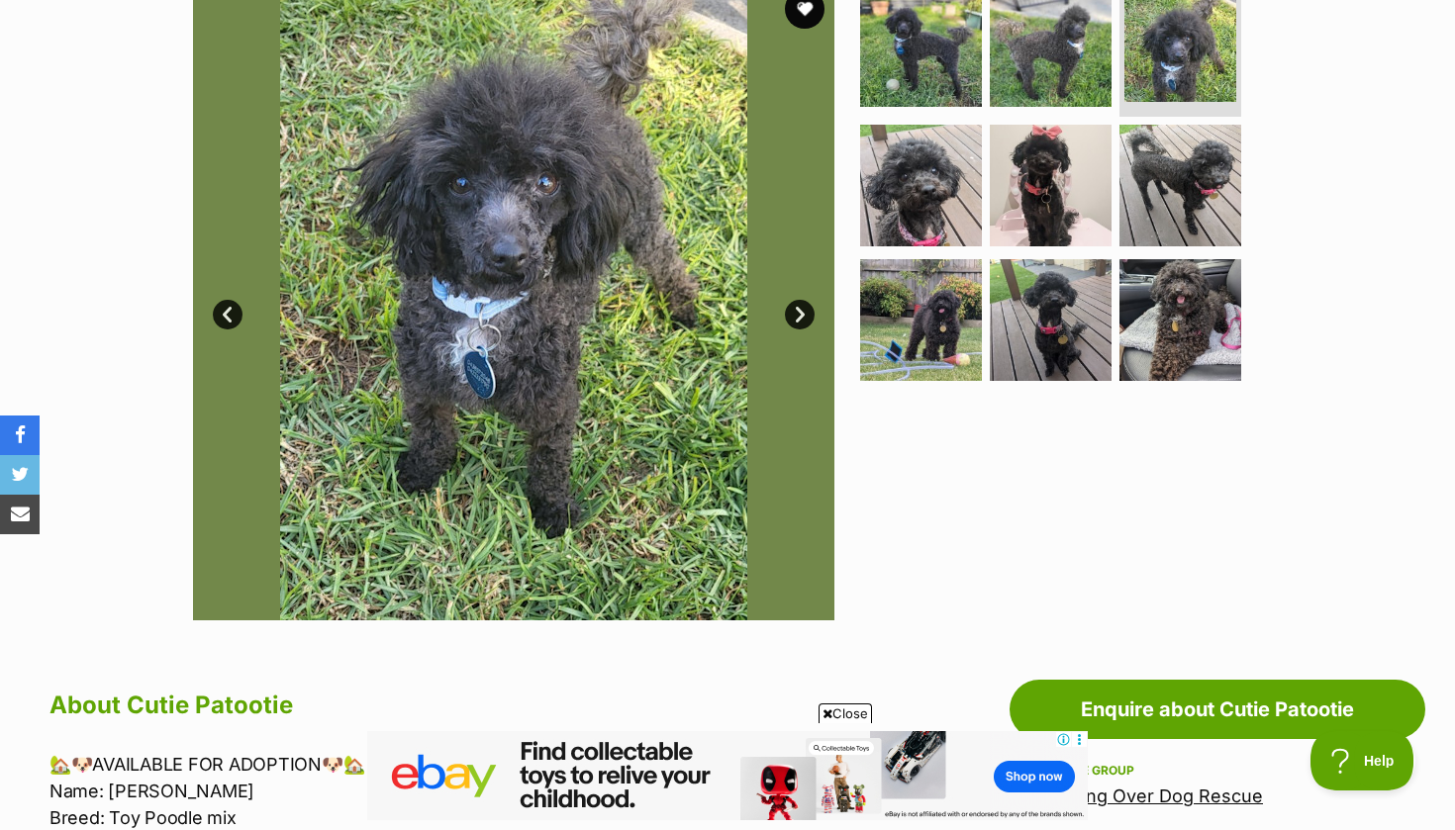
click at [798, 309] on link "Next" at bounding box center [800, 315] width 30 height 30
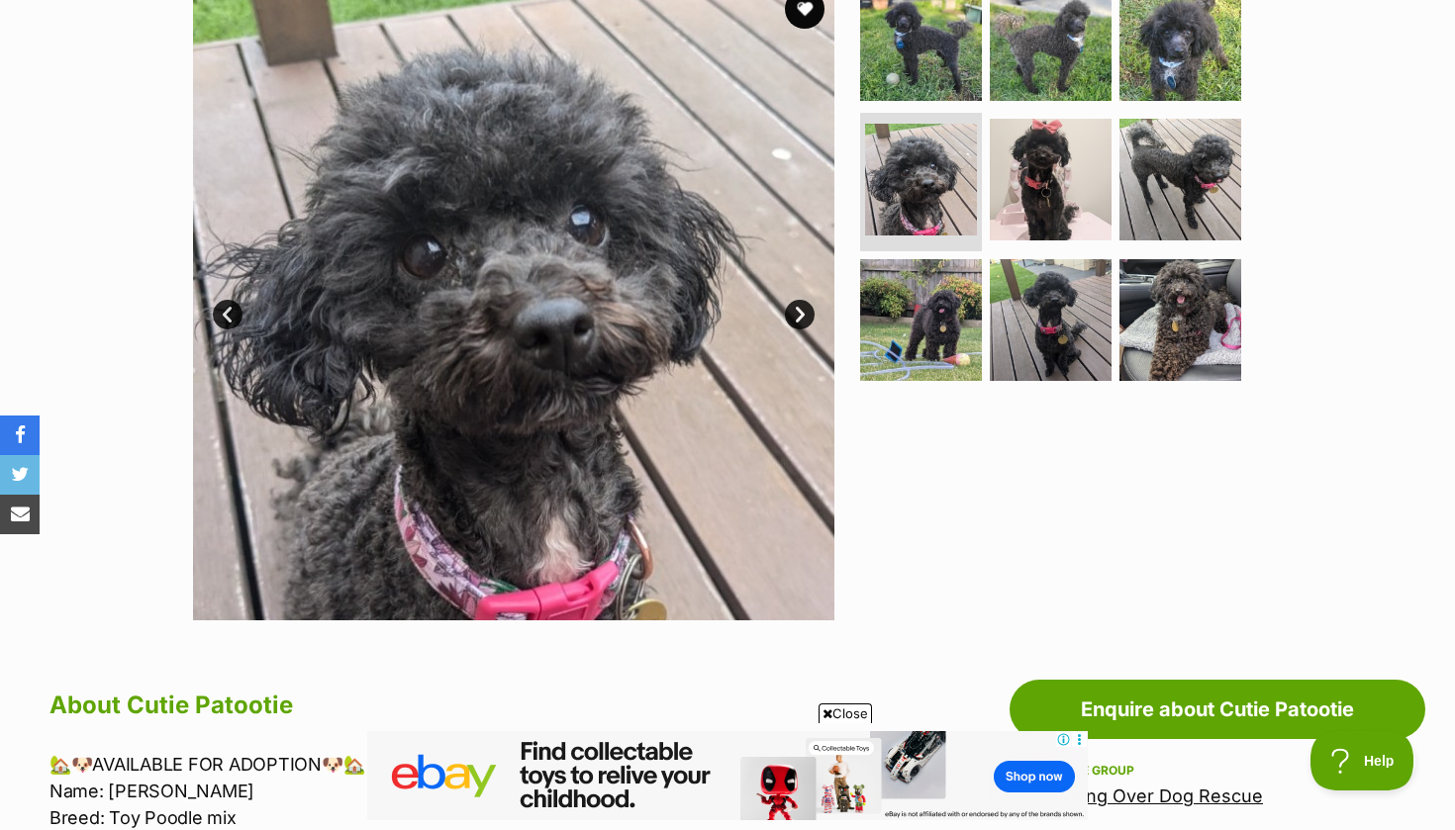
click at [798, 310] on link "Next" at bounding box center [800, 315] width 30 height 30
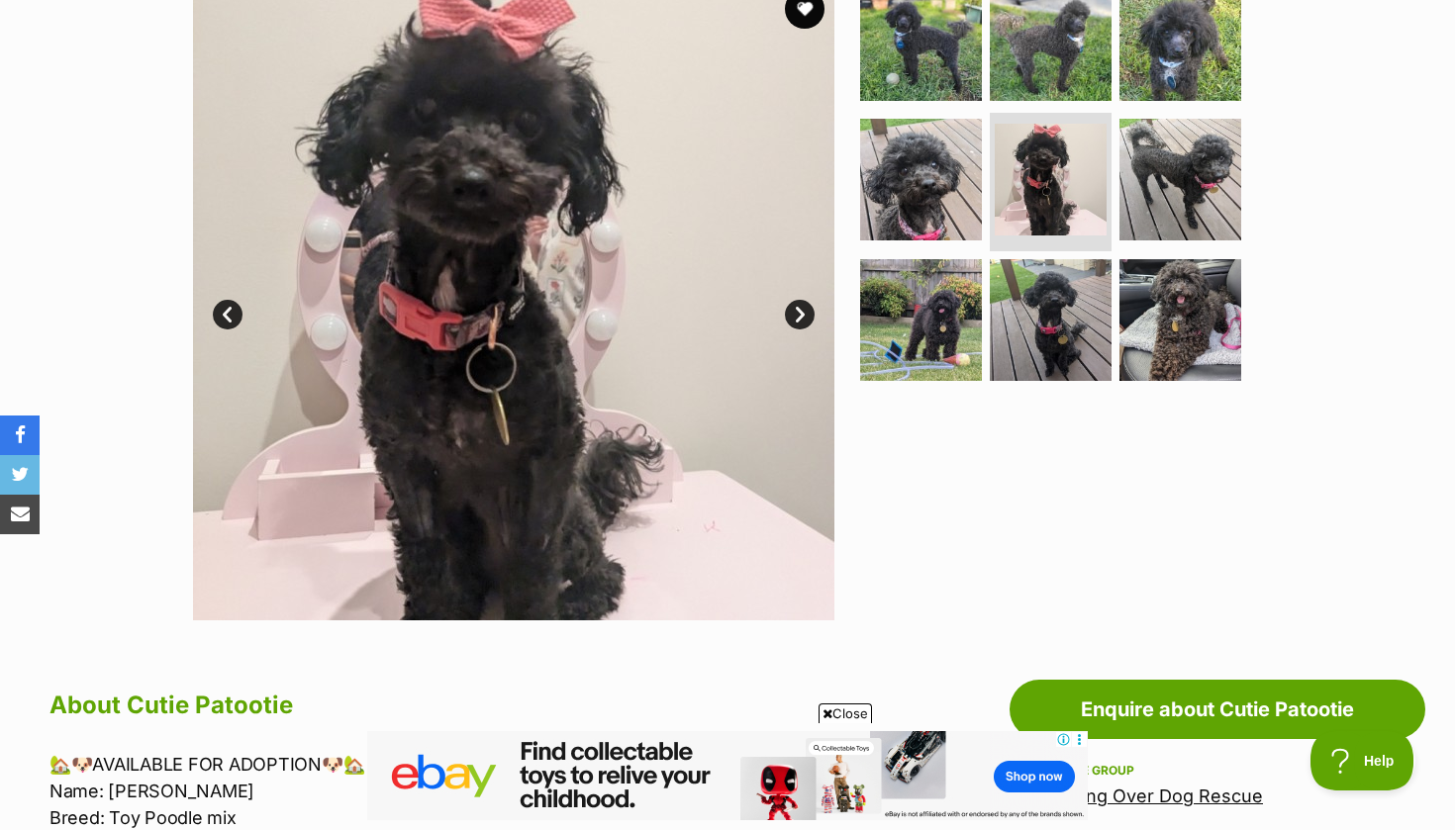
click at [798, 311] on link "Next" at bounding box center [800, 315] width 30 height 30
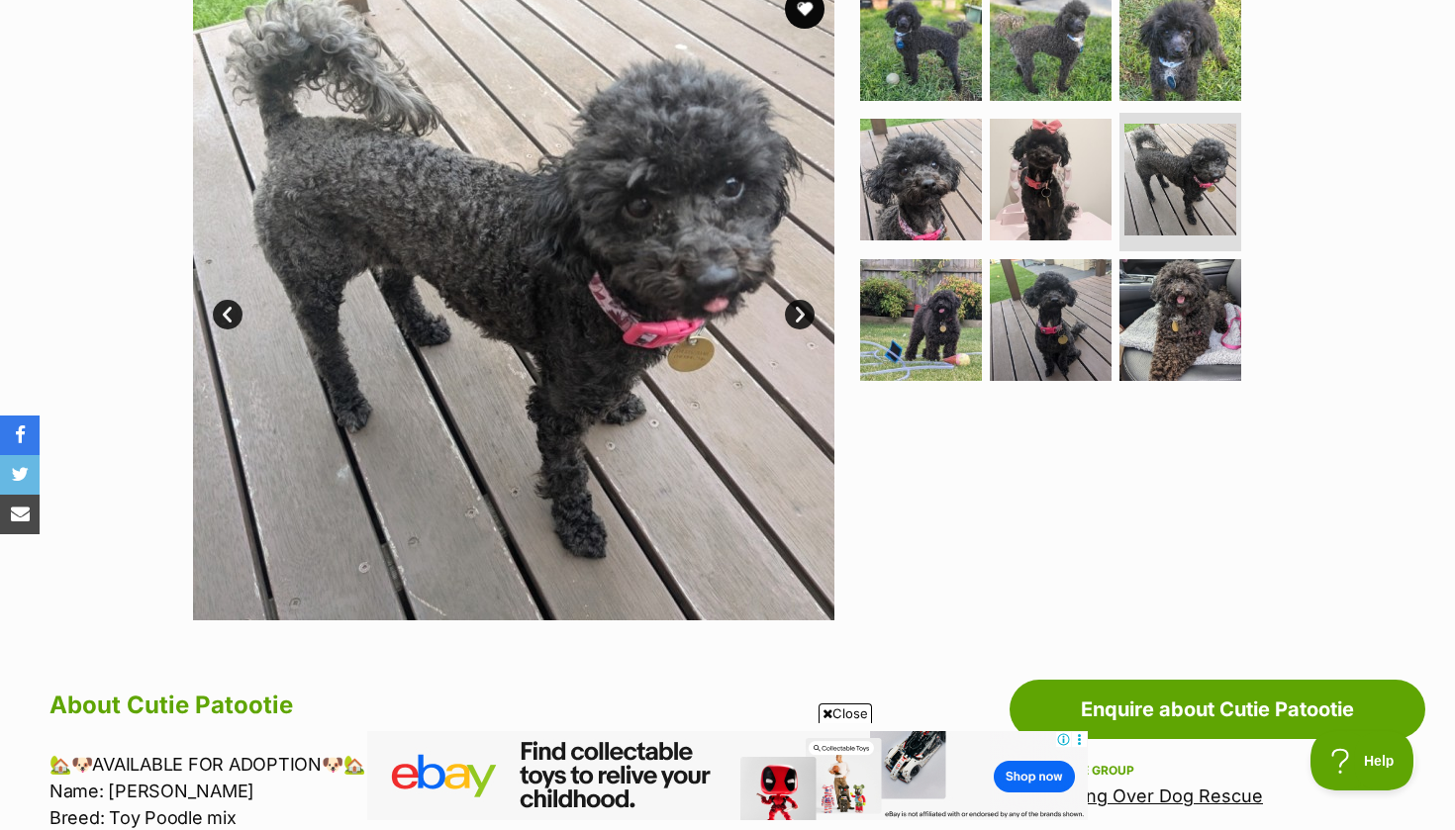
click at [798, 311] on link "Next" at bounding box center [800, 315] width 30 height 30
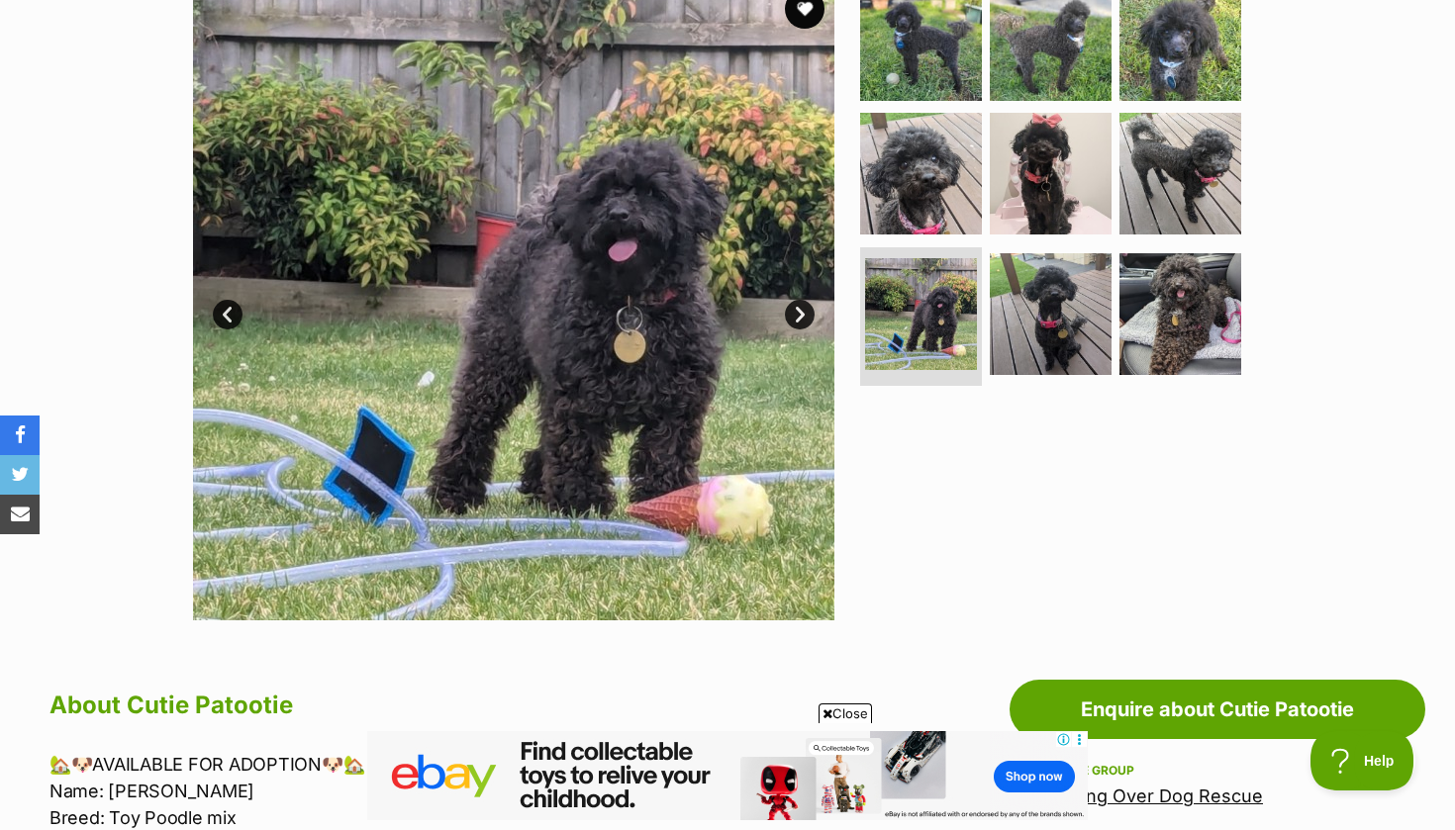
click at [218, 316] on link "Prev" at bounding box center [228, 315] width 30 height 30
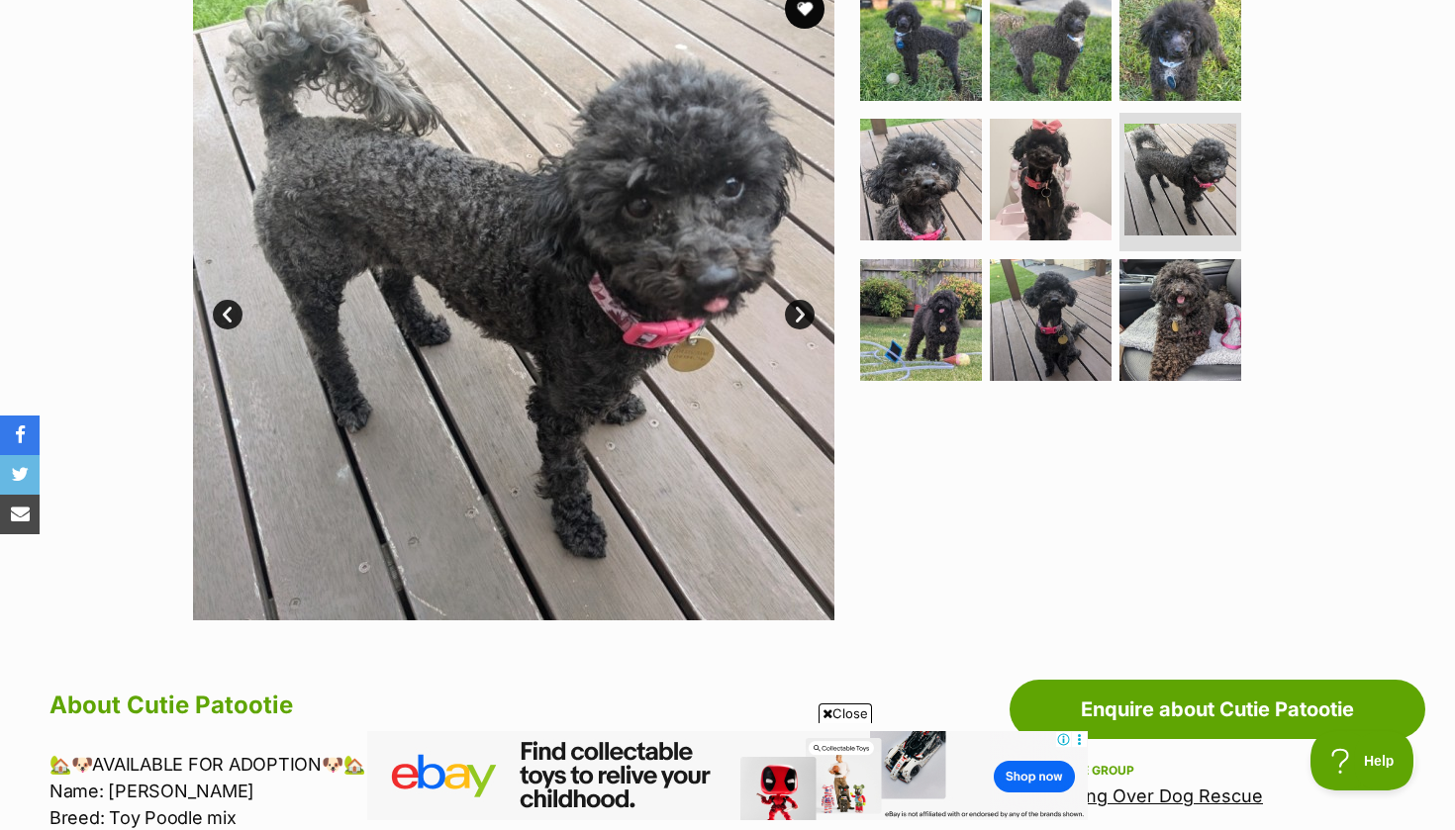
click at [800, 309] on link "Next" at bounding box center [800, 315] width 30 height 30
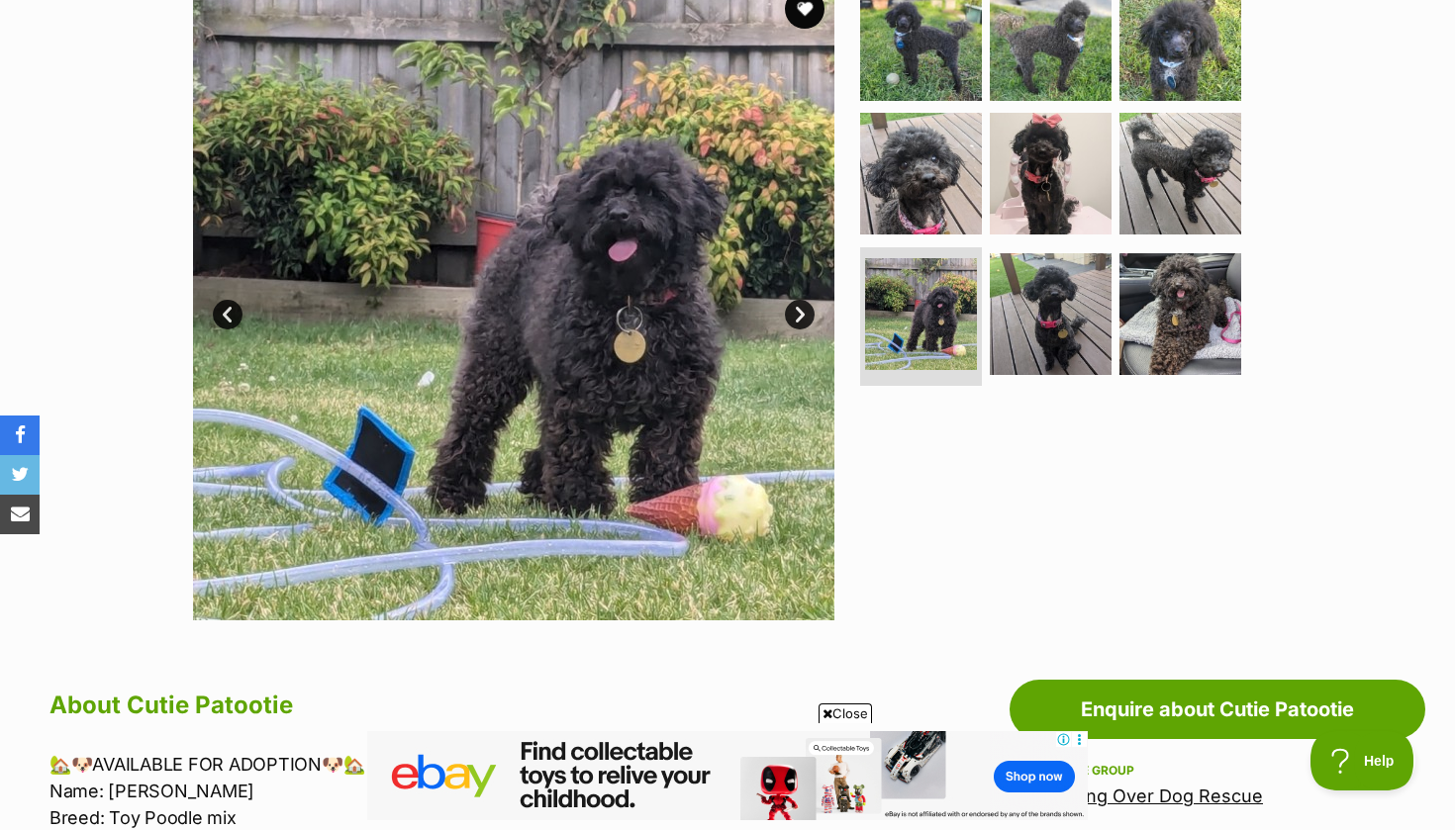
click at [800, 309] on link "Next" at bounding box center [800, 315] width 30 height 30
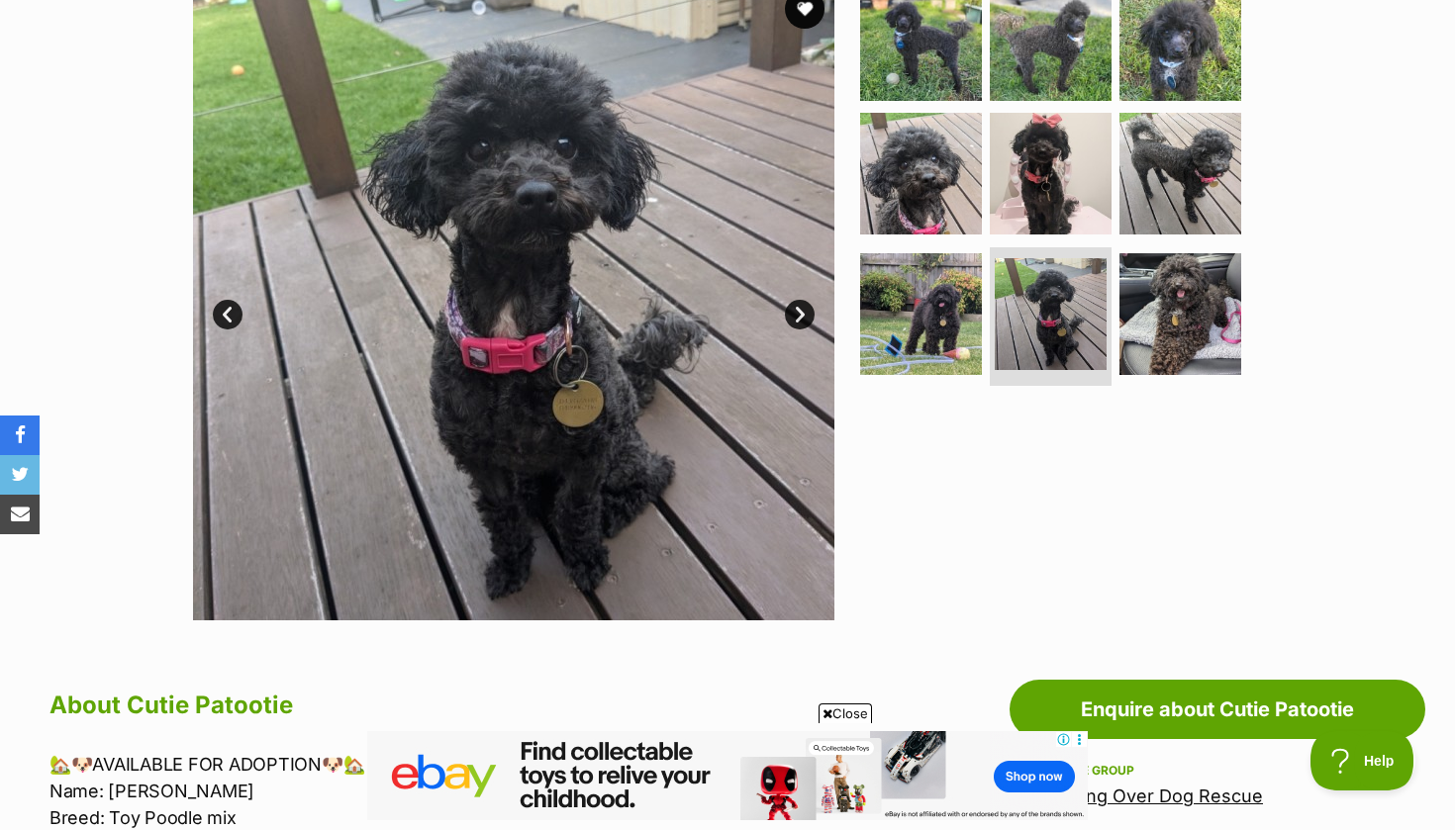
click at [800, 309] on link "Next" at bounding box center [800, 315] width 30 height 30
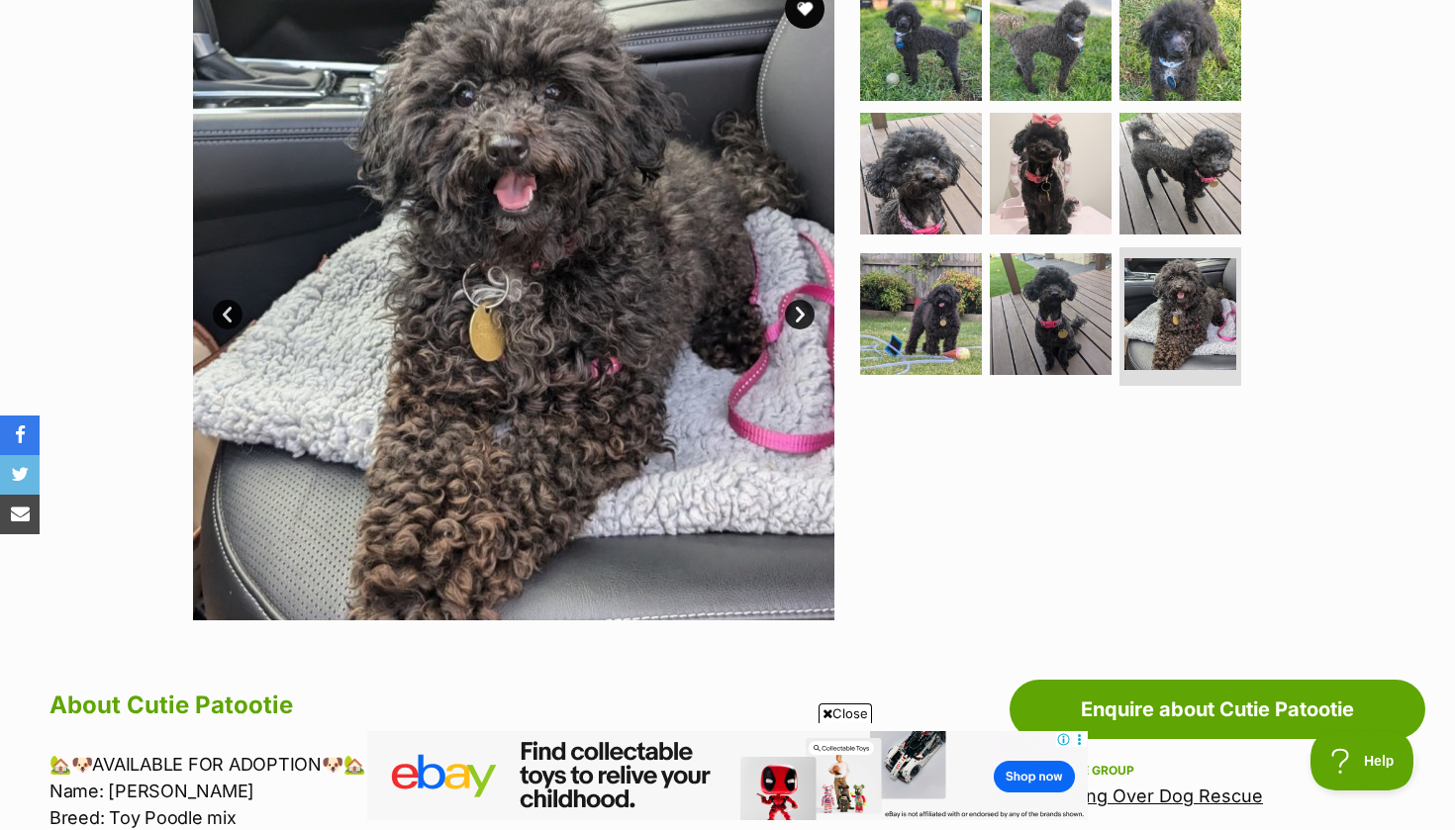
click at [800, 309] on link "Next" at bounding box center [800, 315] width 30 height 30
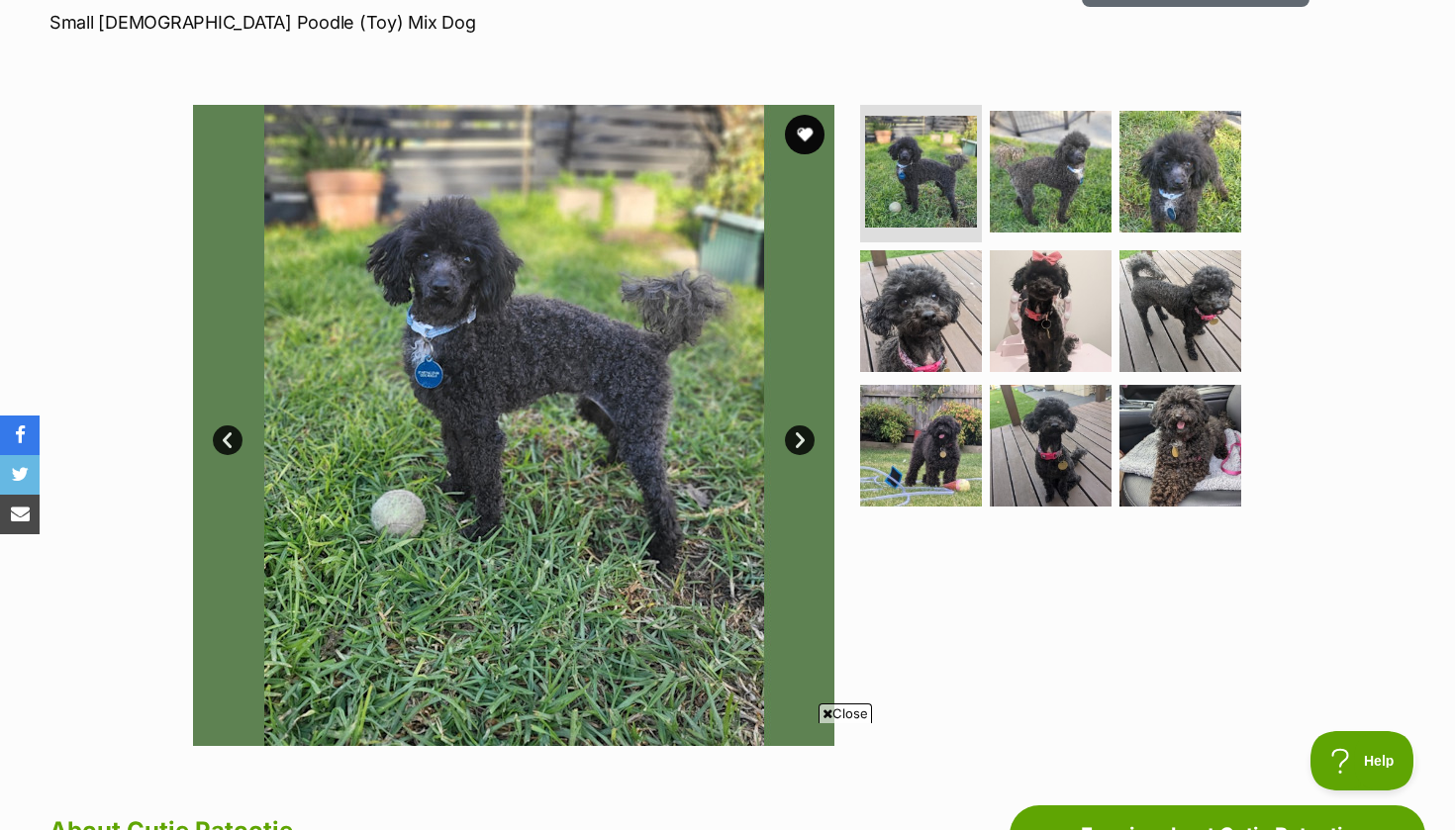
scroll to position [302, 0]
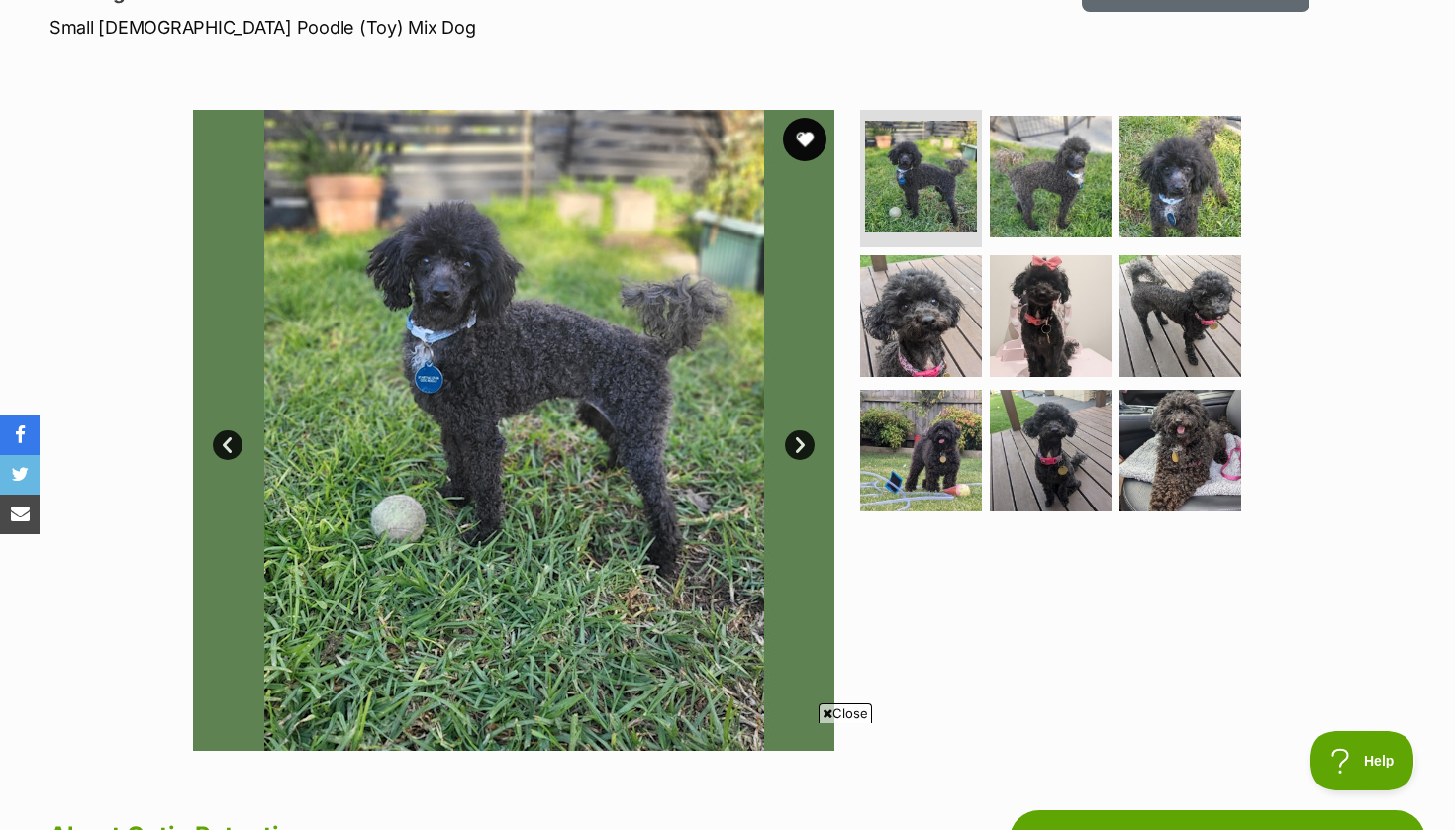
click at [805, 136] on button "favourite" at bounding box center [805, 140] width 44 height 44
click at [796, 437] on link "Next" at bounding box center [800, 445] width 30 height 30
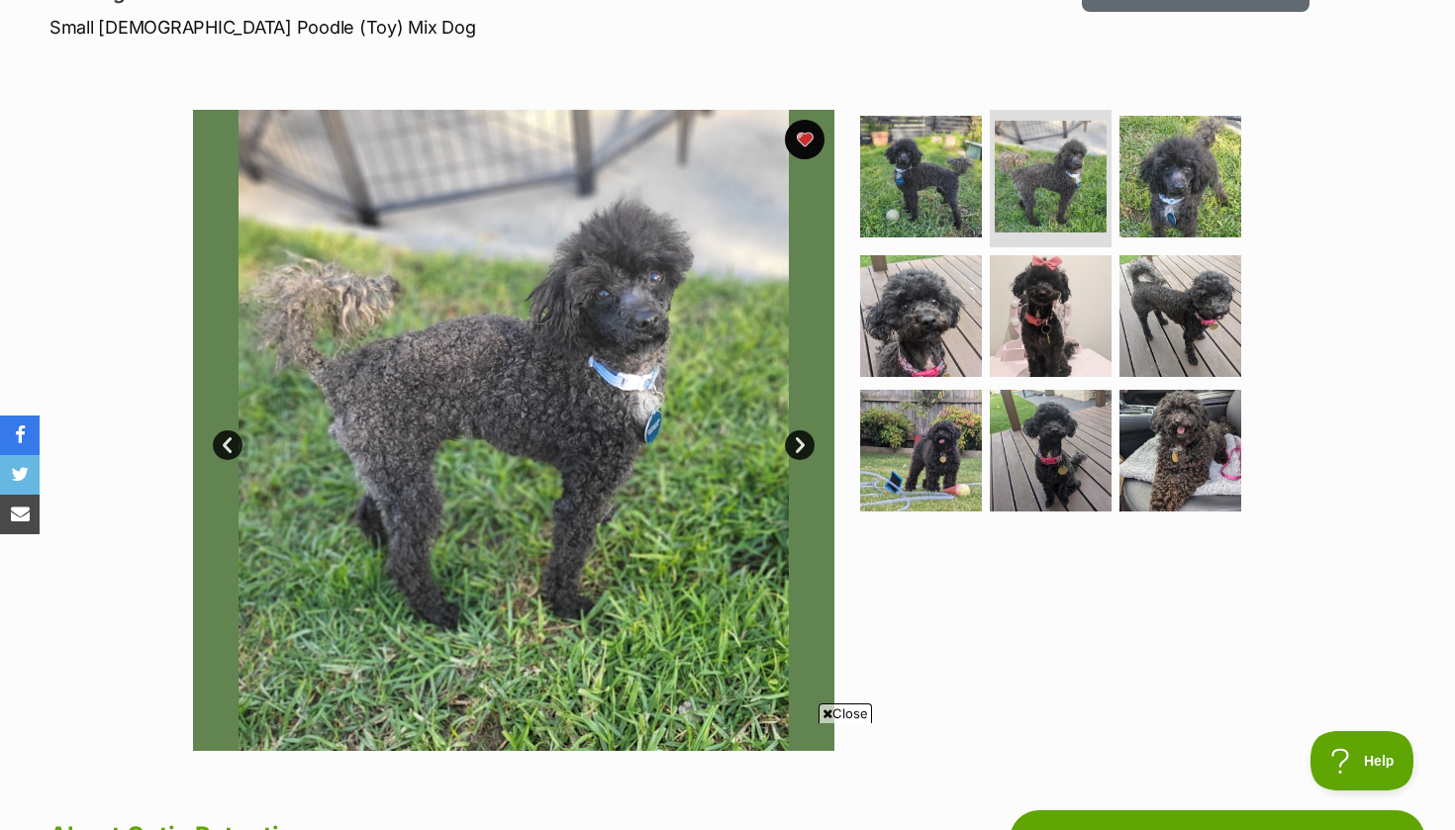
click at [796, 437] on link "Next" at bounding box center [800, 445] width 30 height 30
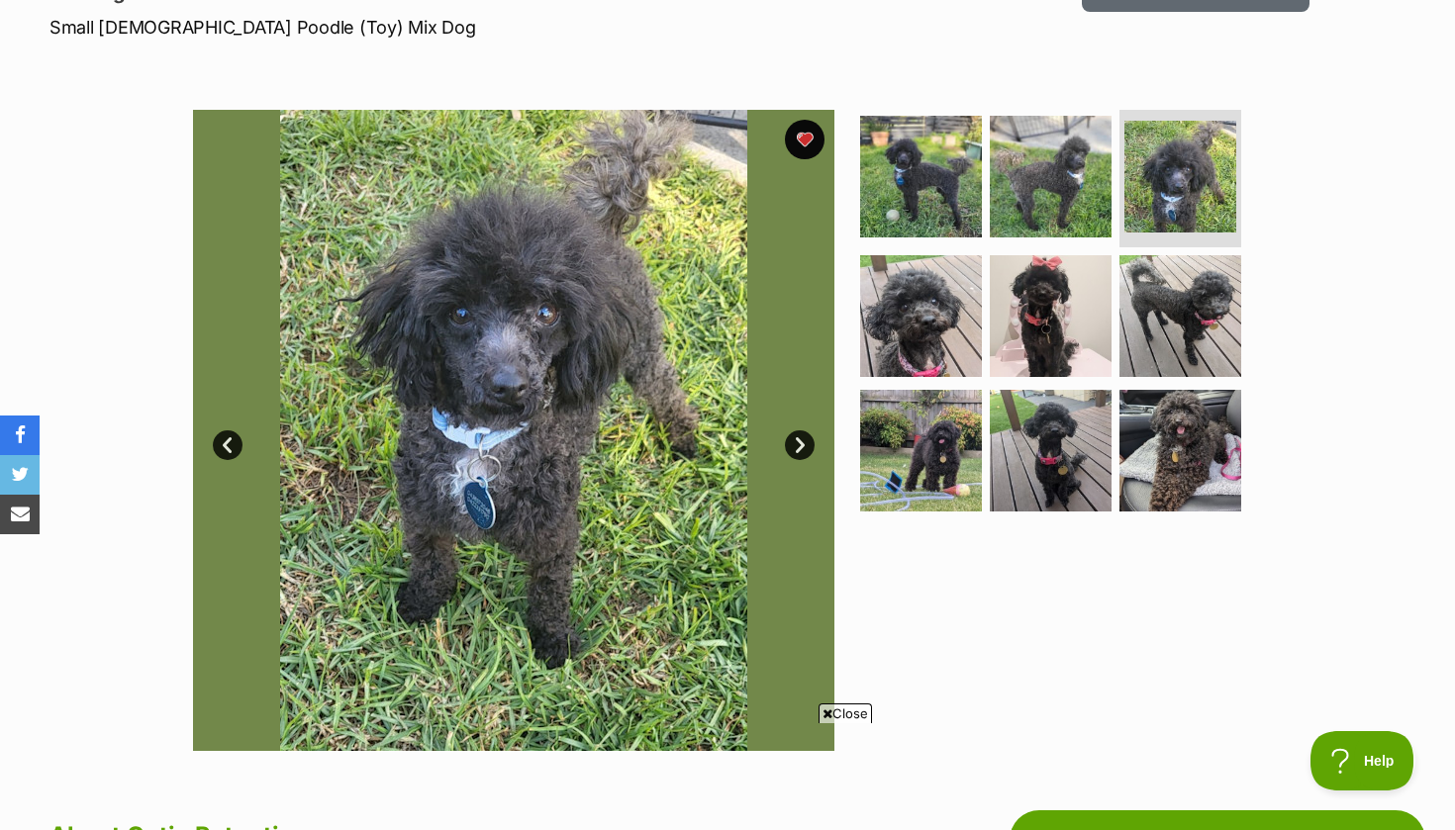
click at [796, 437] on link "Next" at bounding box center [800, 445] width 30 height 30
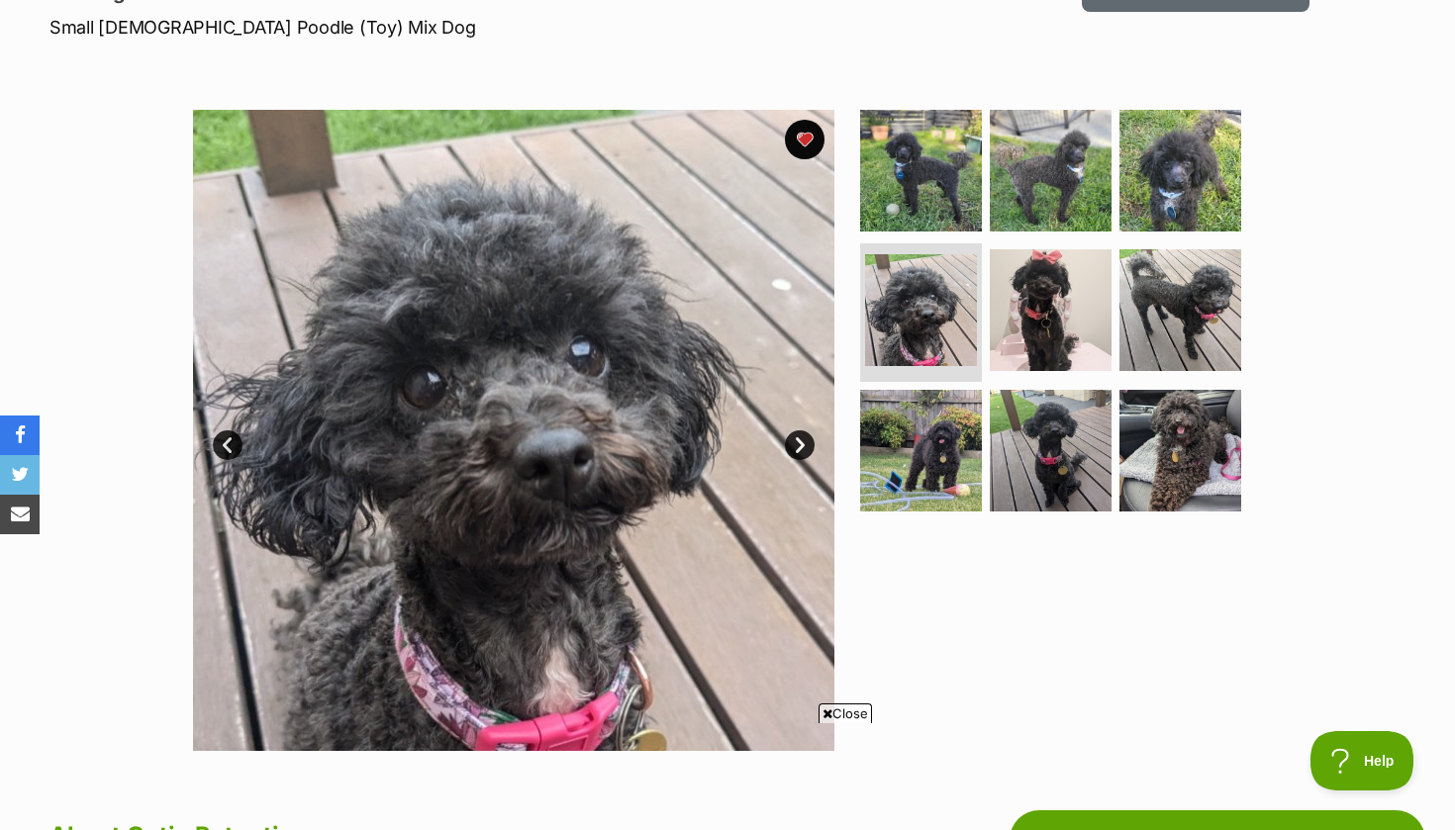
click at [796, 437] on link "Next" at bounding box center [800, 445] width 30 height 30
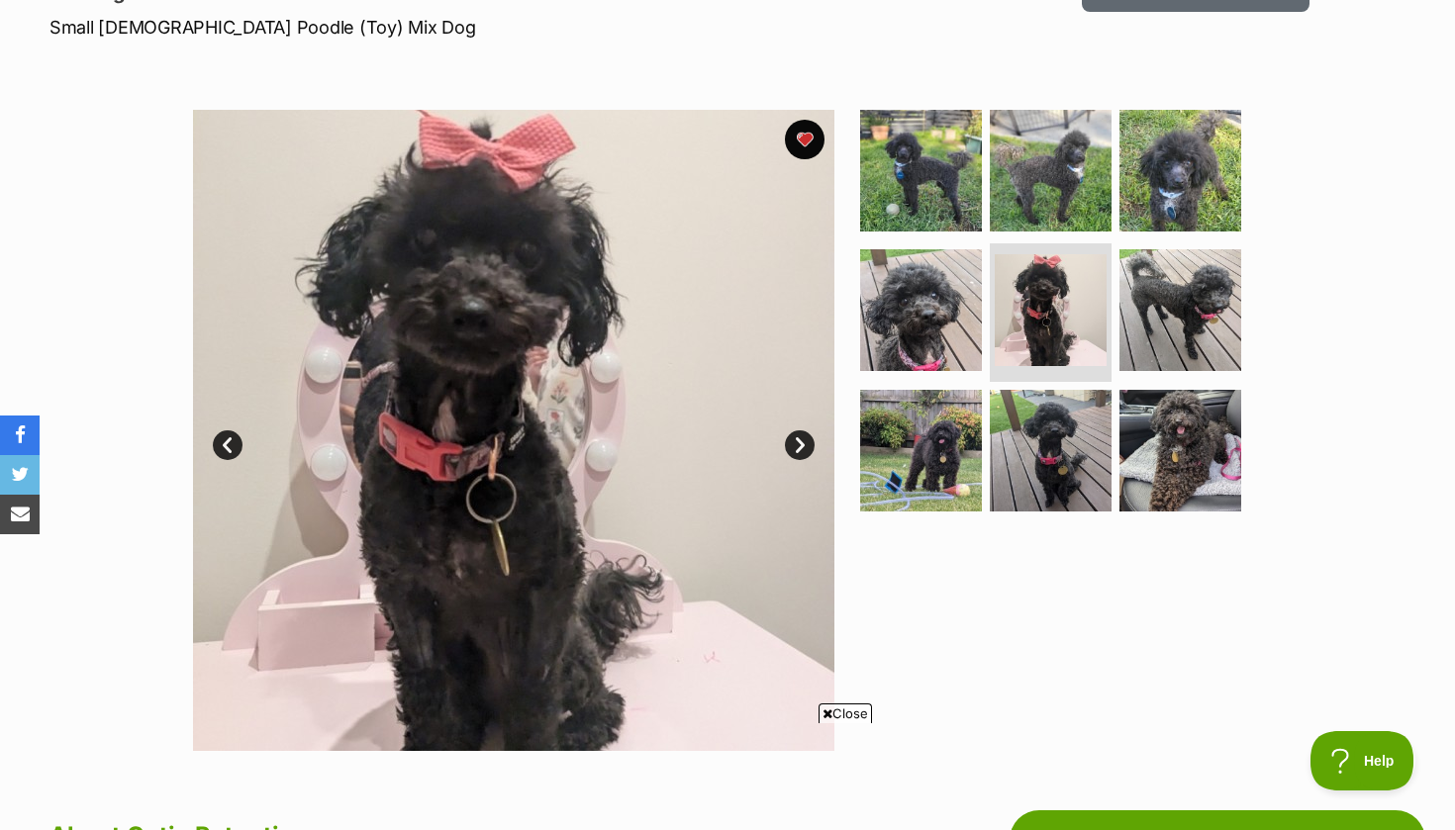
click at [796, 437] on link "Next" at bounding box center [800, 445] width 30 height 30
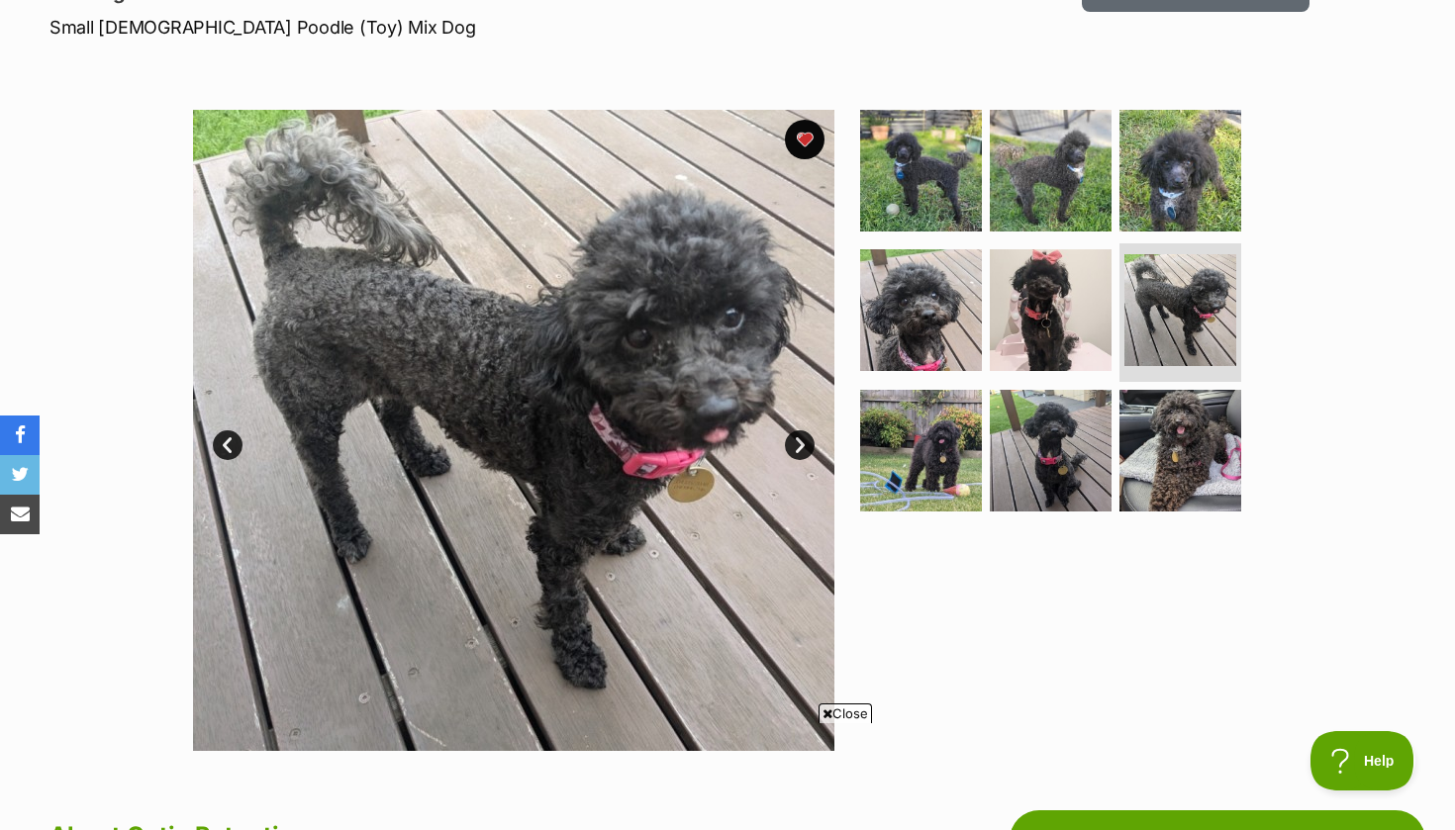
click at [796, 437] on link "Next" at bounding box center [800, 445] width 30 height 30
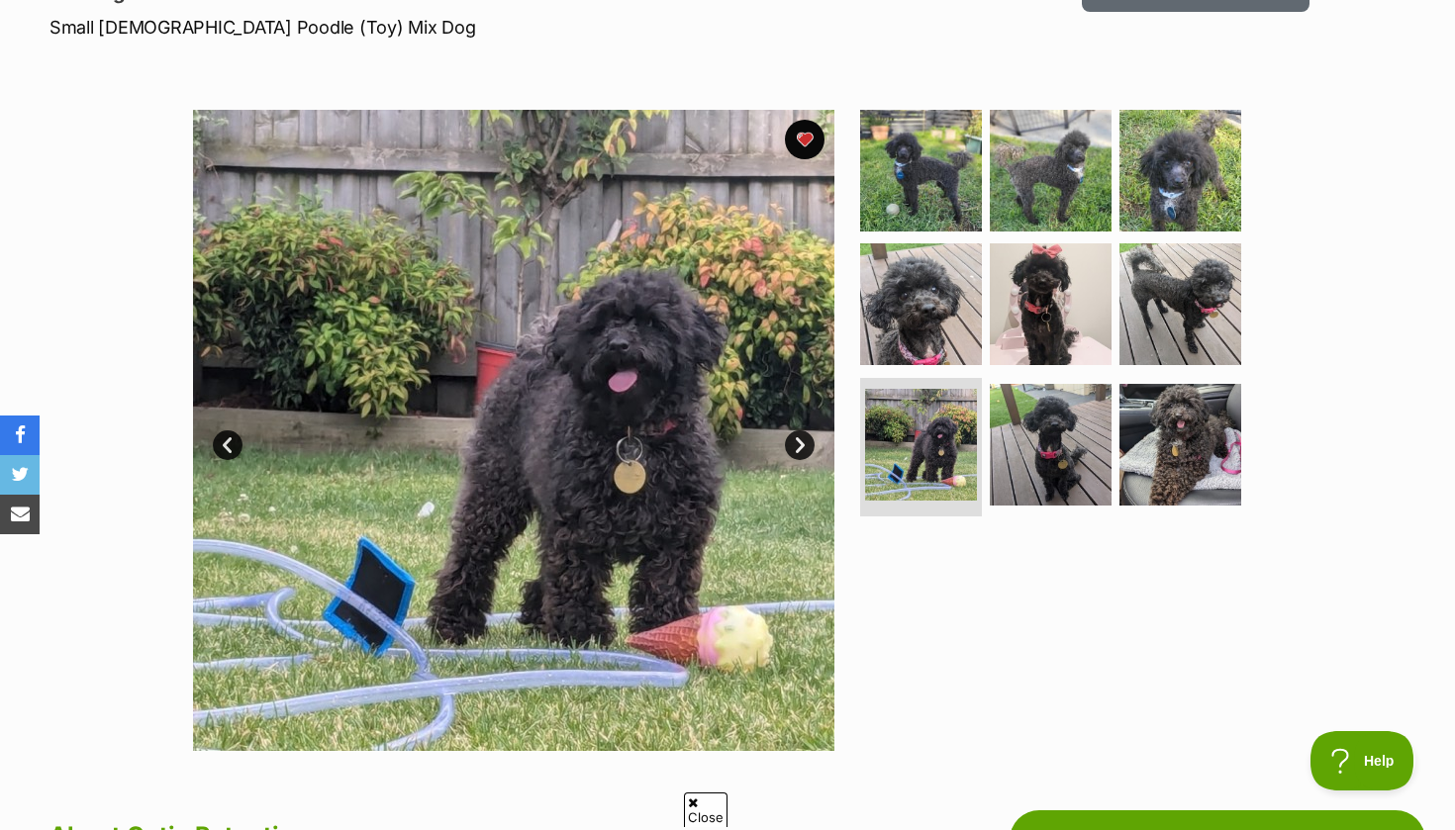
click at [797, 437] on link "Next" at bounding box center [800, 445] width 30 height 30
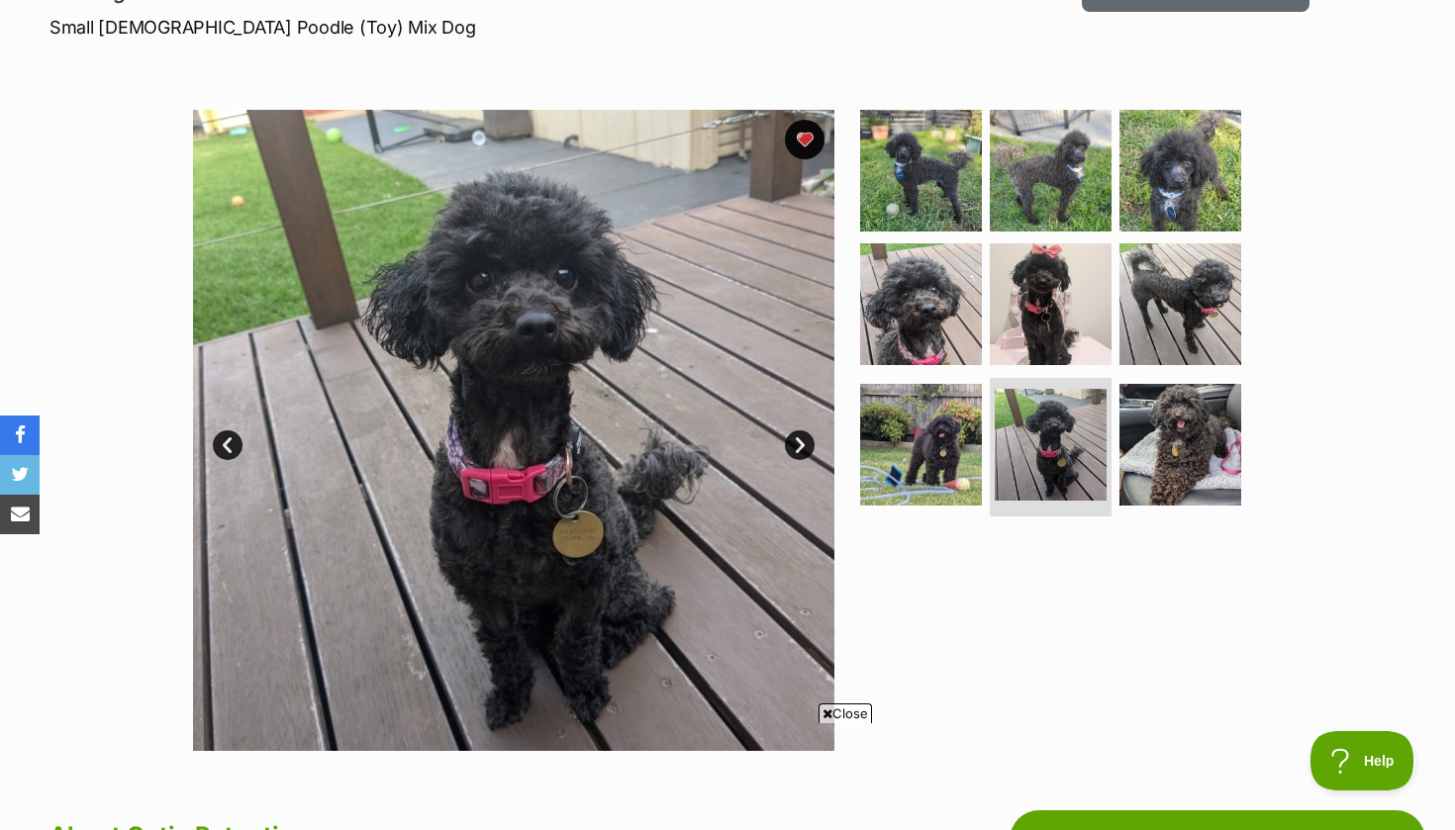
scroll to position [0, 0]
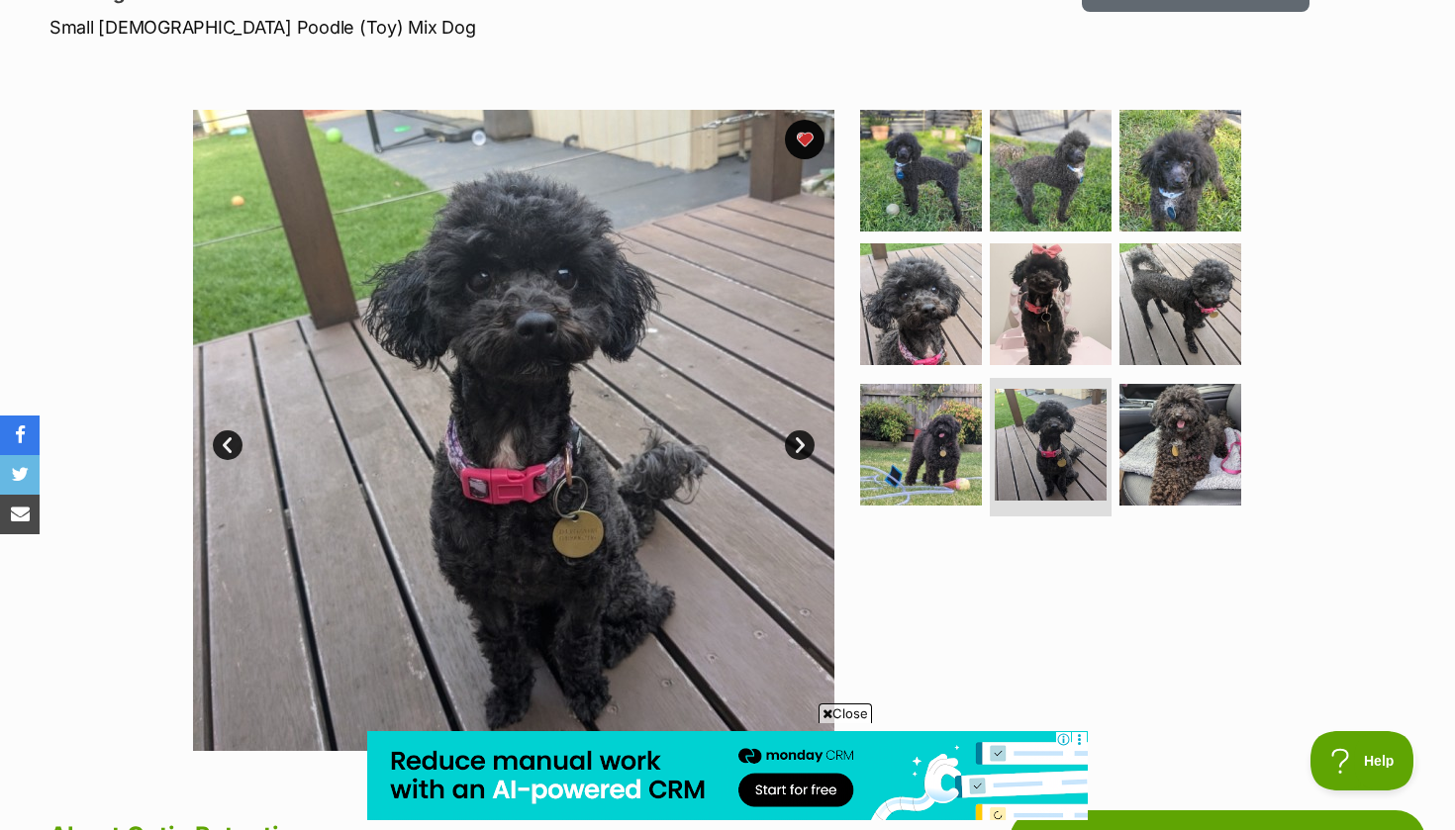
click at [797, 437] on link "Next" at bounding box center [800, 445] width 30 height 30
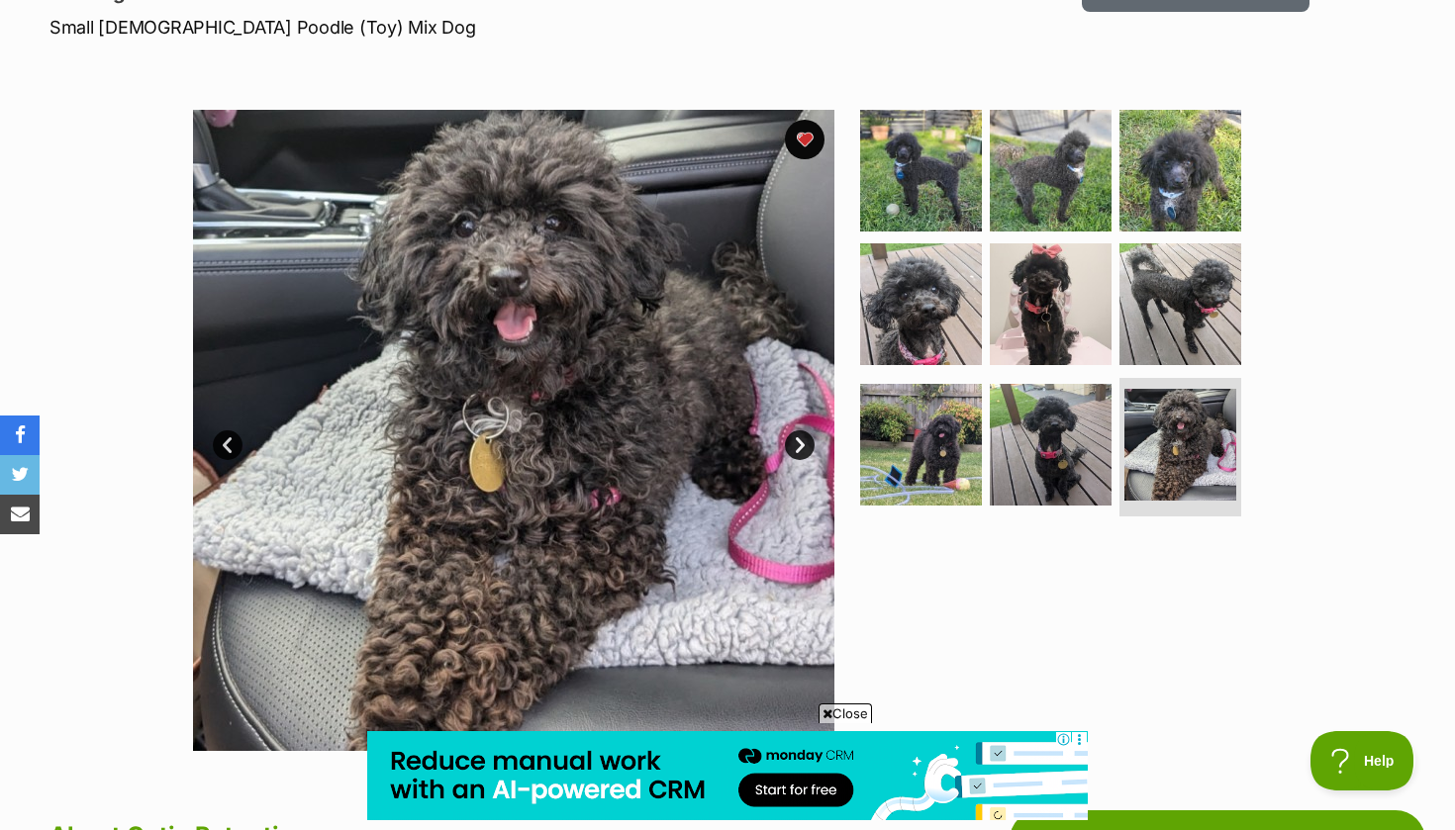
click at [797, 437] on link "Next" at bounding box center [800, 445] width 30 height 30
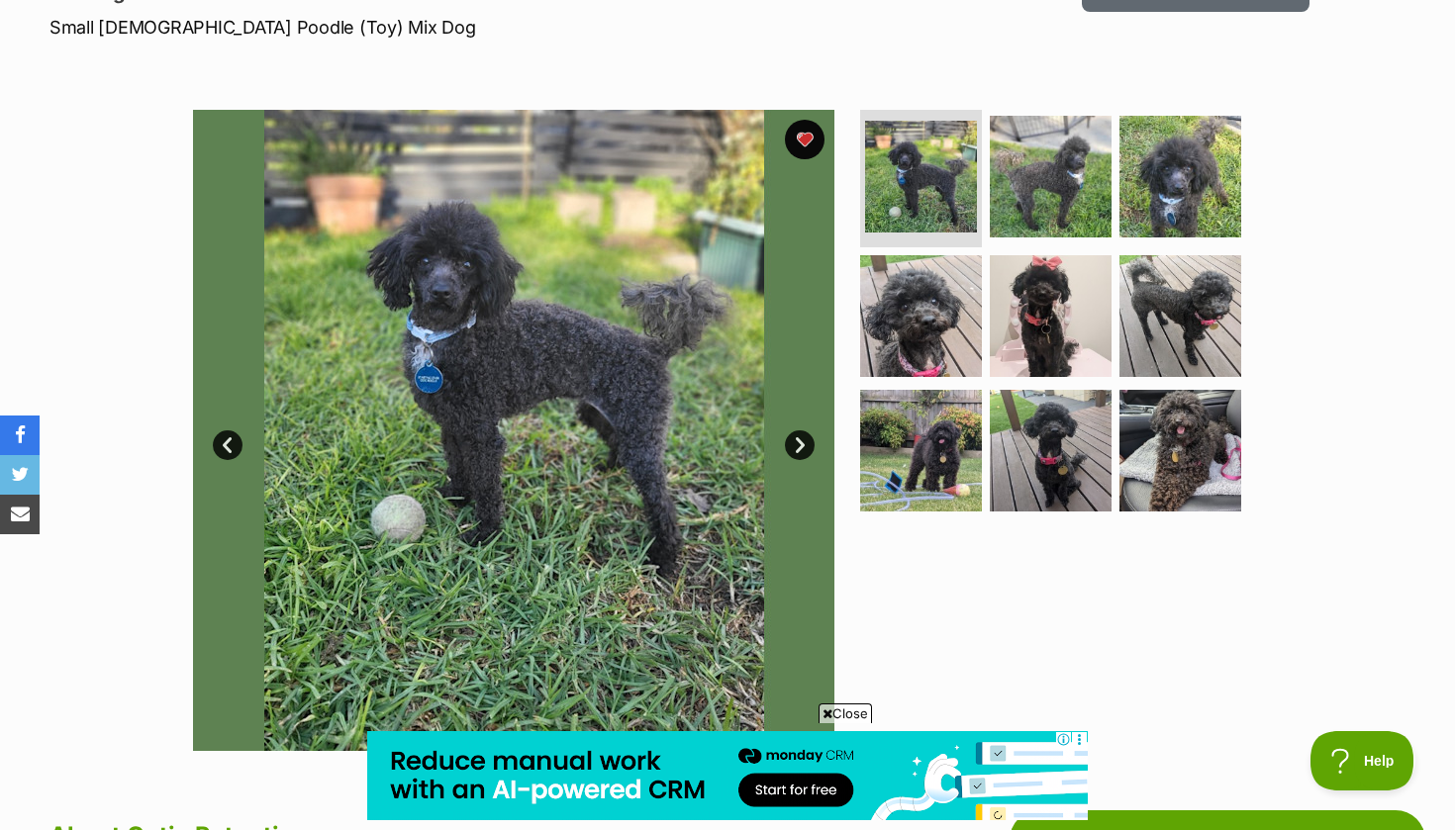
click at [797, 437] on link "Next" at bounding box center [800, 445] width 30 height 30
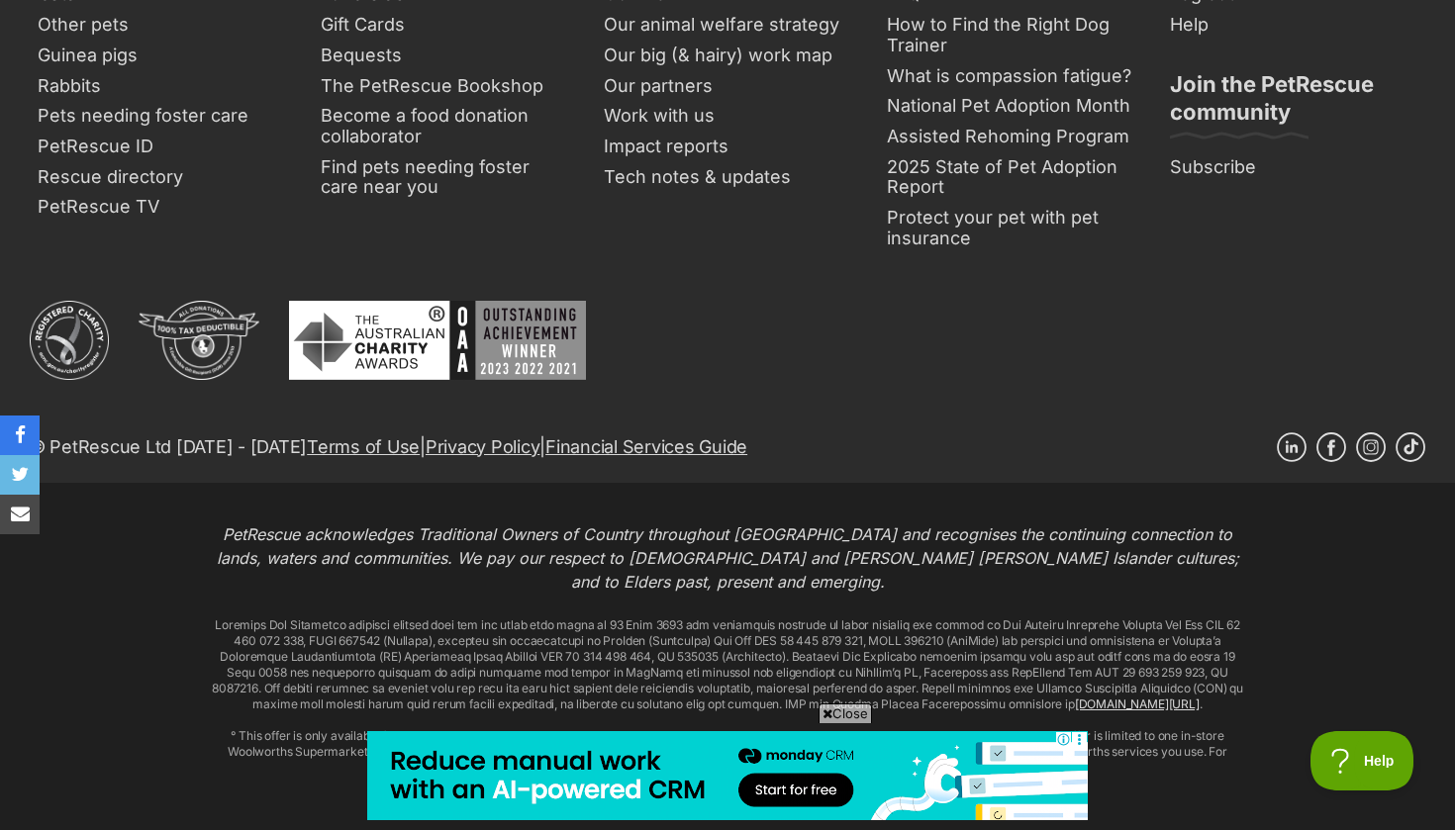
scroll to position [3952, 0]
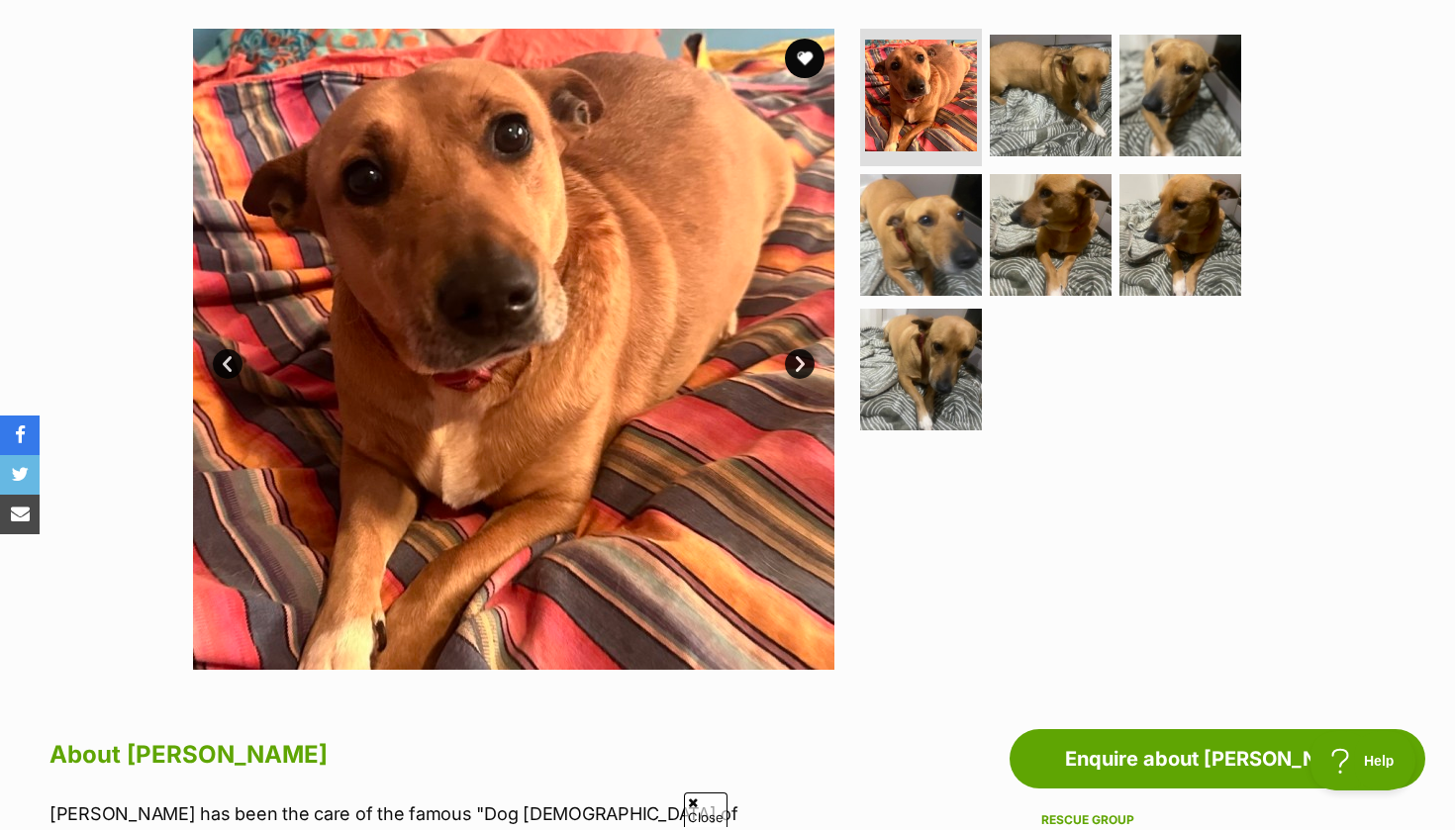
click at [798, 360] on link "Next" at bounding box center [800, 364] width 30 height 30
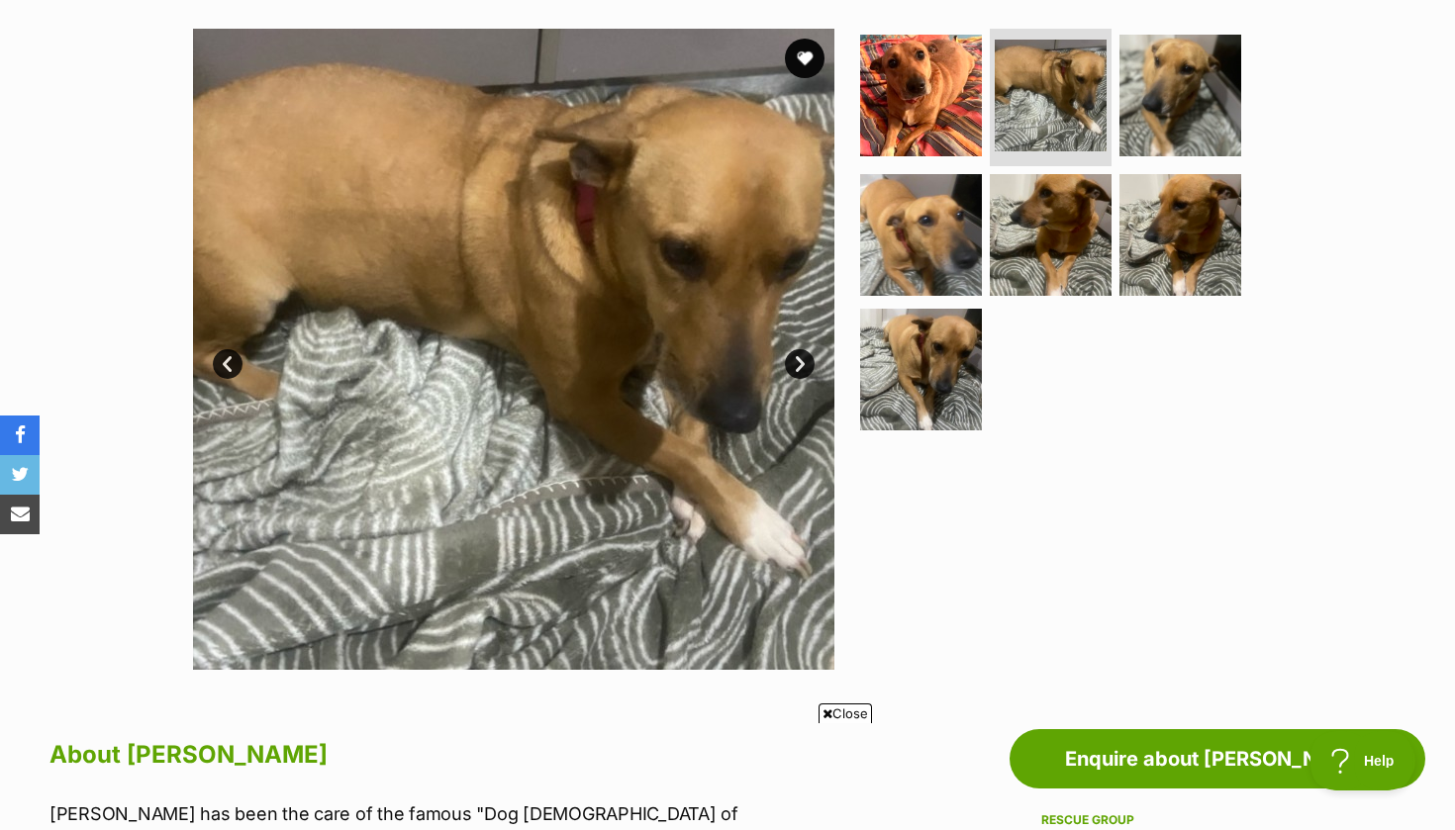
click at [798, 360] on link "Next" at bounding box center [800, 364] width 30 height 30
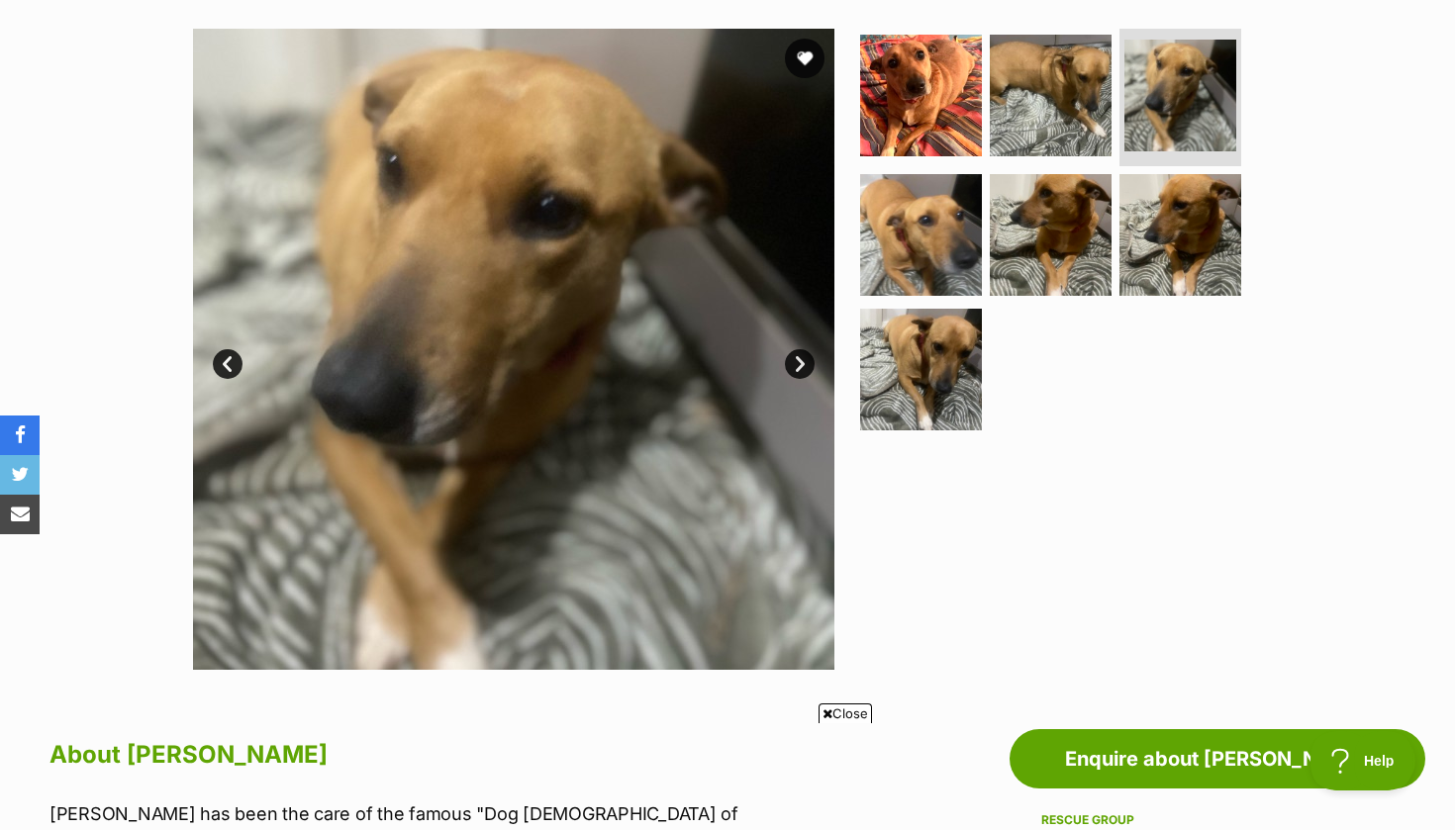
click at [798, 360] on link "Next" at bounding box center [800, 364] width 30 height 30
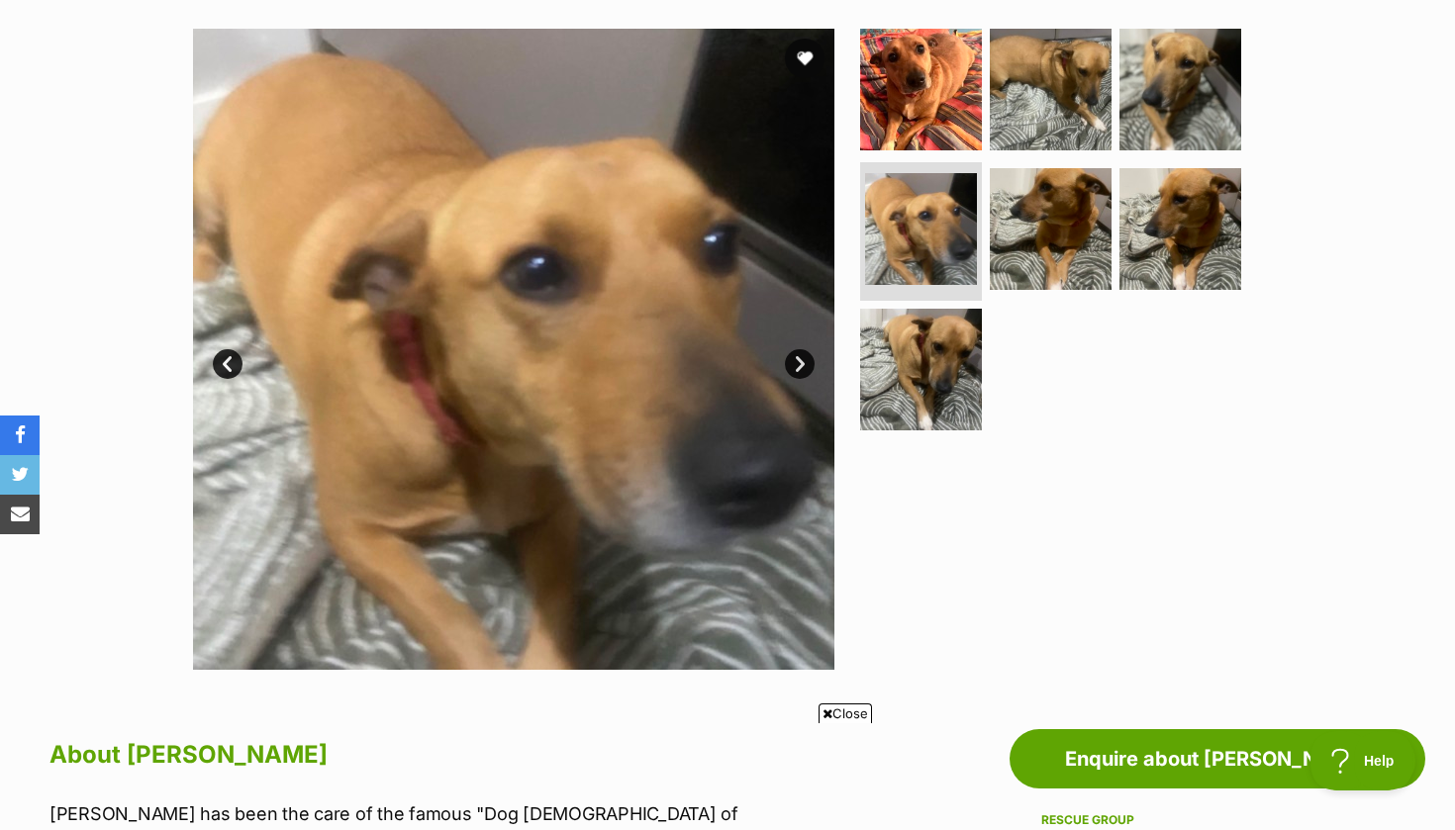
click at [798, 360] on link "Next" at bounding box center [800, 364] width 30 height 30
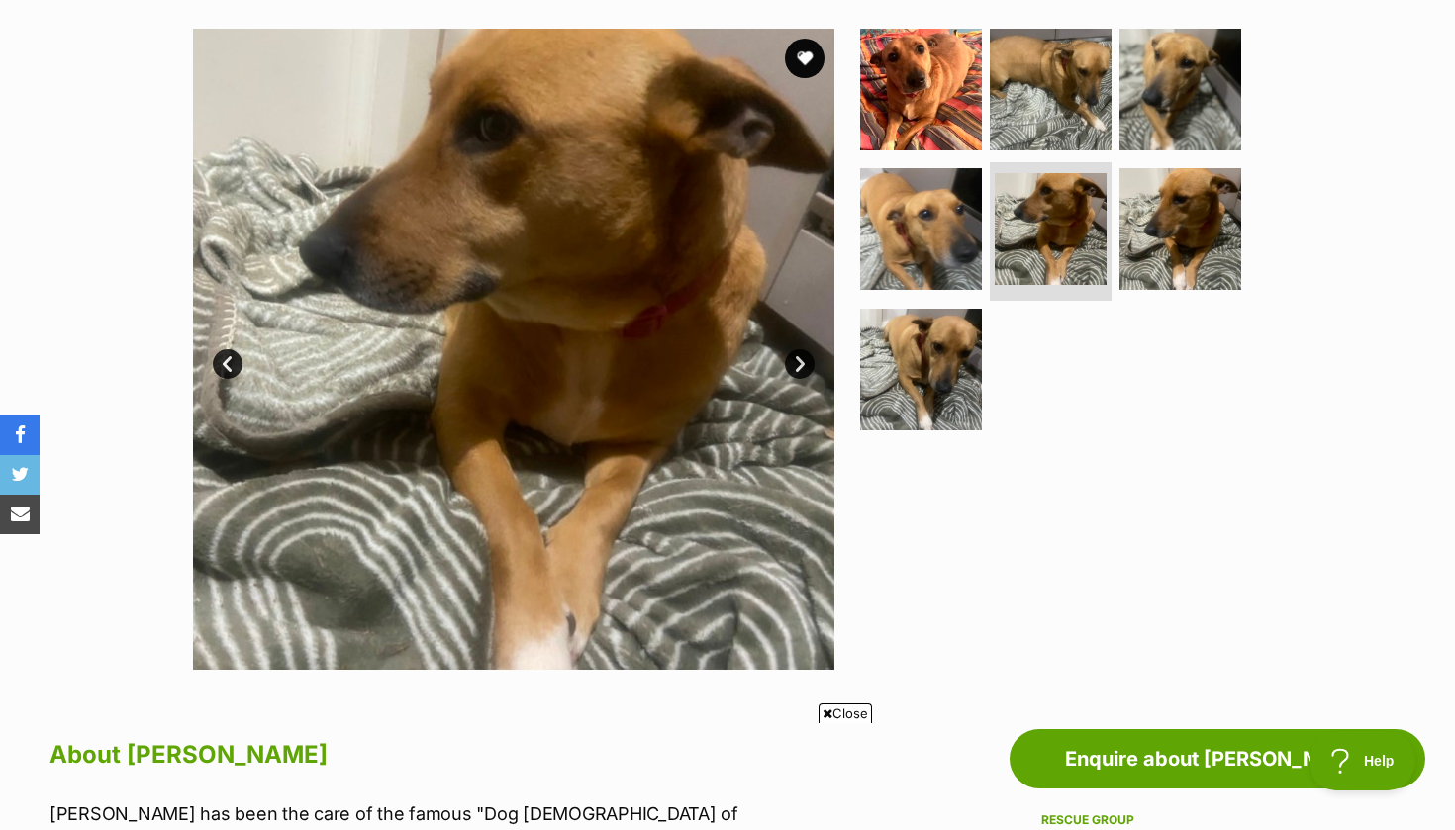
click at [798, 361] on link "Next" at bounding box center [800, 364] width 30 height 30
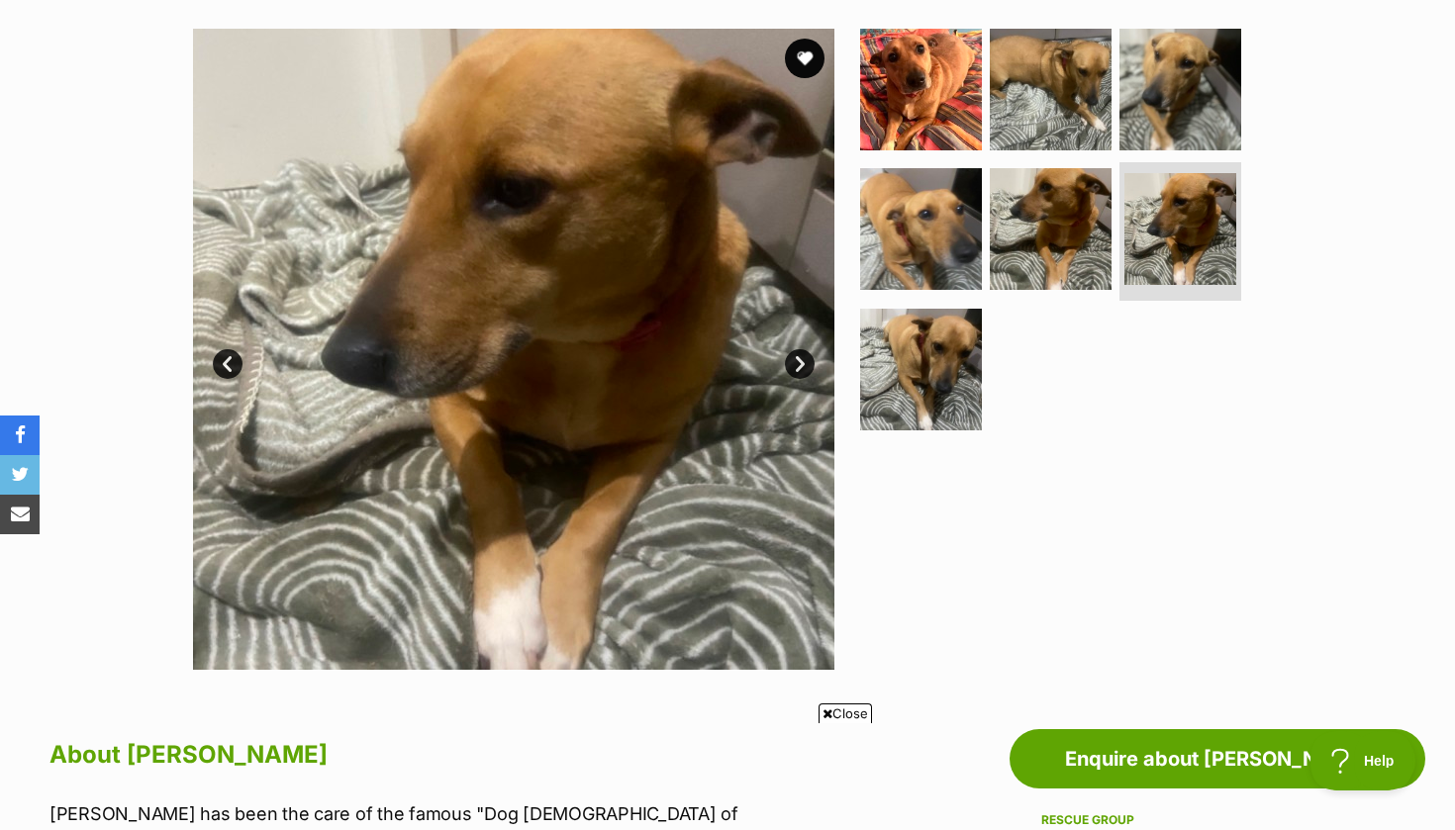
click at [798, 361] on link "Next" at bounding box center [800, 364] width 30 height 30
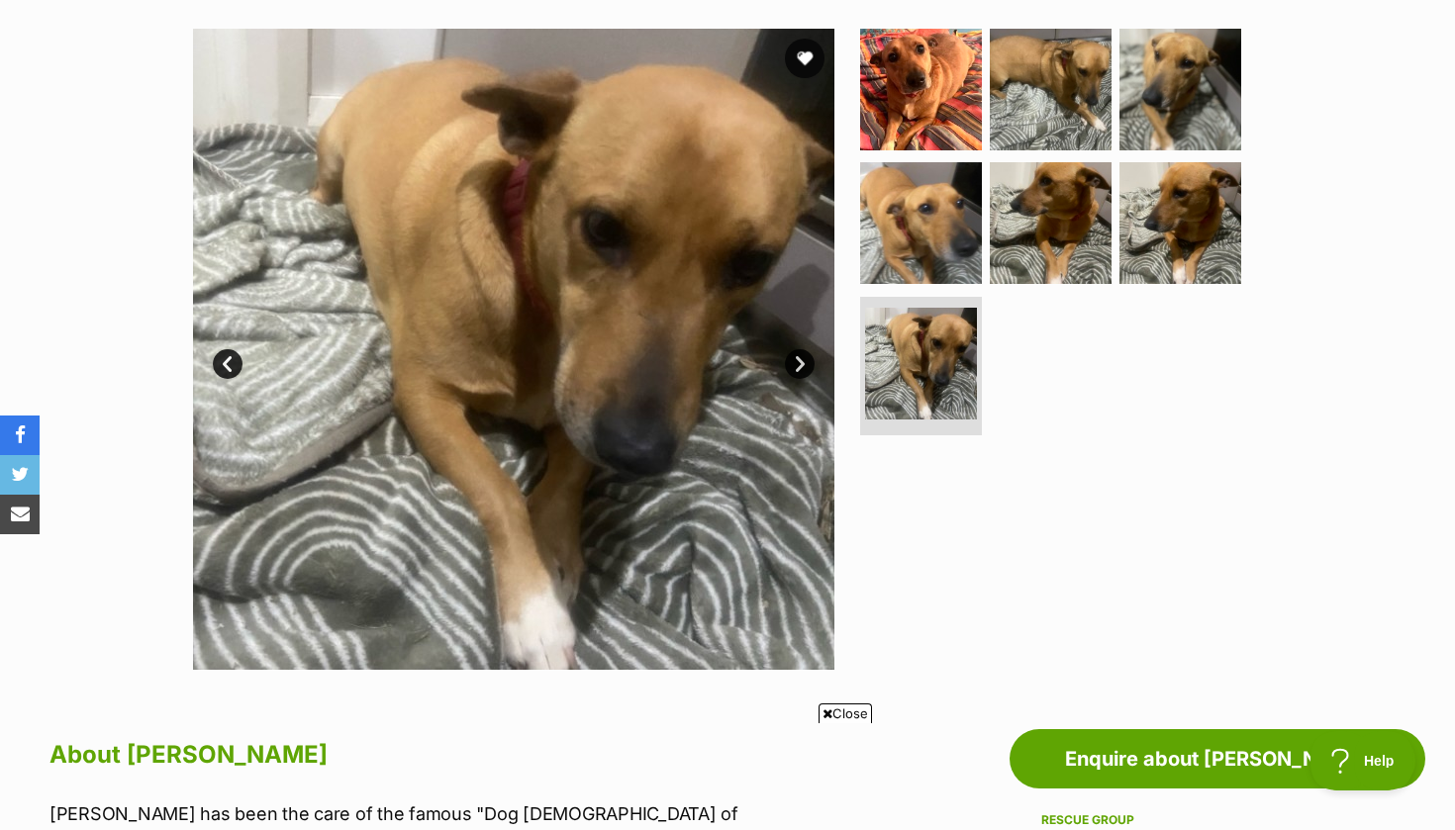
click at [798, 361] on link "Next" at bounding box center [800, 364] width 30 height 30
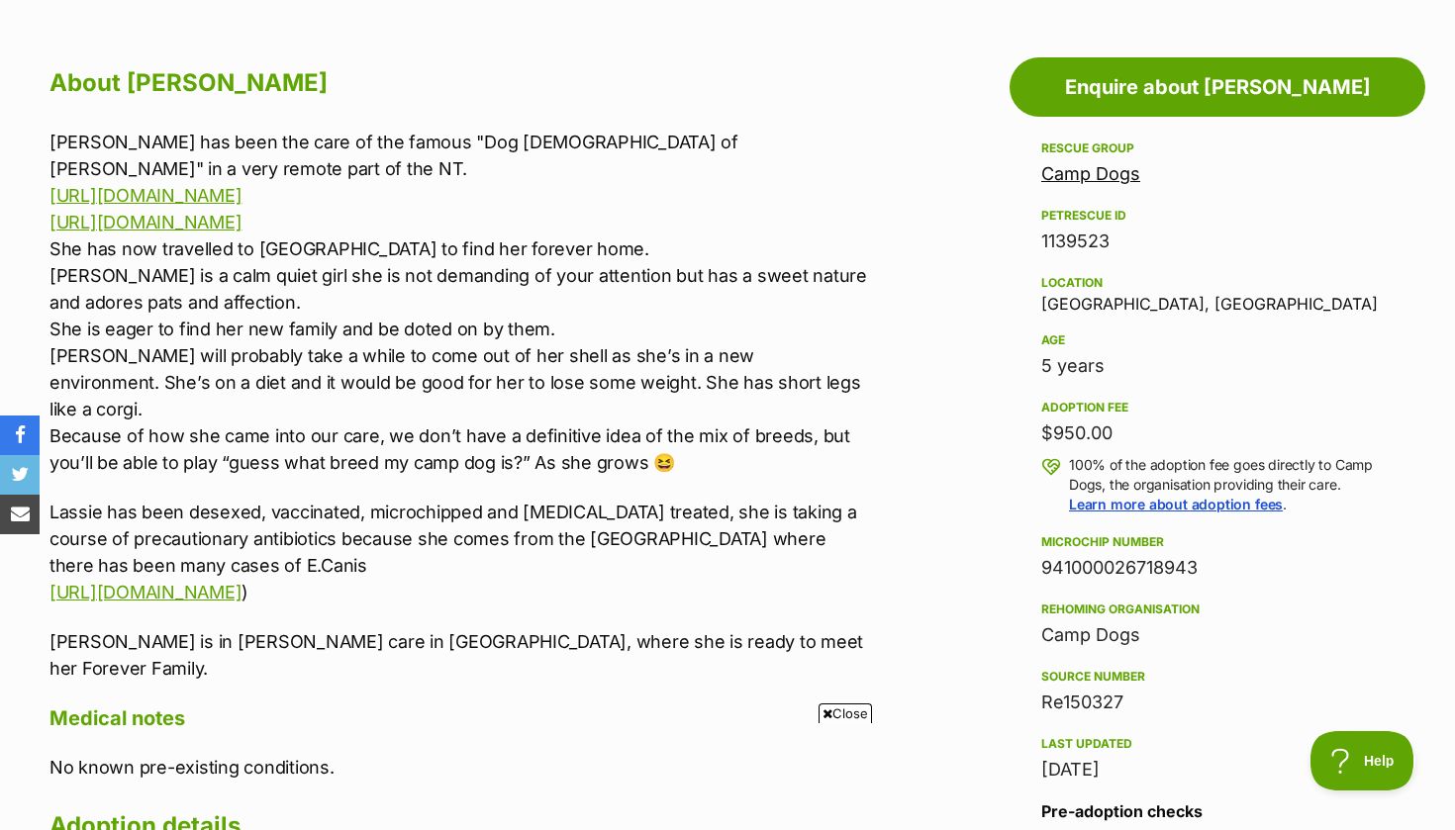
scroll to position [1056, 0]
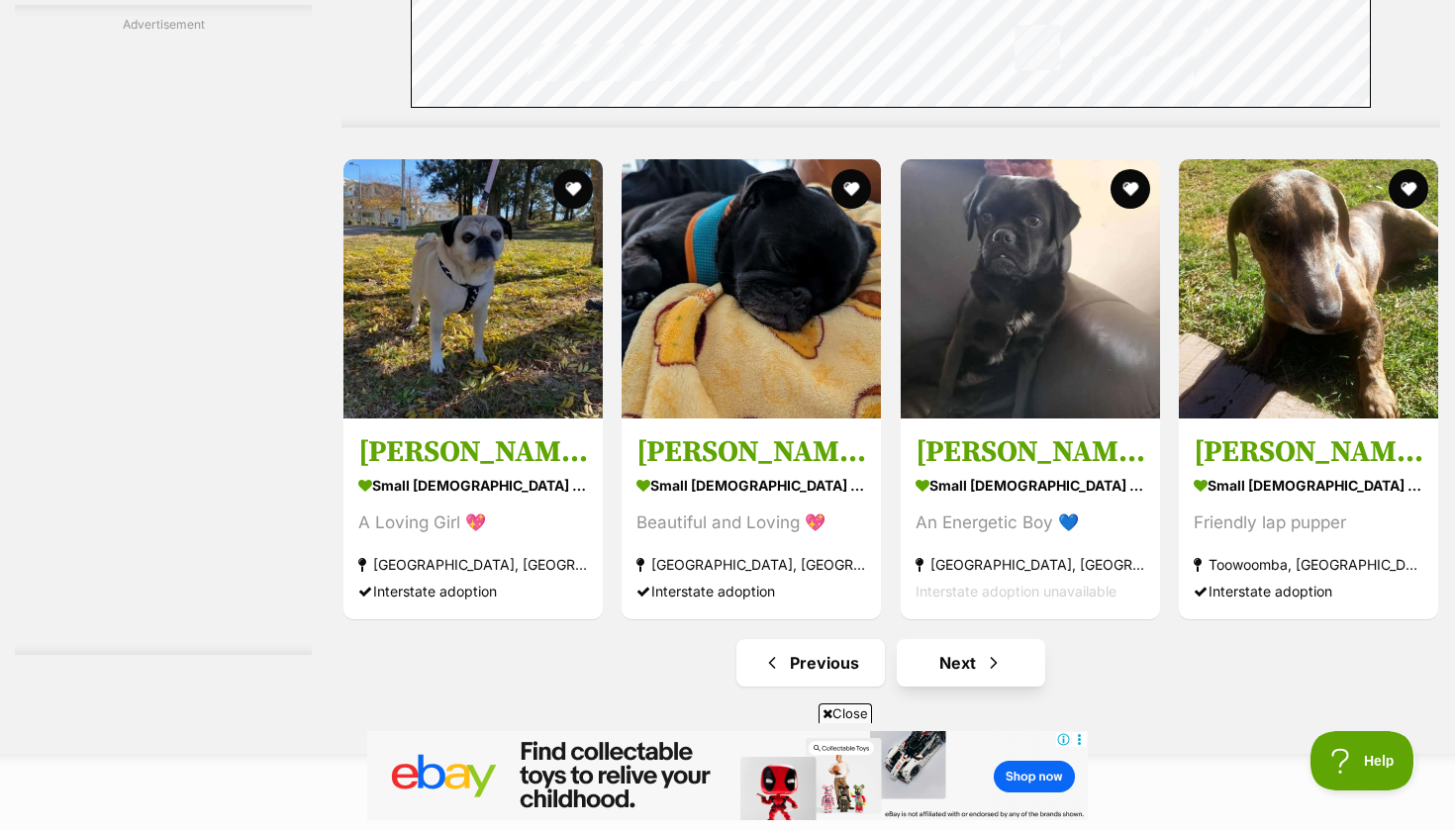
click at [978, 642] on link "Next" at bounding box center [970, 662] width 148 height 47
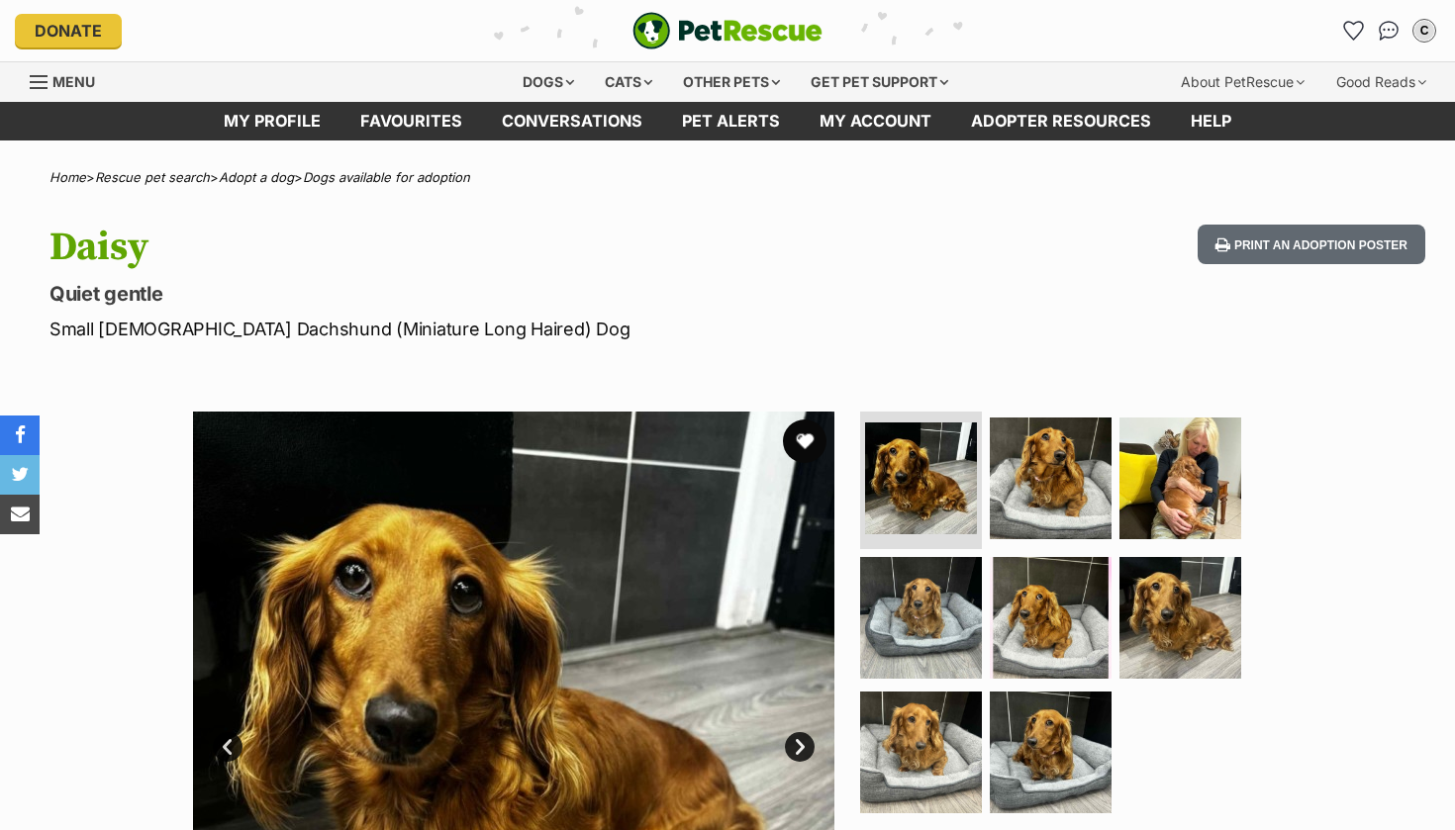
click at [793, 437] on button "favourite" at bounding box center [805, 442] width 44 height 44
